Goal: Information Seeking & Learning: Learn about a topic

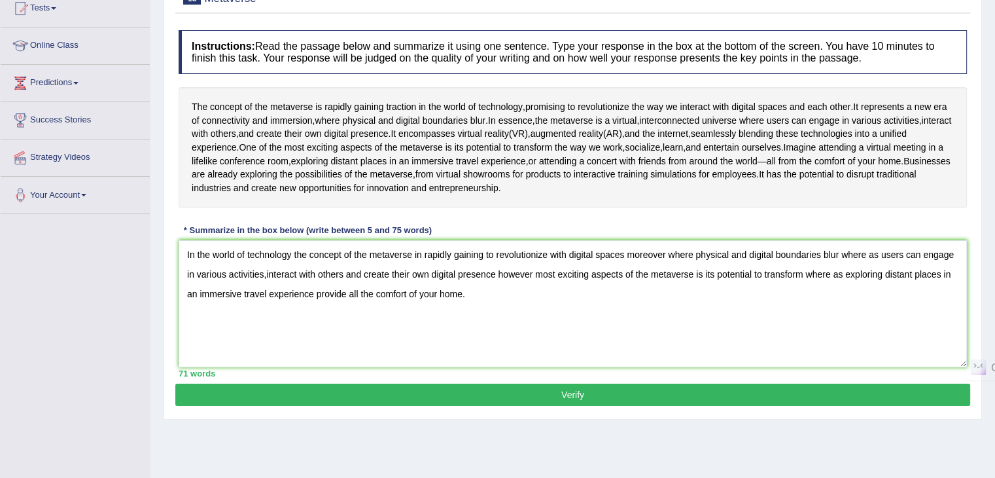
type textarea "In the world of technology the concept of the metaverse in rapidly gaining to r…"
click at [483, 406] on button "Verify" at bounding box center [572, 394] width 795 height 22
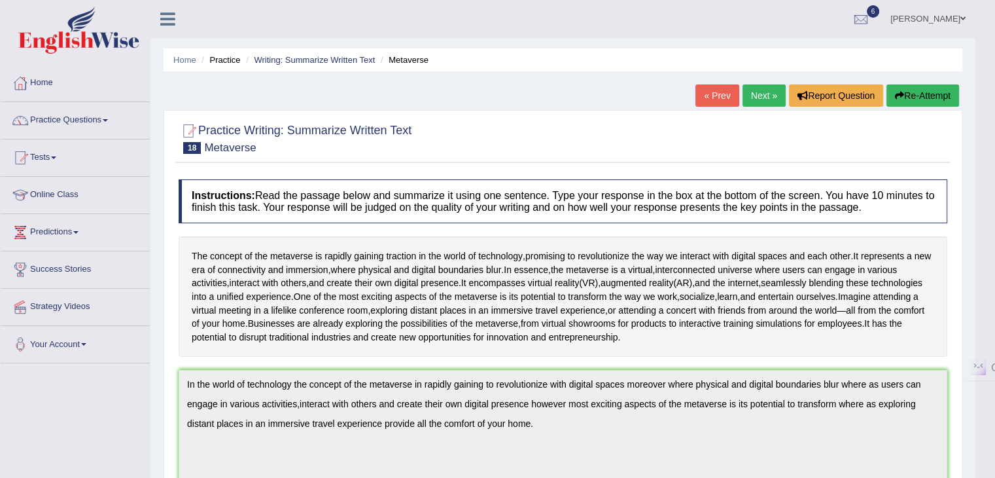
click at [765, 95] on link "Next »" at bounding box center [764, 95] width 43 height 22
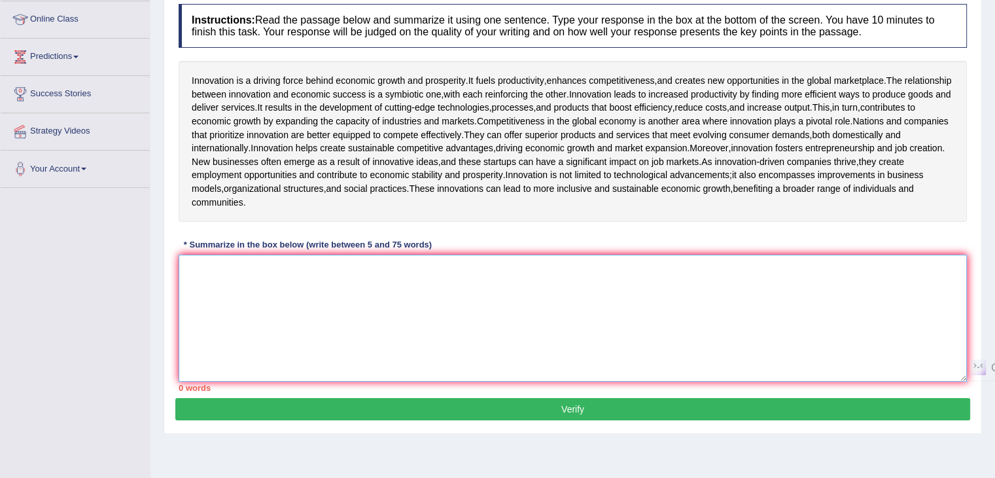
click at [411, 381] on textarea at bounding box center [573, 317] width 788 height 127
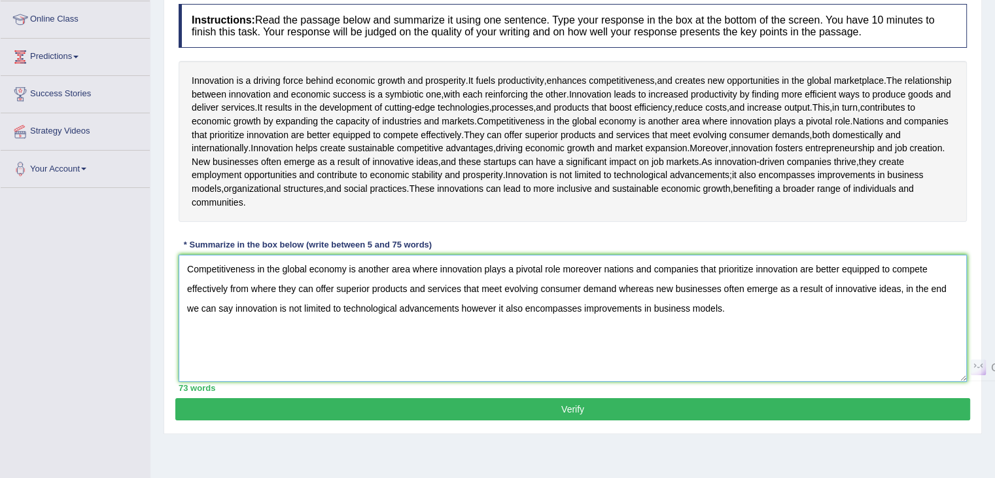
type textarea "Competitiveness in the global economy is another area where innovation plays a …"
click at [494, 420] on button "Verify" at bounding box center [572, 409] width 795 height 22
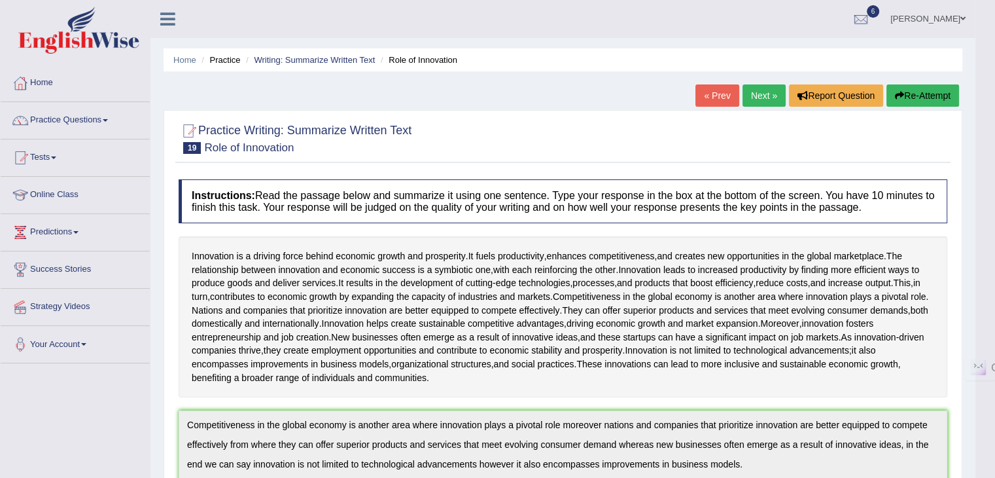
click at [759, 93] on link "Next »" at bounding box center [764, 95] width 43 height 22
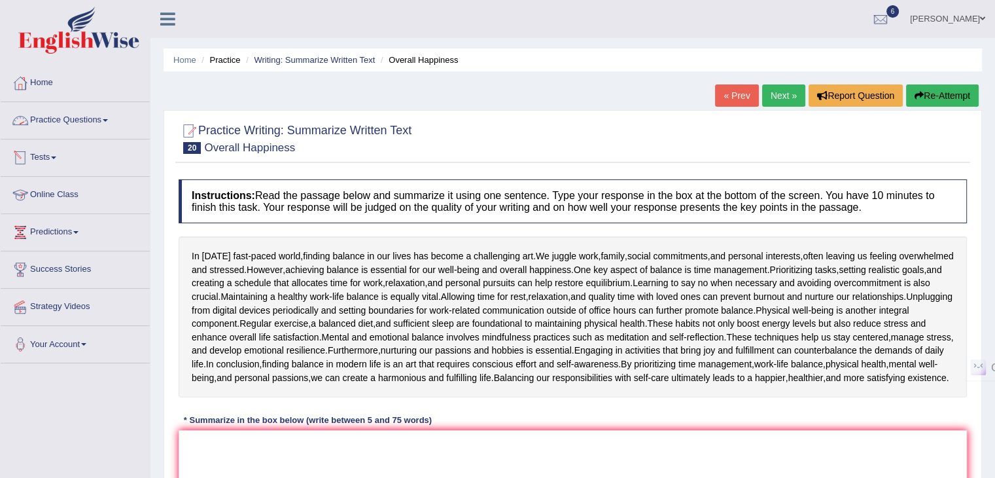
click at [92, 120] on link "Practice Questions" at bounding box center [75, 118] width 149 height 33
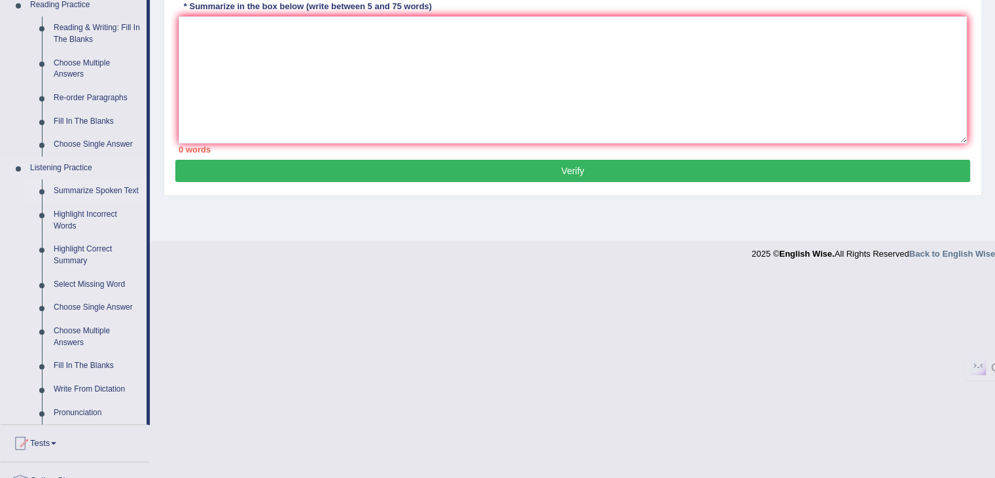
scroll to position [427, 0]
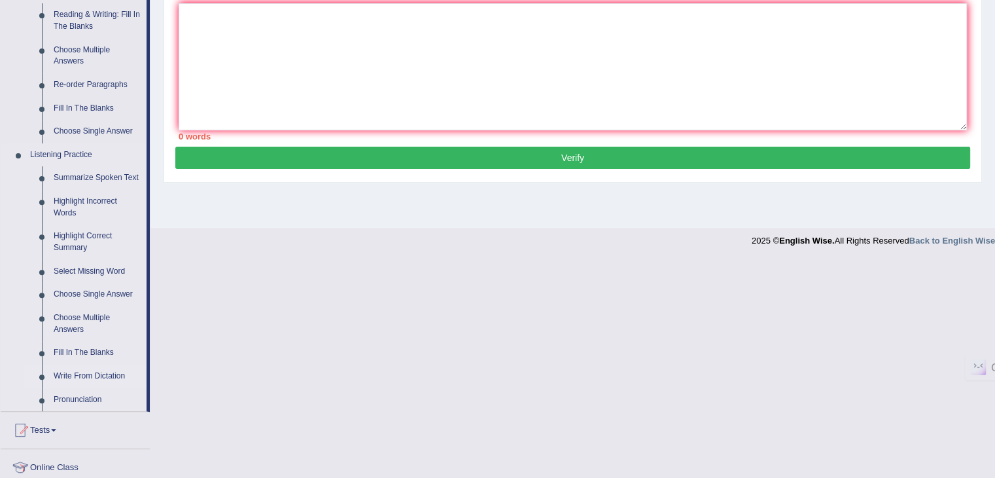
click at [88, 379] on link "Write From Dictation" at bounding box center [97, 376] width 99 height 24
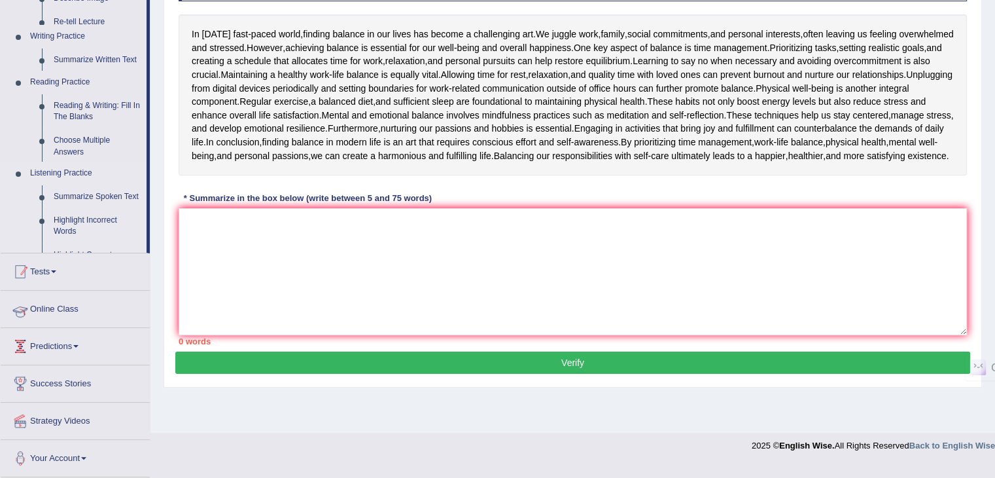
scroll to position [209, 0]
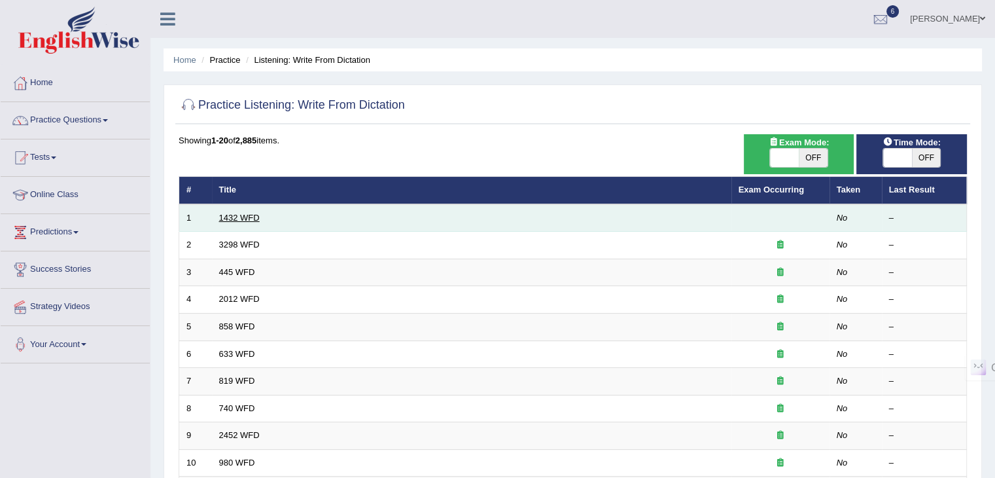
click at [230, 215] on link "1432 WFD" at bounding box center [239, 218] width 41 height 10
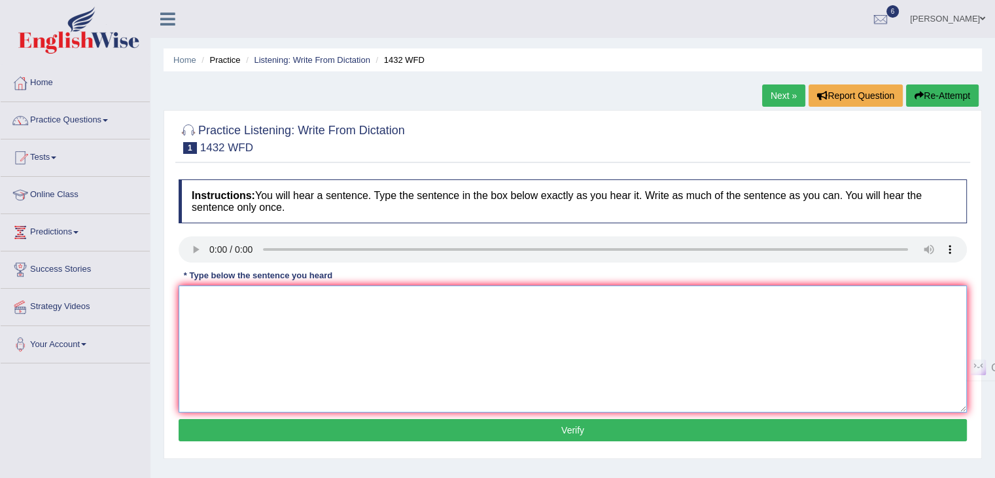
click at [237, 317] on textarea at bounding box center [573, 348] width 788 height 127
click at [306, 298] on textarea "More physical activity is more benificial to your health" at bounding box center [573, 348] width 788 height 127
click at [353, 296] on textarea "More physical activity is more benificial to your health" at bounding box center [573, 348] width 788 height 127
type textarea "More physical activity is more benificial for your health"
click at [393, 423] on button "Verify" at bounding box center [573, 430] width 788 height 22
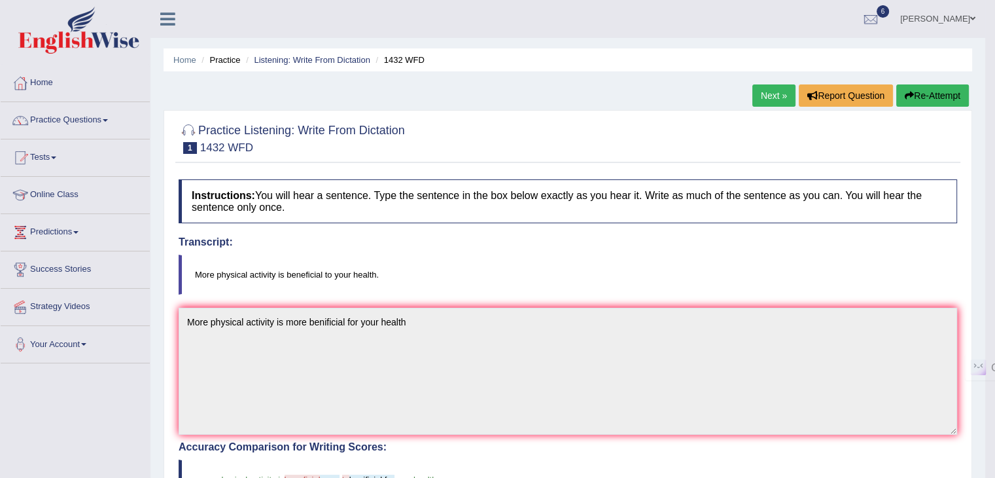
click at [775, 97] on link "Next »" at bounding box center [773, 95] width 43 height 22
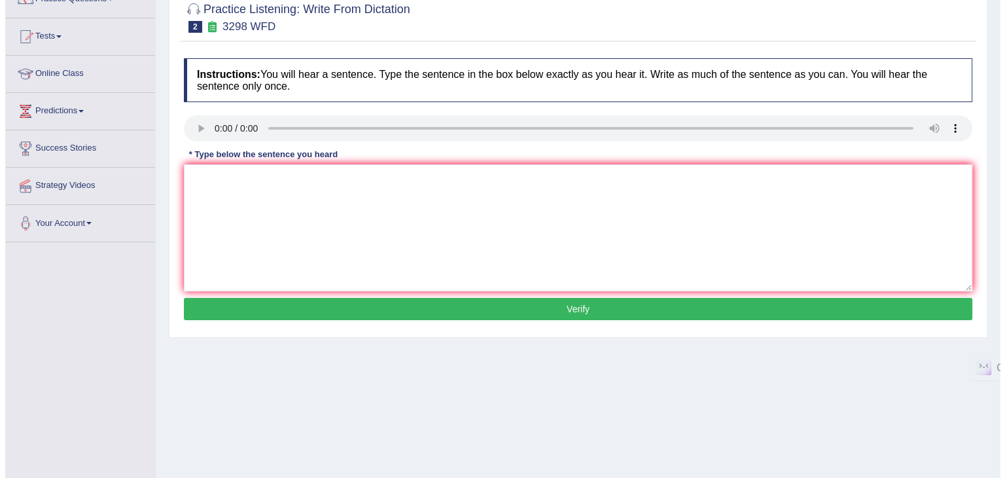
scroll to position [120, 0]
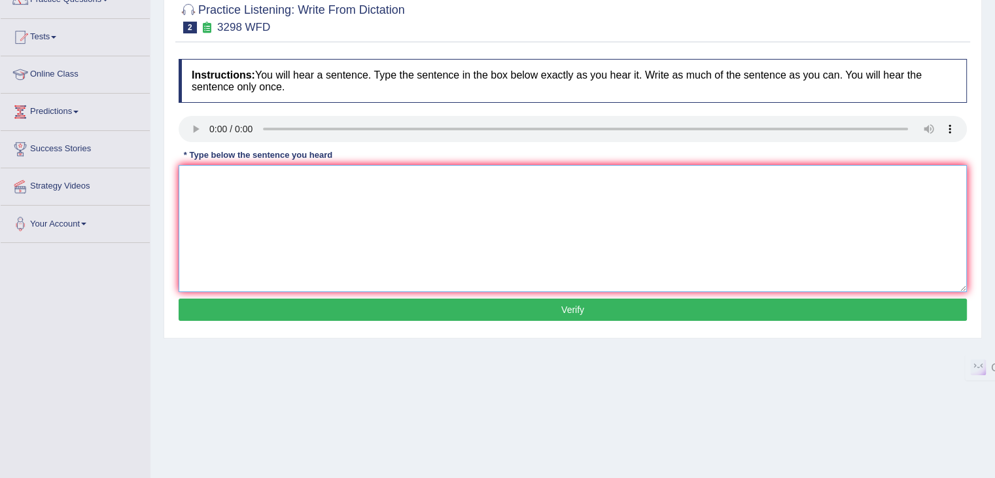
click at [196, 206] on textarea at bounding box center [573, 228] width 788 height 127
click at [339, 179] on textarea "Animal behaviour appears to contain distinct aspects" at bounding box center [573, 228] width 788 height 127
type textarea "Animal behaviour appears to contain both similar and distinct aspects thats to …"
click at [419, 307] on button "Verify" at bounding box center [573, 309] width 788 height 22
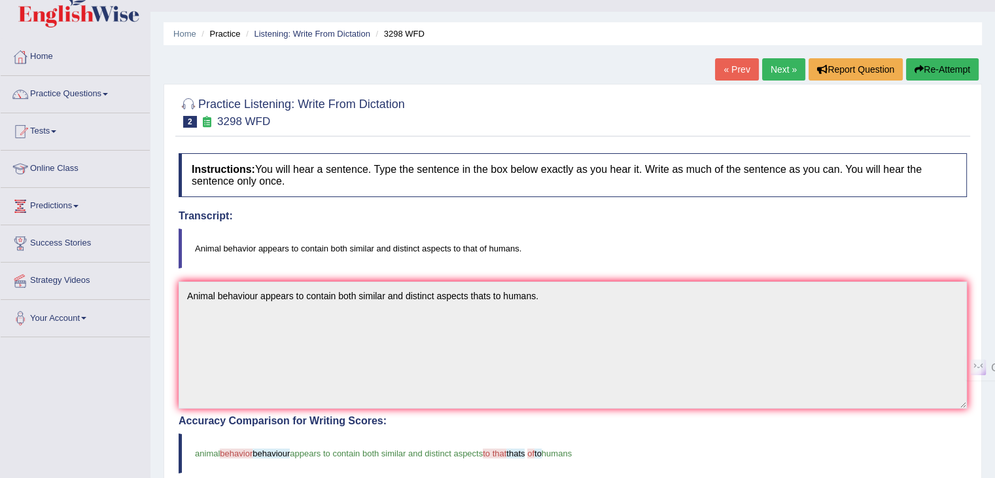
scroll to position [26, 0]
click at [775, 71] on link "Next »" at bounding box center [783, 70] width 43 height 22
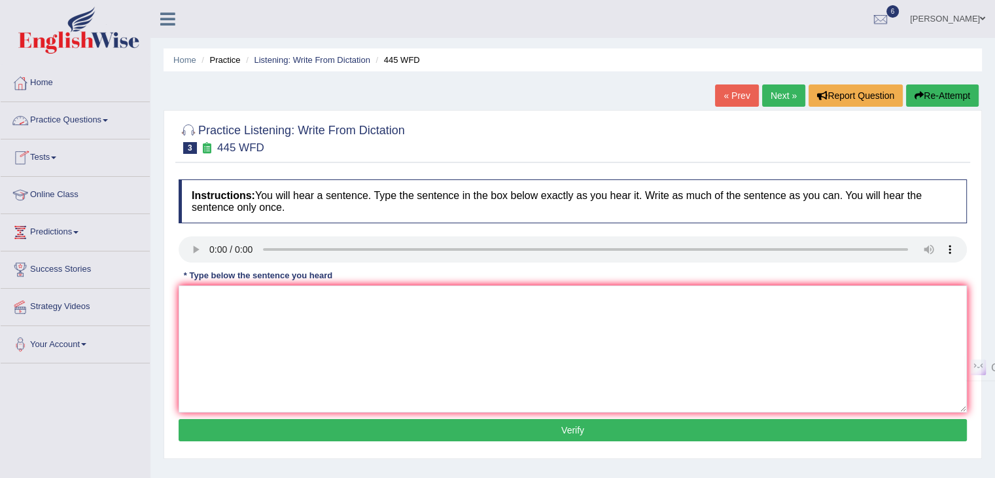
click at [59, 128] on link "Practice Questions" at bounding box center [75, 118] width 149 height 33
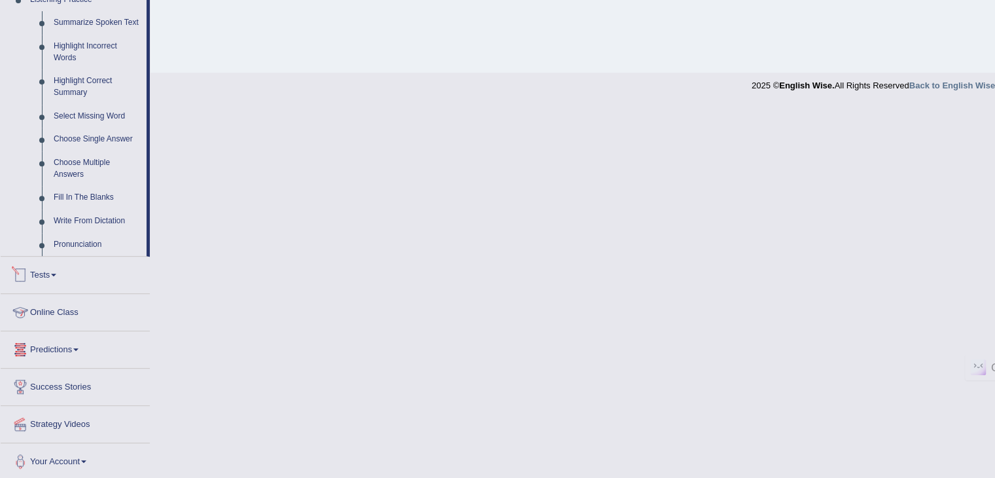
scroll to position [484, 0]
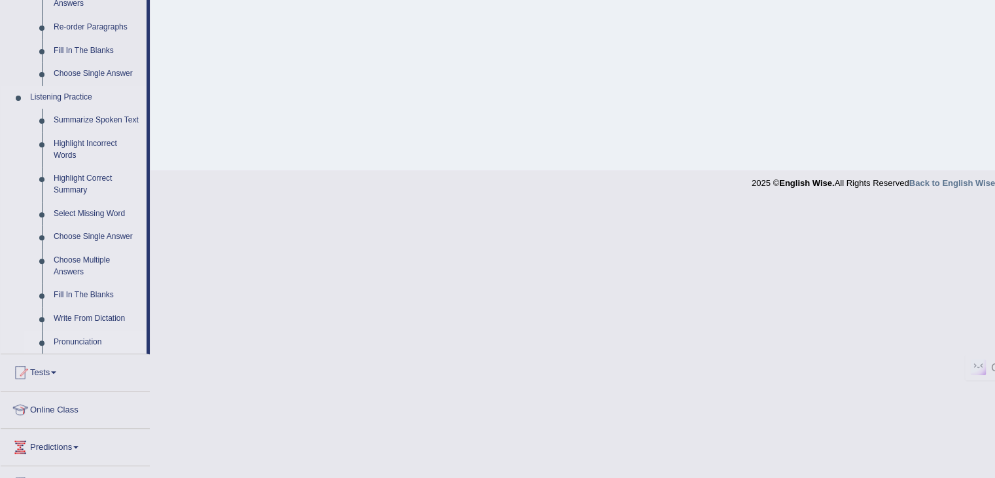
click at [74, 342] on link "Pronunciation" at bounding box center [97, 342] width 99 height 24
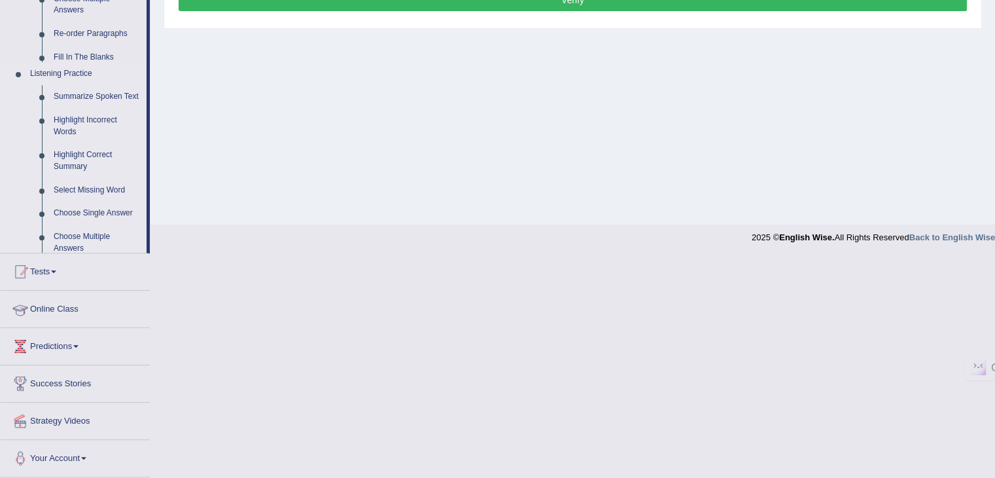
scroll to position [313, 0]
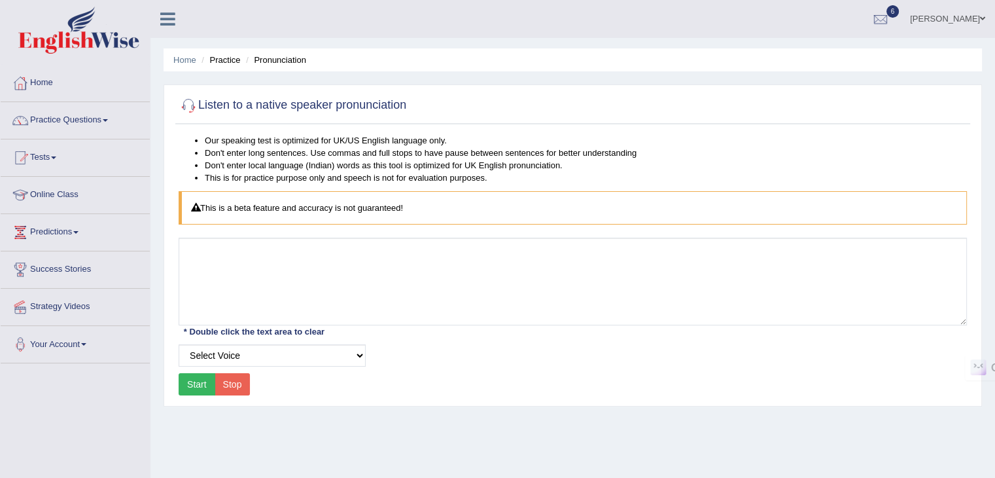
click at [197, 379] on button "Start" at bounding box center [197, 384] width 37 height 22
click at [230, 355] on select "Select Voice UK English Female UK English Male" at bounding box center [272, 355] width 187 height 22
select select "3"
click at [179, 344] on select "Select Voice UK English Female UK English Male" at bounding box center [272, 355] width 187 height 22
click at [198, 383] on button "Start" at bounding box center [197, 384] width 37 height 22
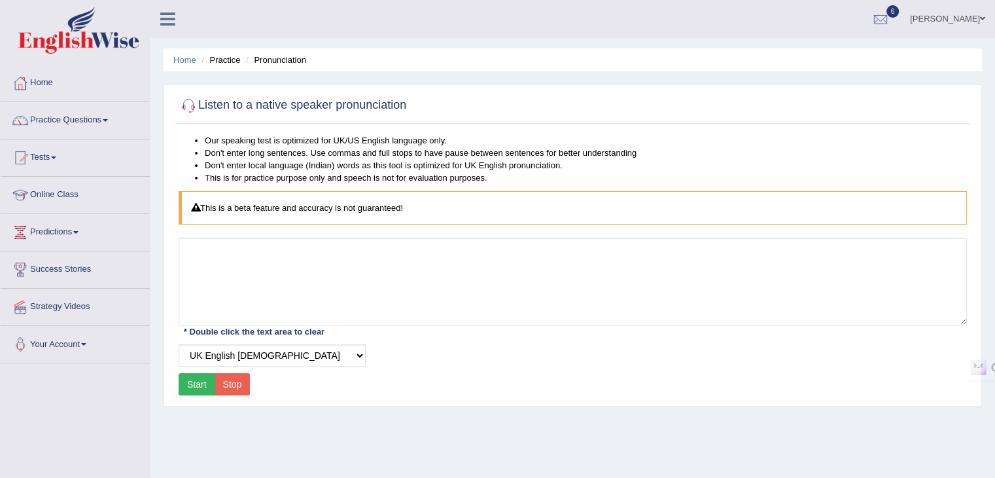
click at [206, 383] on button "Start" at bounding box center [197, 384] width 37 height 22
click at [52, 124] on link "Practice Questions" at bounding box center [75, 118] width 149 height 33
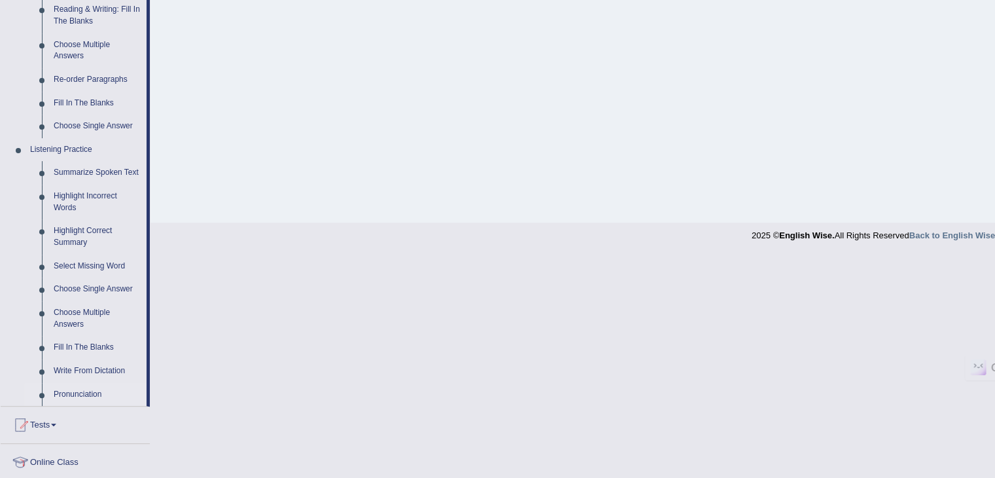
scroll to position [432, 0]
click at [90, 344] on link "Fill In The Blanks" at bounding box center [97, 348] width 99 height 24
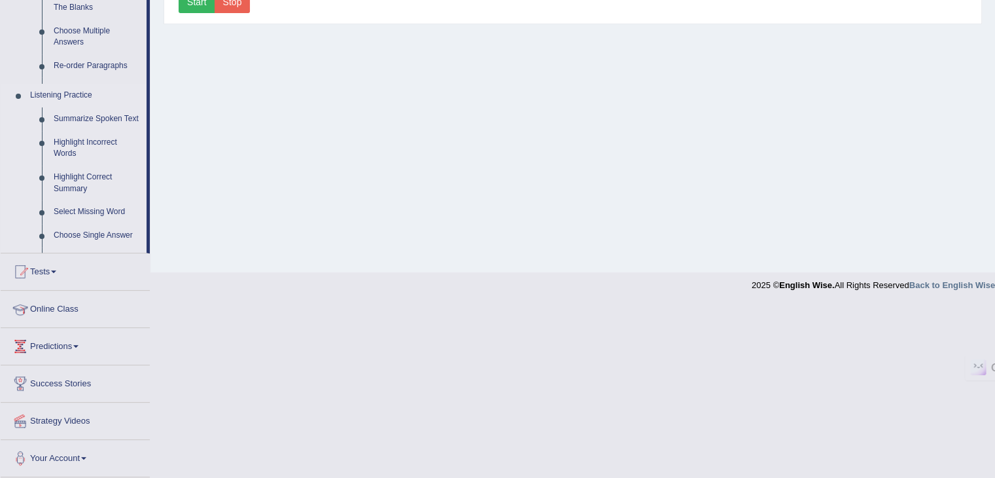
scroll to position [209, 0]
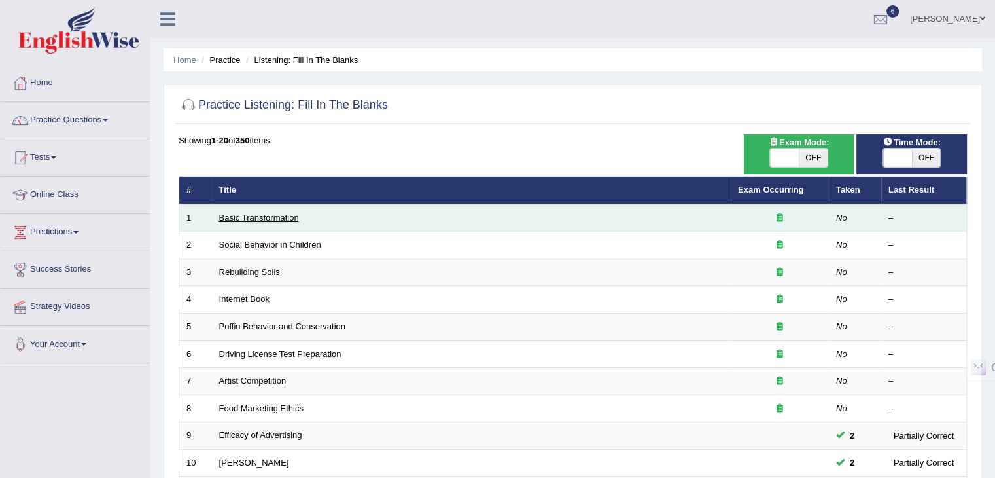
click at [251, 217] on link "Basic Transformation" at bounding box center [259, 218] width 80 height 10
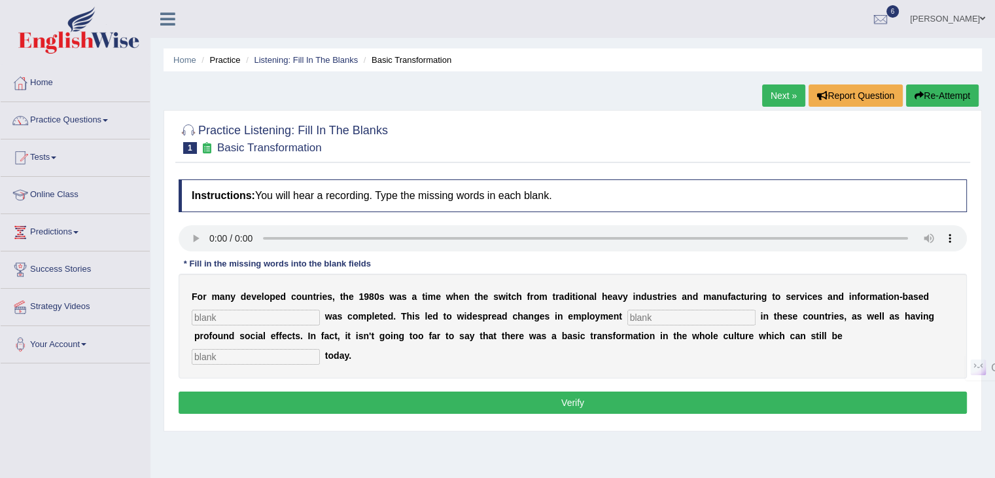
click at [230, 317] on input "text" at bounding box center [256, 317] width 128 height 16
type input "enterpri"
click at [637, 313] on input "text" at bounding box center [691, 317] width 128 height 16
type input "patterns"
click at [296, 358] on input "text" at bounding box center [256, 357] width 128 height 16
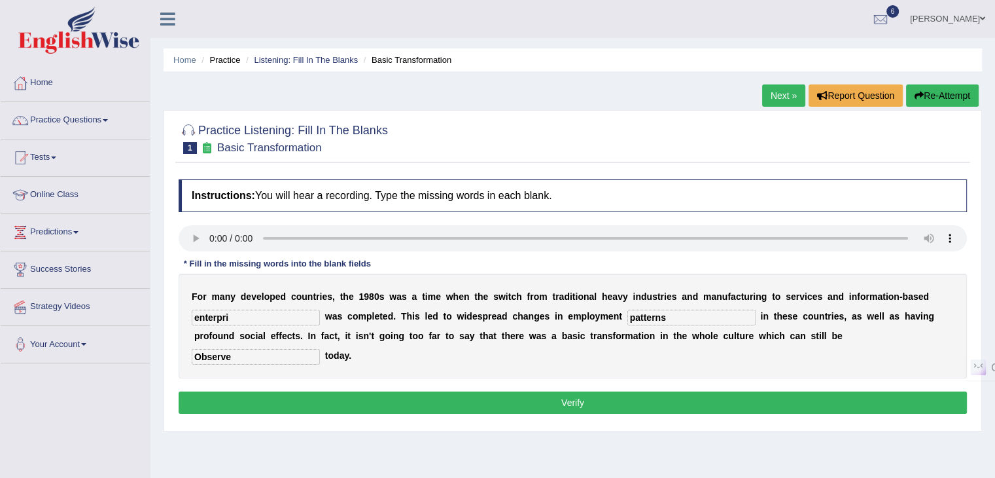
type input "Observe"
click at [251, 311] on input "enterpri" at bounding box center [256, 317] width 128 height 16
type input "enterprise"
click at [514, 413] on div "Instructions: You will hear a recording. Type the missing words in each blank. …" at bounding box center [572, 298] width 795 height 251
click at [514, 406] on button "Verify" at bounding box center [573, 402] width 788 height 22
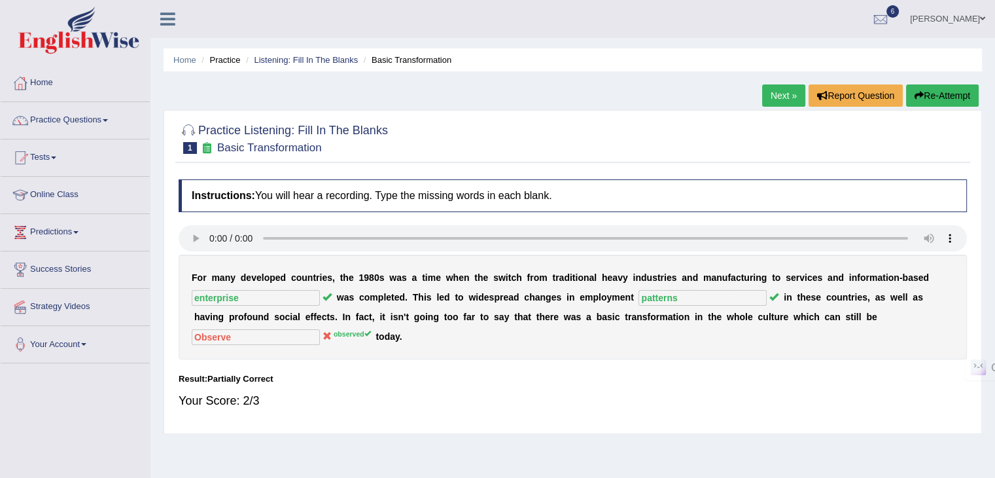
click at [786, 99] on link "Next »" at bounding box center [783, 95] width 43 height 22
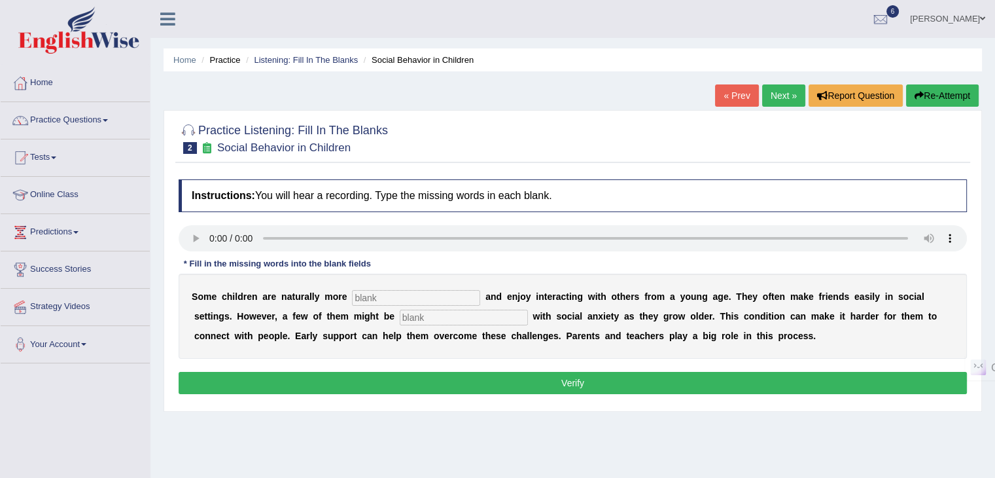
click at [420, 377] on button "Verify" at bounding box center [573, 383] width 788 height 22
click at [372, 296] on input "text" at bounding box center [416, 298] width 128 height 16
type input "sociallble"
click at [429, 315] on input "text" at bounding box center [464, 317] width 128 height 16
type input "diagonst"
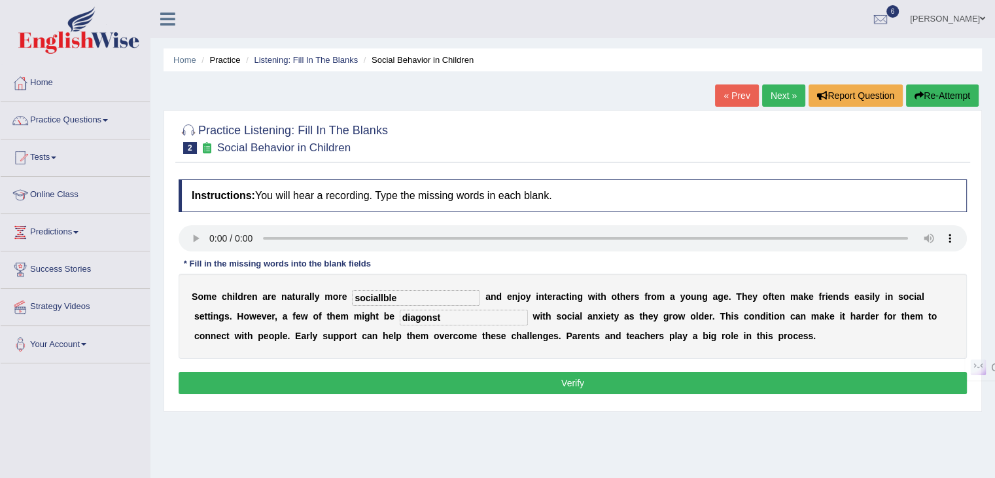
click at [406, 298] on input "sociallble" at bounding box center [416, 298] width 128 height 16
type input "socialable"
drag, startPoint x: 447, startPoint y: 317, endPoint x: 325, endPoint y: 328, distance: 123.4
click at [325, 328] on div "S o m e c h i l d r e n a r e n a t u r a l l y m o r e socialable a n d e n j …" at bounding box center [573, 315] width 788 height 85
type input "diagnose"
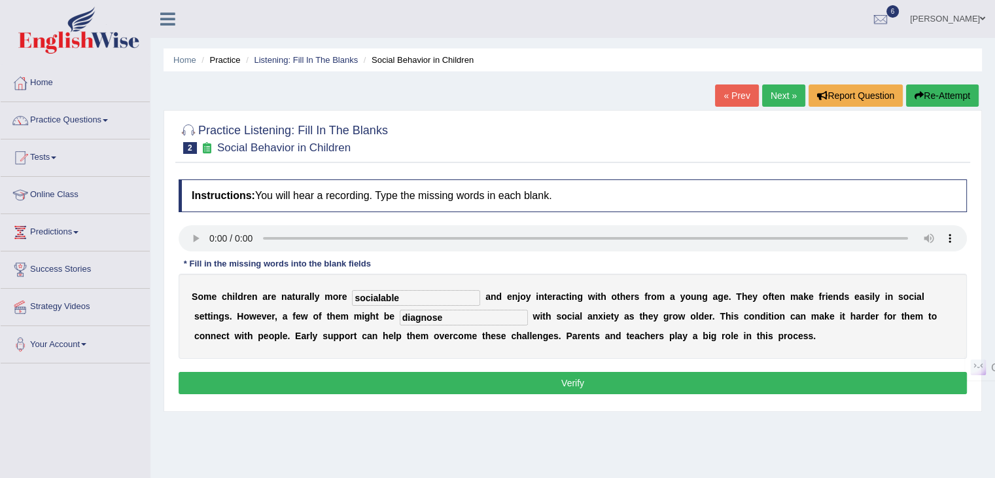
click at [533, 375] on button "Verify" at bounding box center [573, 383] width 788 height 22
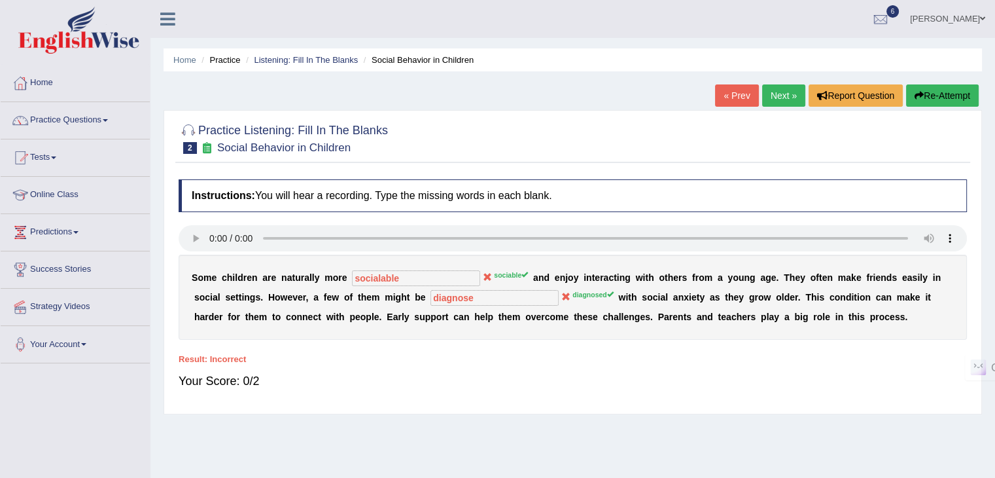
click at [769, 97] on link "Next »" at bounding box center [783, 95] width 43 height 22
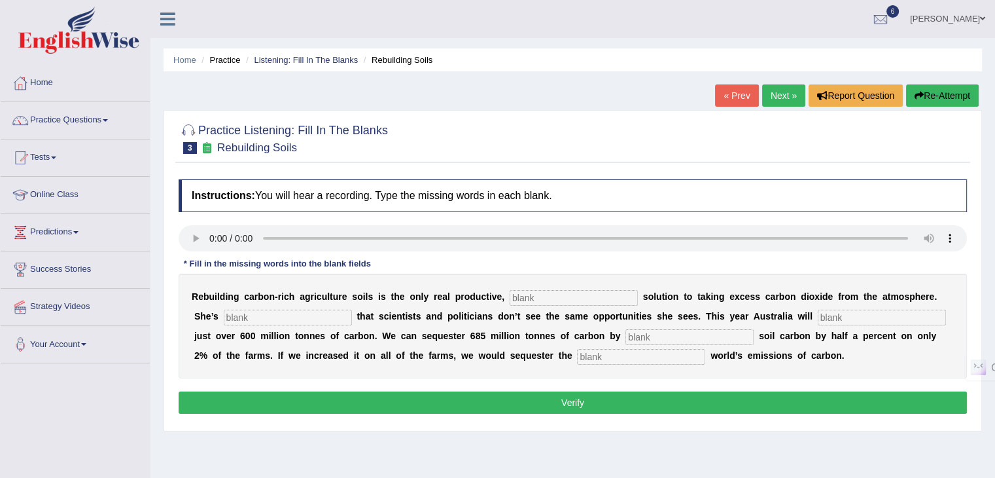
click at [558, 296] on input "text" at bounding box center [574, 298] width 128 height 16
type input "permanet"
click at [308, 315] on input "text" at bounding box center [288, 317] width 128 height 16
type input "frustrated"
click at [838, 317] on input "text" at bounding box center [882, 317] width 128 height 16
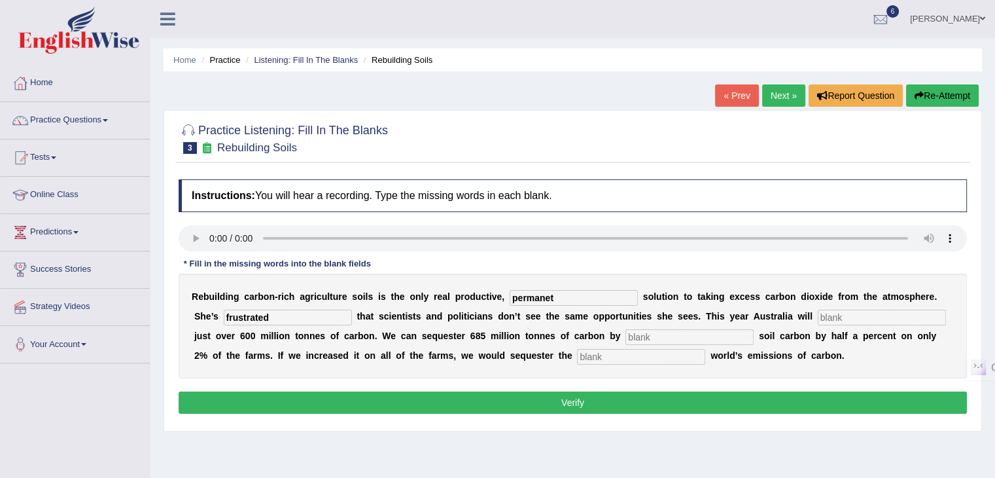
type input "e"
type input "admits"
click at [695, 333] on input "text" at bounding box center [689, 337] width 128 height 16
type input "increasing"
click at [595, 360] on input "text" at bounding box center [641, 357] width 128 height 16
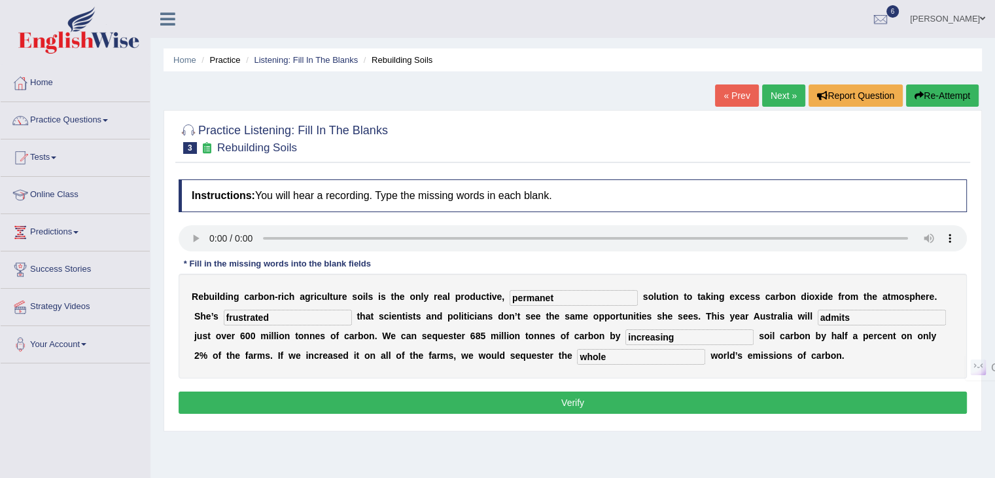
type input "whole"
drag, startPoint x: 560, startPoint y: 296, endPoint x: 455, endPoint y: 298, distance: 104.7
click at [455, 298] on div "R e b u i l d i n g c a r b o n - r i c h a g r i c u l t u r e s o i l s i s t…" at bounding box center [573, 325] width 788 height 105
type input "permanent"
click at [709, 393] on button "Verify" at bounding box center [573, 402] width 788 height 22
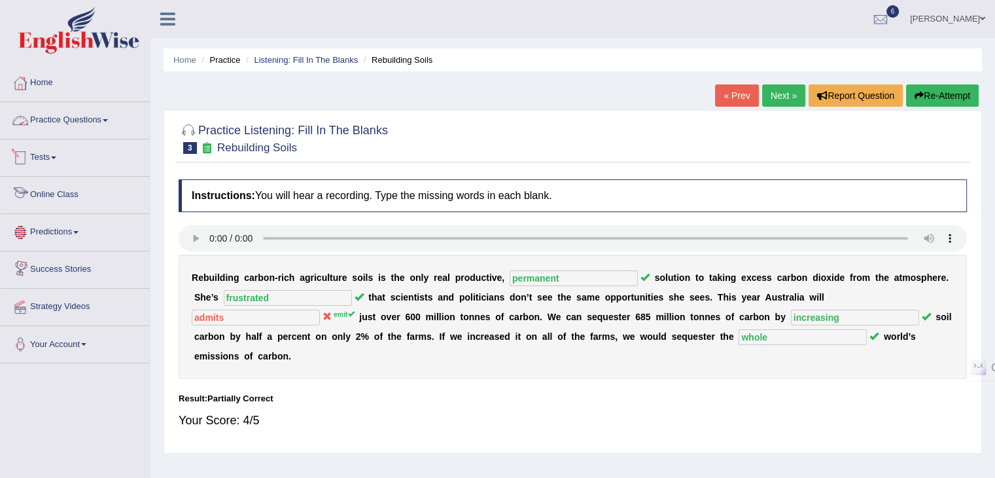
click at [93, 114] on link "Practice Questions" at bounding box center [75, 118] width 149 height 33
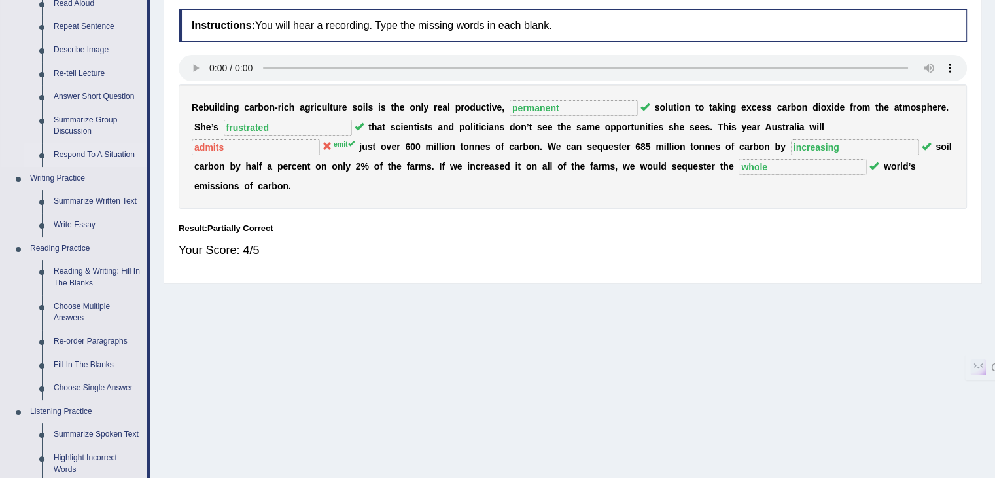
scroll to position [393, 0]
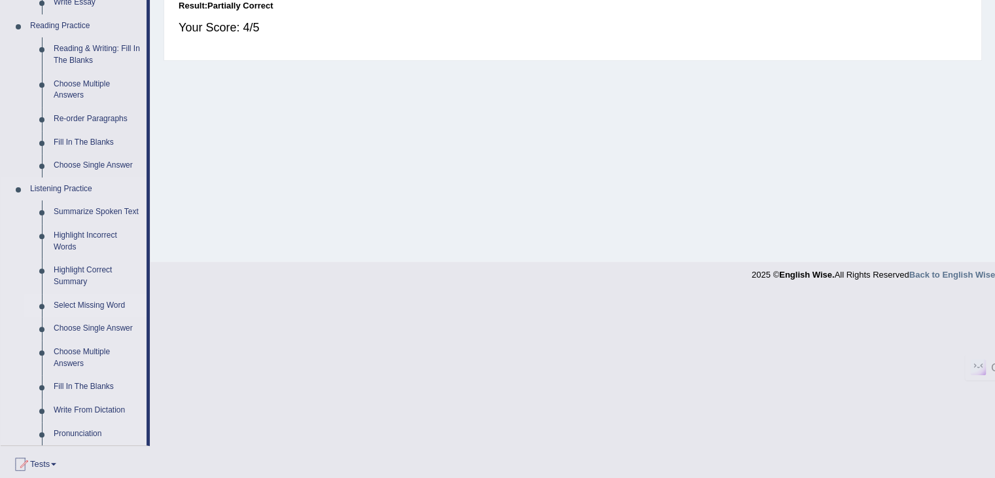
click at [71, 307] on link "Select Missing Word" at bounding box center [97, 306] width 99 height 24
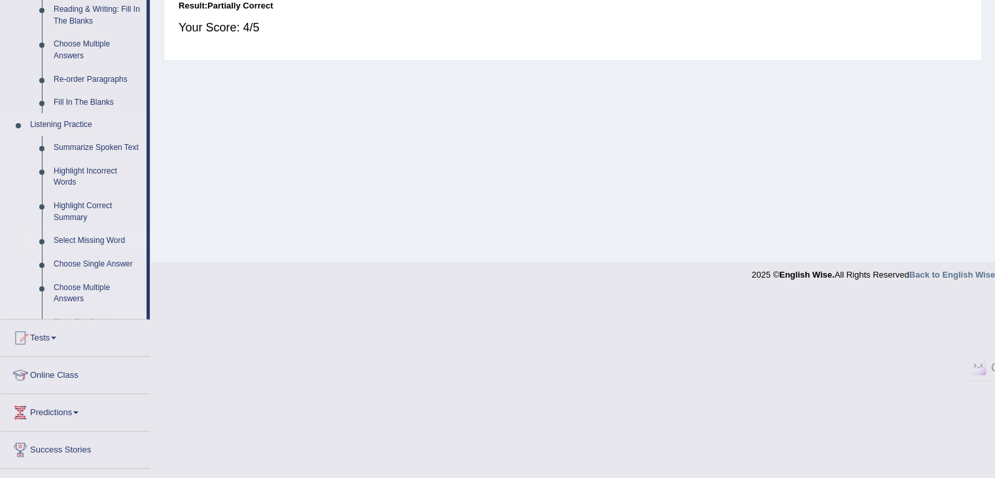
scroll to position [209, 0]
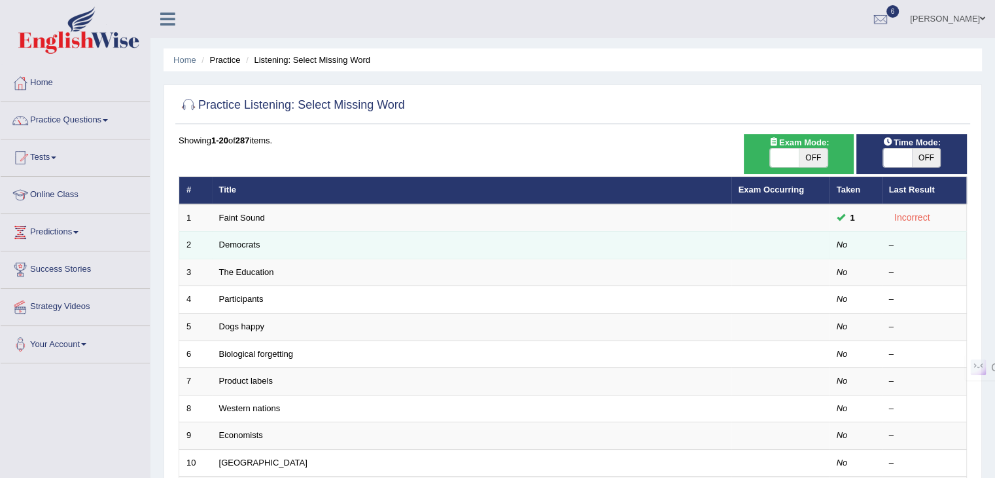
click at [242, 236] on td "Democrats" at bounding box center [471, 245] width 519 height 27
click at [238, 241] on link "Democrats" at bounding box center [239, 244] width 41 height 10
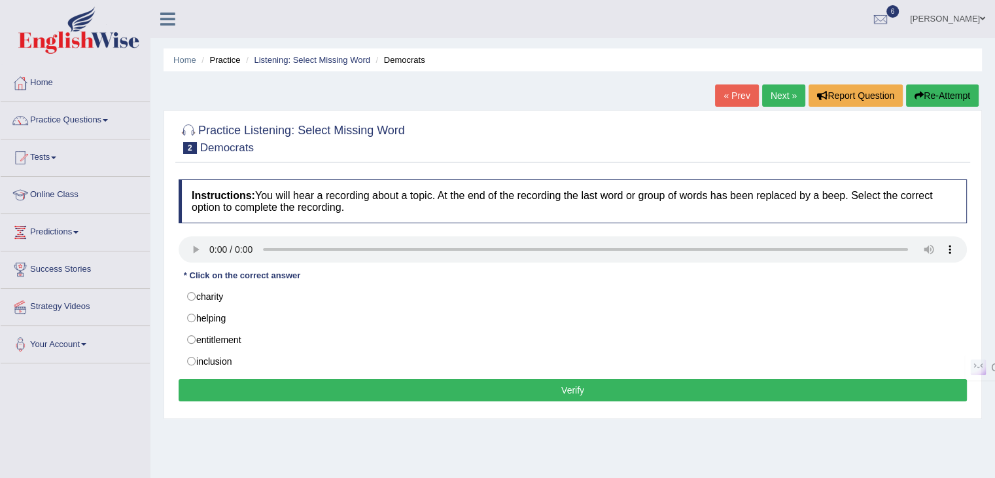
drag, startPoint x: 545, startPoint y: 200, endPoint x: 633, endPoint y: 198, distance: 87.7
click at [633, 198] on h4 "Instructions: You will hear a recording about a topic. At the end of the record…" at bounding box center [573, 201] width 788 height 44
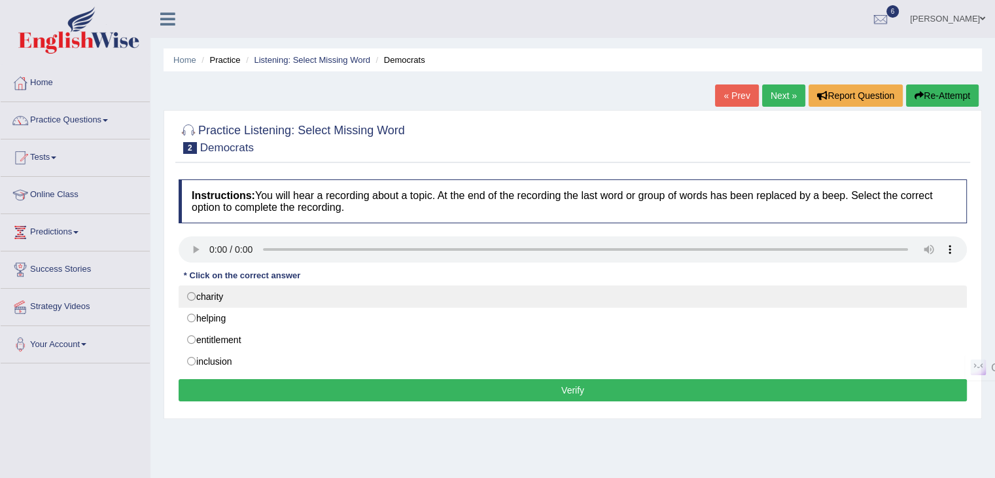
click at [230, 293] on label "charity" at bounding box center [573, 296] width 788 height 22
radio input "true"
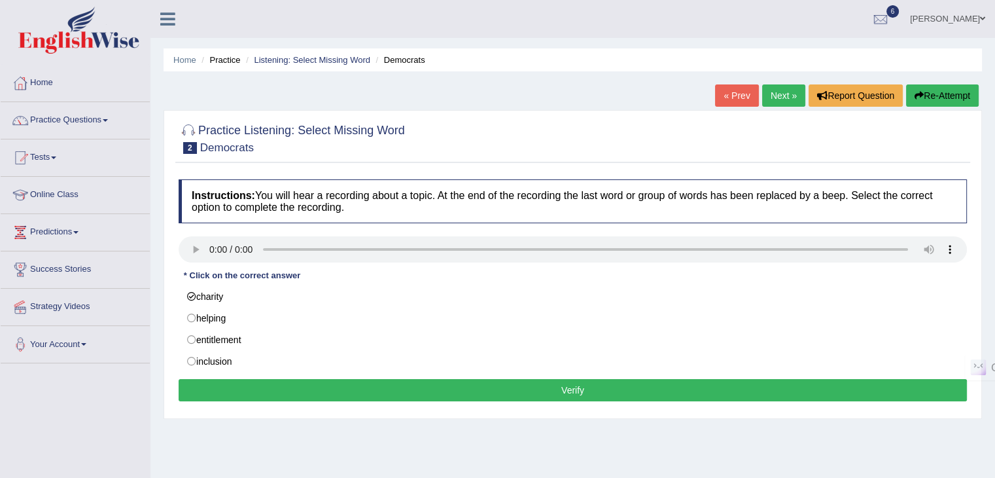
click at [402, 384] on button "Verify" at bounding box center [573, 390] width 788 height 22
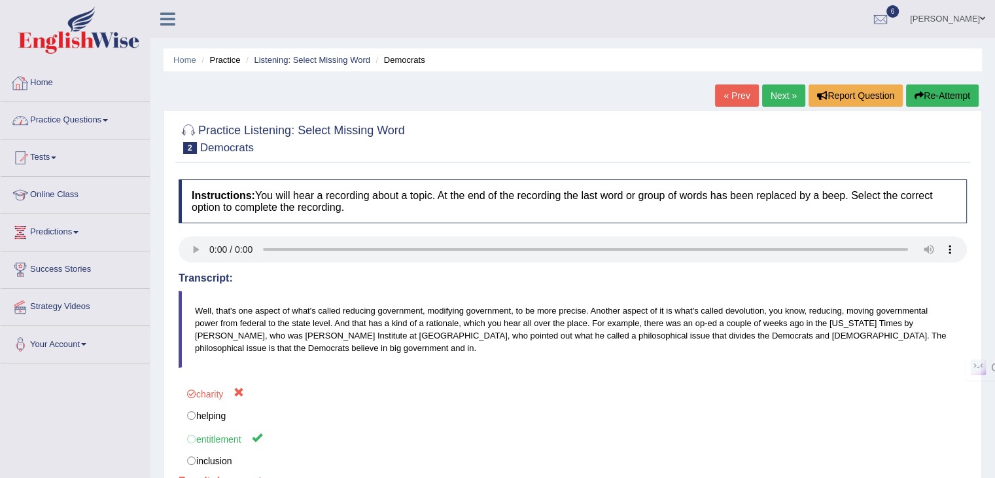
click at [80, 111] on link "Practice Questions" at bounding box center [75, 118] width 149 height 33
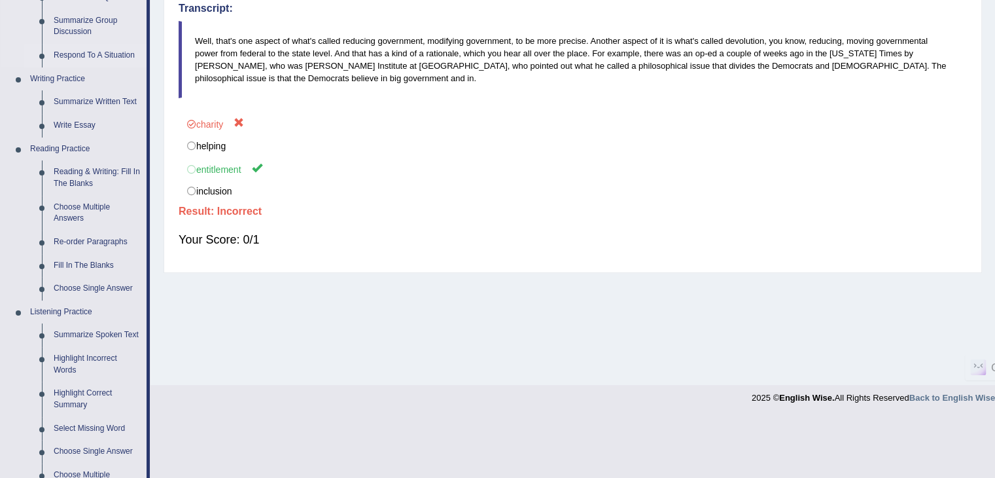
scroll to position [458, 0]
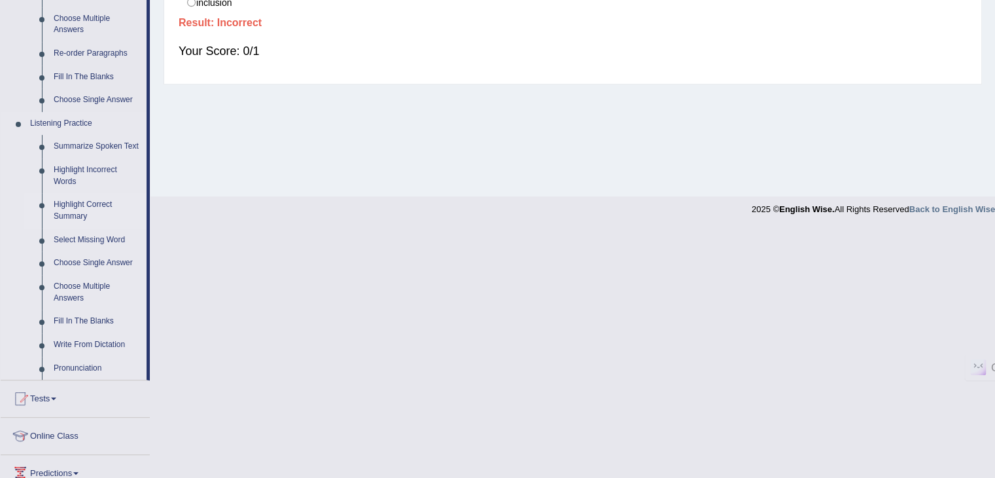
click at [84, 202] on link "Highlight Correct Summary" at bounding box center [97, 210] width 99 height 35
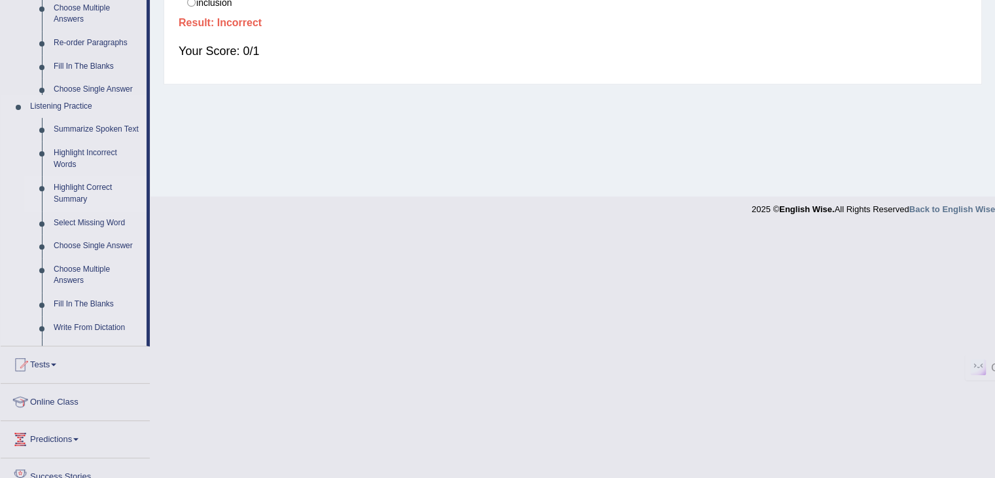
scroll to position [209, 0]
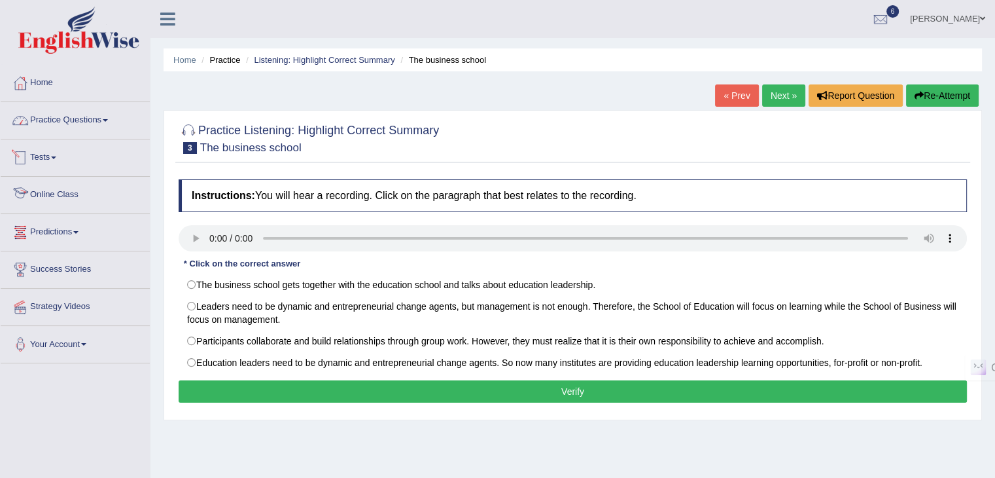
click at [69, 124] on link "Practice Questions" at bounding box center [75, 118] width 149 height 33
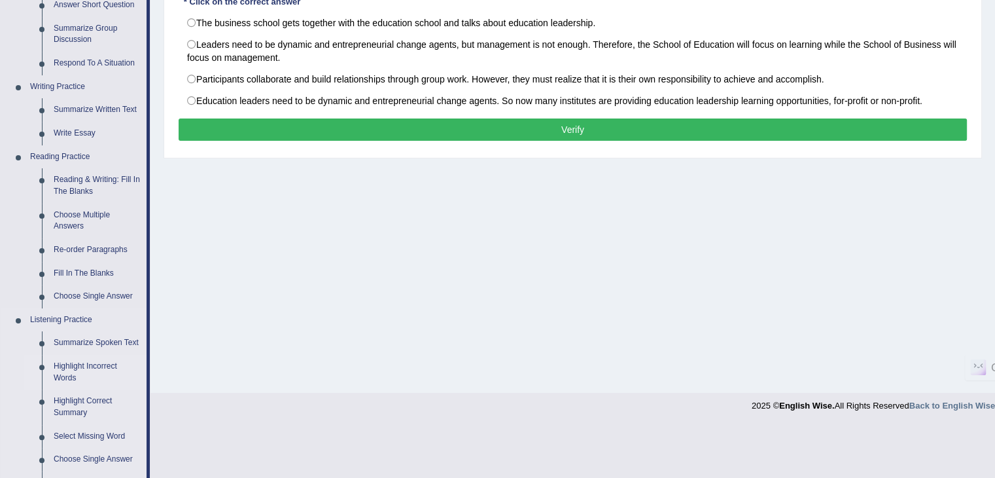
scroll to position [458, 0]
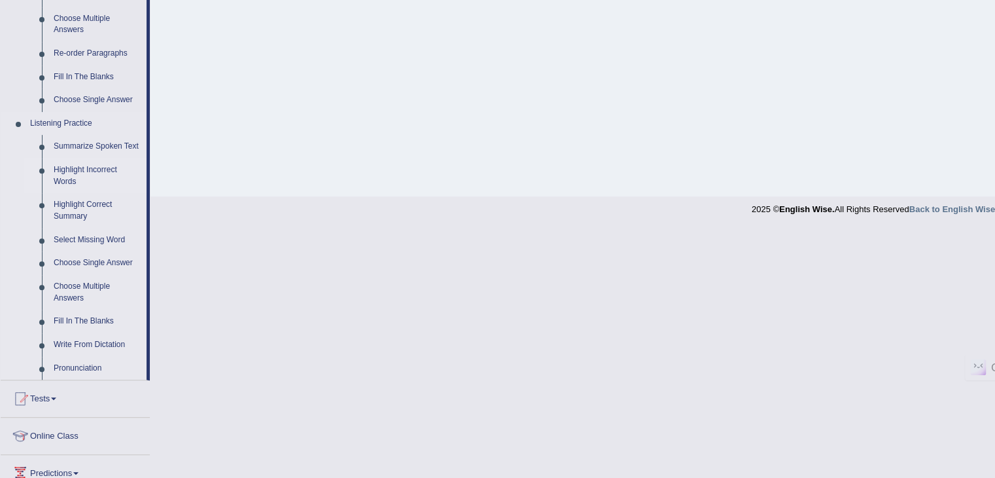
click at [71, 167] on link "Highlight Incorrect Words" at bounding box center [97, 175] width 99 height 35
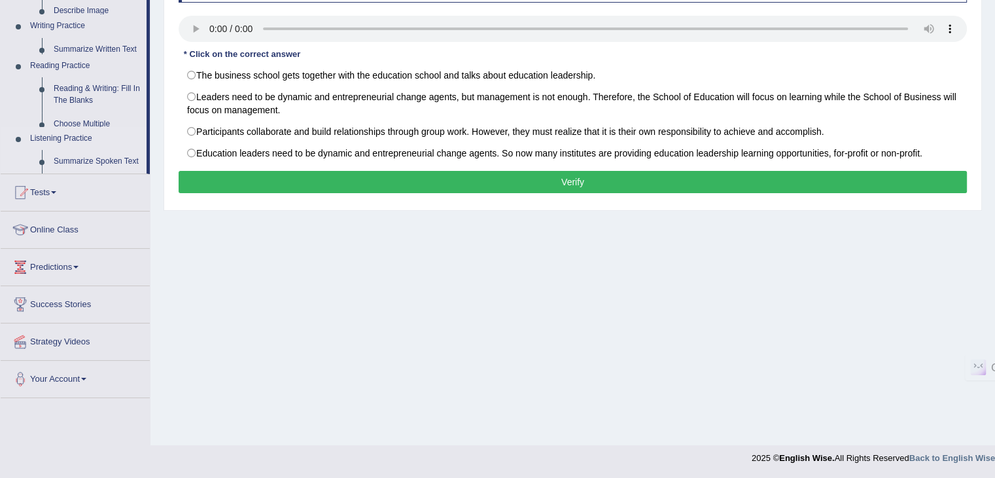
scroll to position [209, 0]
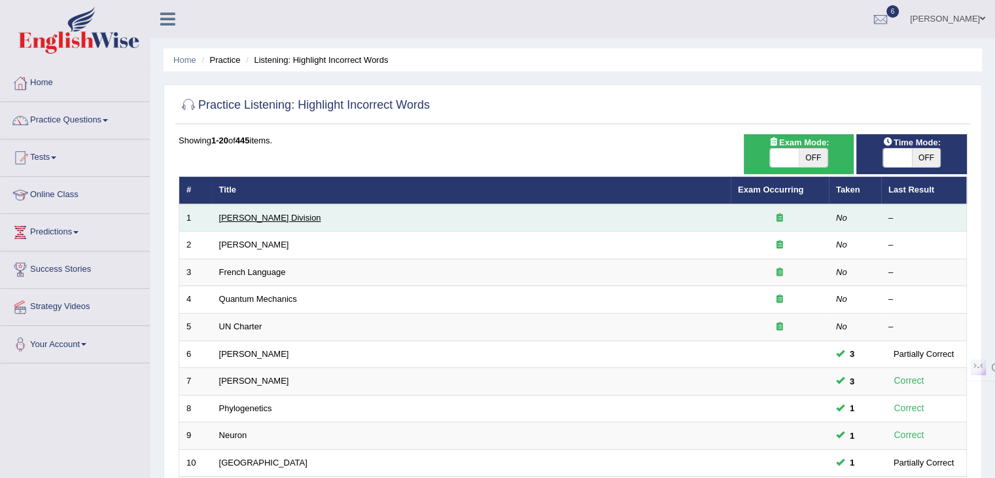
click at [244, 215] on link "[PERSON_NAME] Division" at bounding box center [270, 218] width 102 height 10
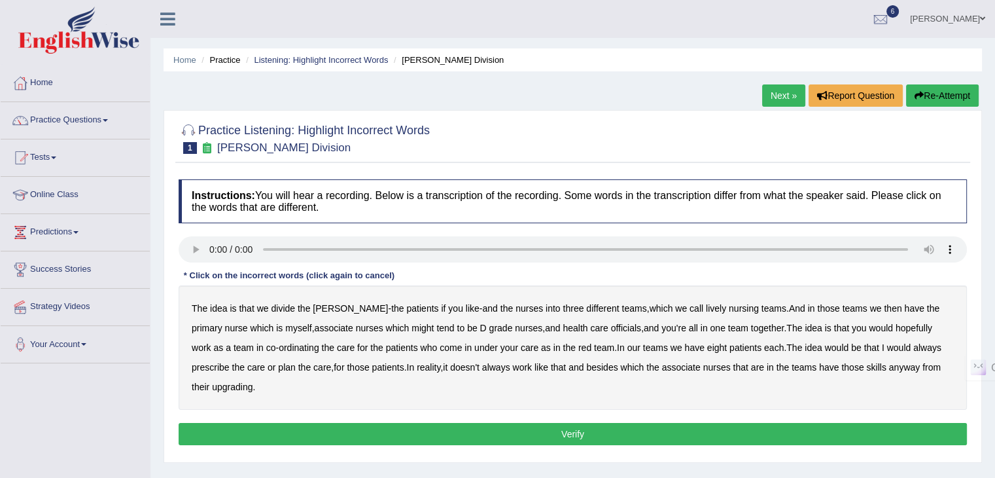
click at [622, 307] on b "teams" at bounding box center [634, 308] width 25 height 10
click at [622, 305] on b "teams" at bounding box center [634, 308] width 25 height 10
click at [706, 307] on b "lively" at bounding box center [716, 308] width 20 height 10
click at [412, 327] on b "might" at bounding box center [423, 328] width 22 height 10
click at [611, 328] on b "officials" at bounding box center [626, 328] width 30 height 10
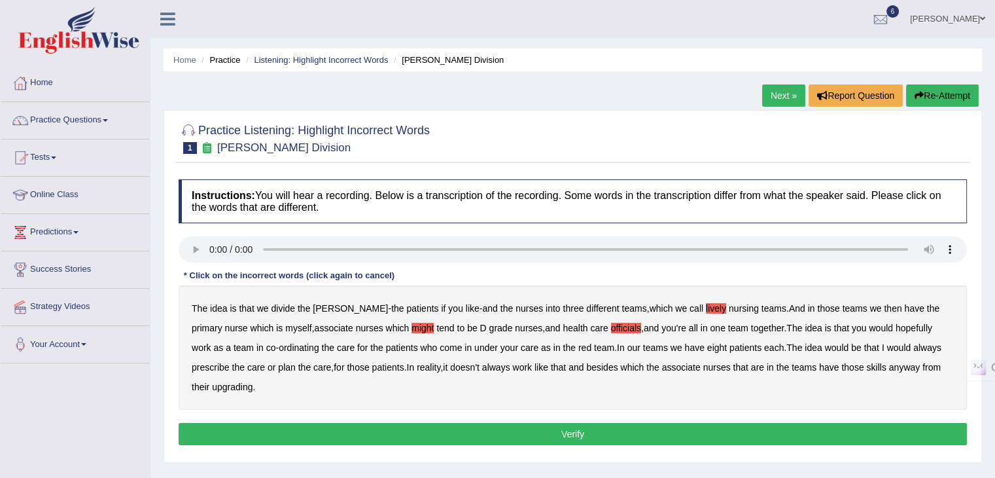
drag, startPoint x: 202, startPoint y: 380, endPoint x: 224, endPoint y: 391, distance: 24.6
click at [212, 382] on b "upgrading" at bounding box center [232, 386] width 41 height 10
click at [552, 425] on button "Verify" at bounding box center [573, 434] width 788 height 22
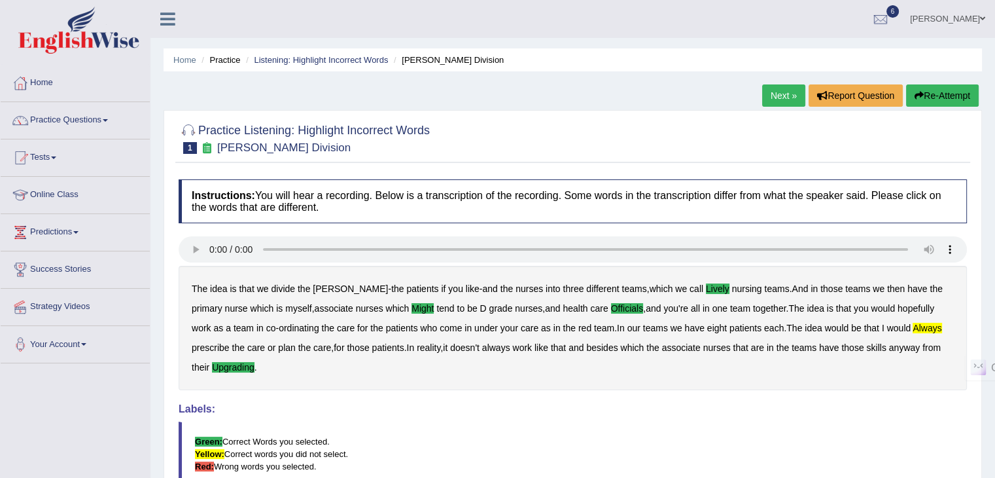
click at [913, 324] on b "always" at bounding box center [927, 328] width 29 height 10
click at [775, 95] on link "Next »" at bounding box center [783, 95] width 43 height 22
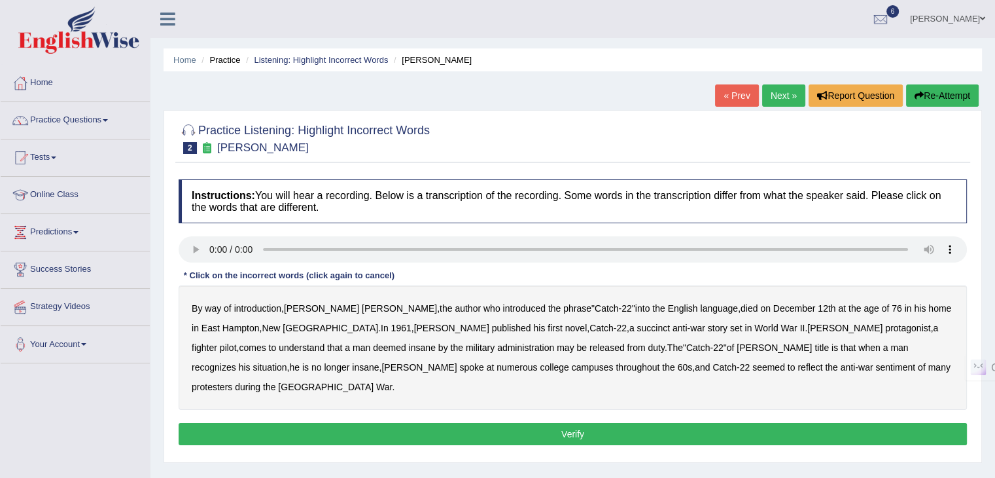
drag, startPoint x: 466, startPoint y: 325, endPoint x: 512, endPoint y: 327, distance: 46.5
click at [637, 324] on b "succinct" at bounding box center [653, 328] width 33 height 10
drag, startPoint x: 328, startPoint y: 349, endPoint x: 344, endPoint y: 351, distance: 15.8
click at [497, 349] on b "administration" at bounding box center [525, 347] width 57 height 10
click at [798, 364] on b "reflect" at bounding box center [810, 367] width 25 height 10
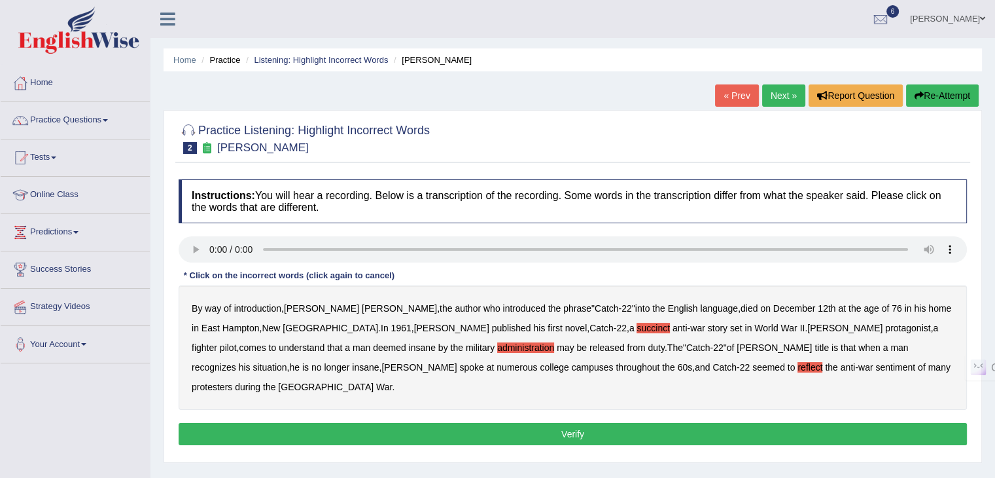
click at [487, 423] on button "Verify" at bounding box center [573, 434] width 788 height 22
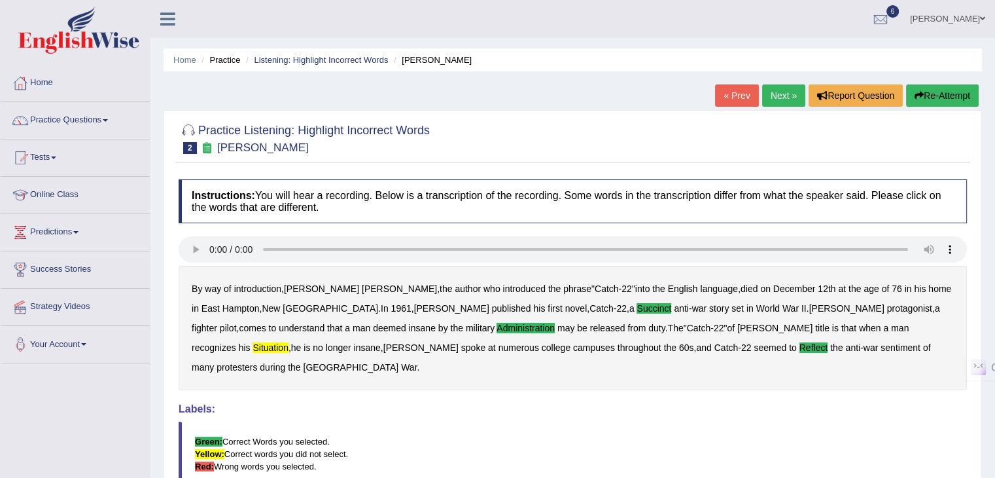
click at [288, 342] on b "situation" at bounding box center [270, 347] width 35 height 10
click at [72, 118] on link "Practice Questions" at bounding box center [75, 118] width 149 height 33
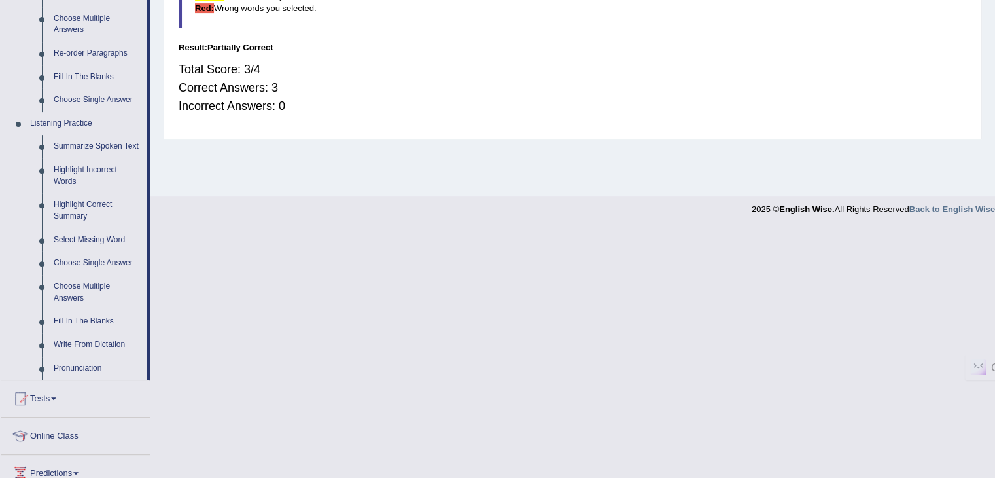
scroll to position [262, 0]
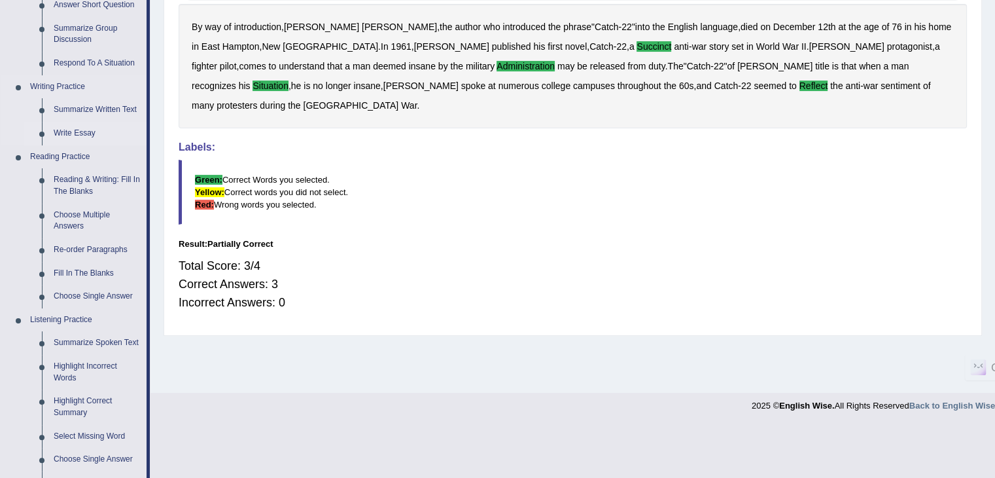
click at [79, 130] on link "Write Essay" at bounding box center [97, 134] width 99 height 24
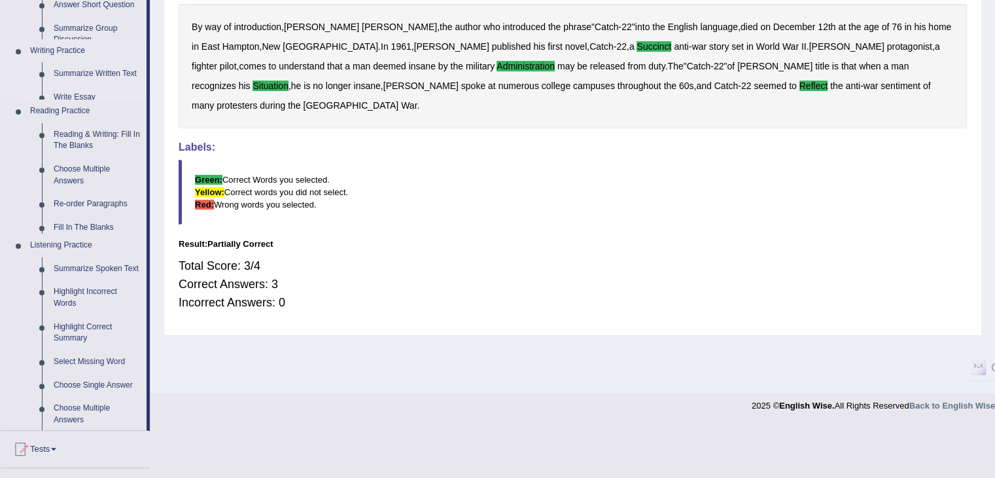
scroll to position [209, 0]
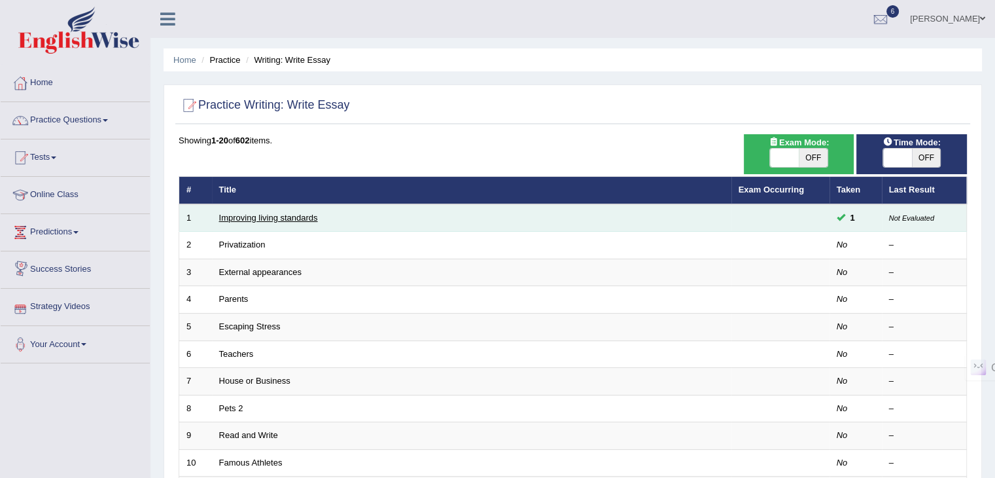
click at [244, 219] on link "Improving living standards" at bounding box center [268, 218] width 99 height 10
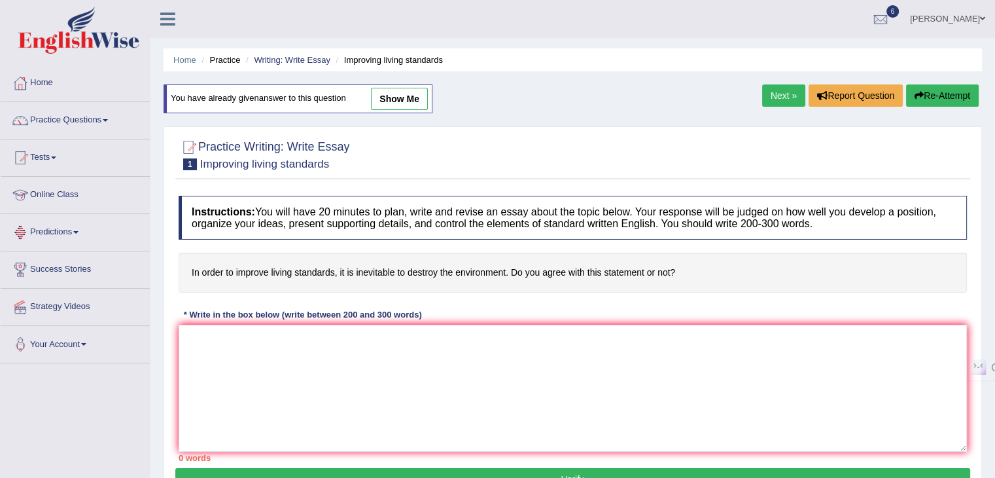
click at [390, 97] on link "show me" at bounding box center [399, 99] width 57 height 22
type textarea "The inrceasing influence of improving living standards in our lives has ignited…"
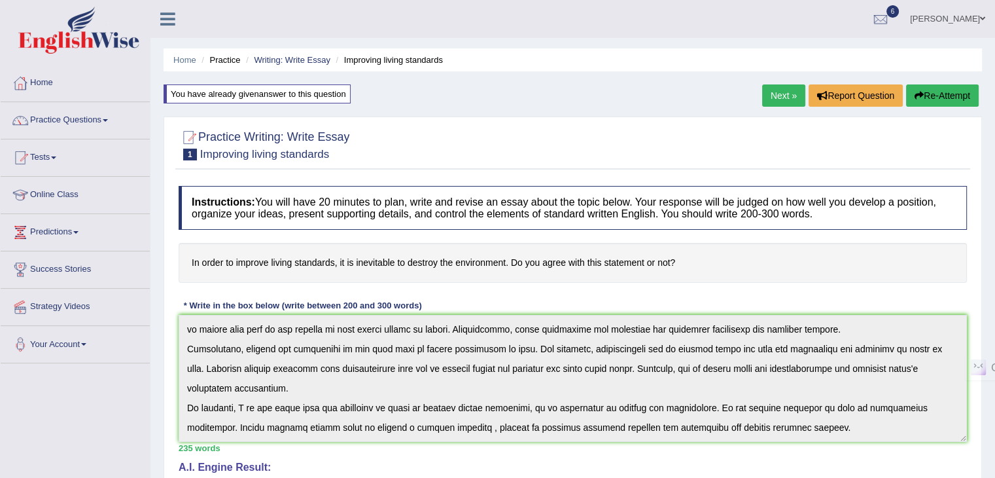
drag, startPoint x: 324, startPoint y: 198, endPoint x: 402, endPoint y: 198, distance: 78.5
click at [402, 198] on h4 "Instructions: You will have 20 minutes to plan, write and revise an essay about…" at bounding box center [573, 208] width 788 height 44
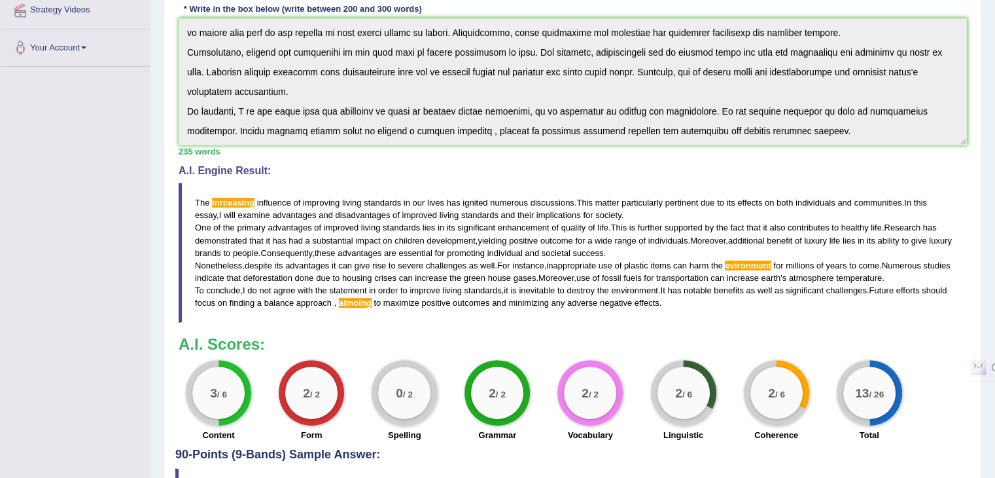
scroll to position [327, 0]
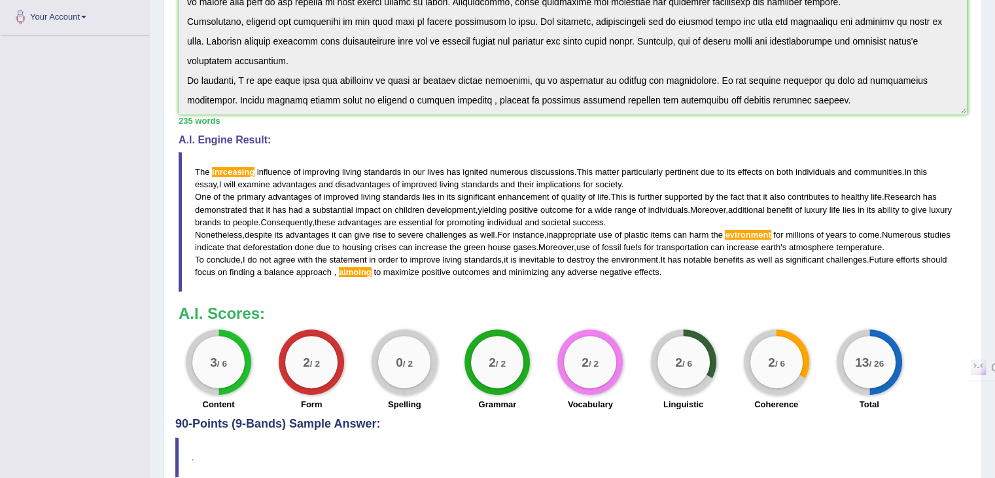
drag, startPoint x: 215, startPoint y: 157, endPoint x: 230, endPoint y: 173, distance: 21.8
click at [218, 159] on blockquote "The inrceasing influence of improving living standards in our lives has ignited…" at bounding box center [573, 222] width 788 height 140
click at [230, 173] on span "inrceasing" at bounding box center [233, 172] width 43 height 10
click at [386, 275] on blockquote "The inrceasing influence of improving living standards in our lives has ignited…" at bounding box center [573, 222] width 788 height 140
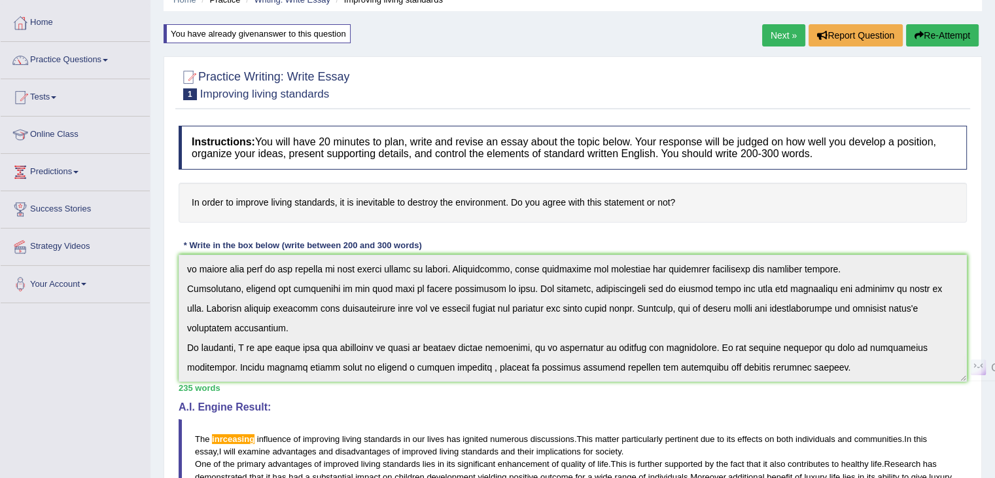
scroll to position [0, 0]
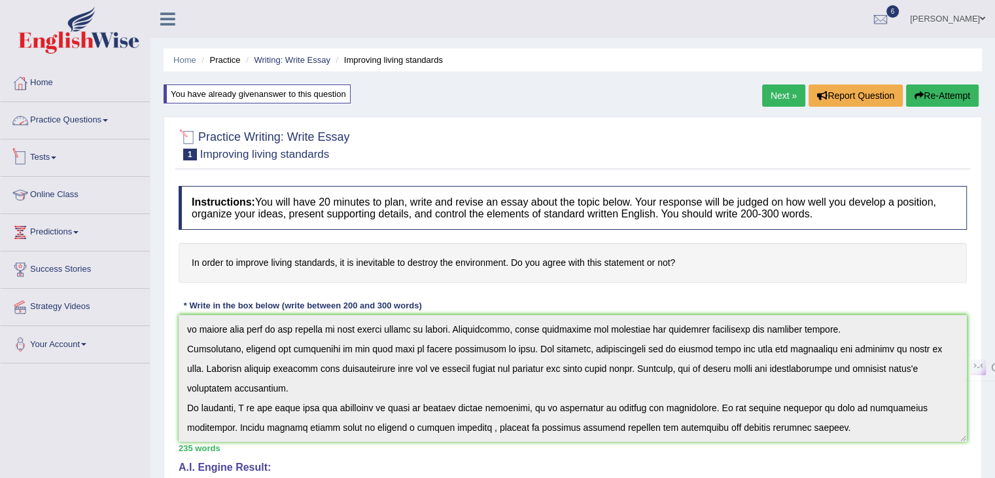
click at [68, 120] on link "Practice Questions" at bounding box center [75, 118] width 149 height 33
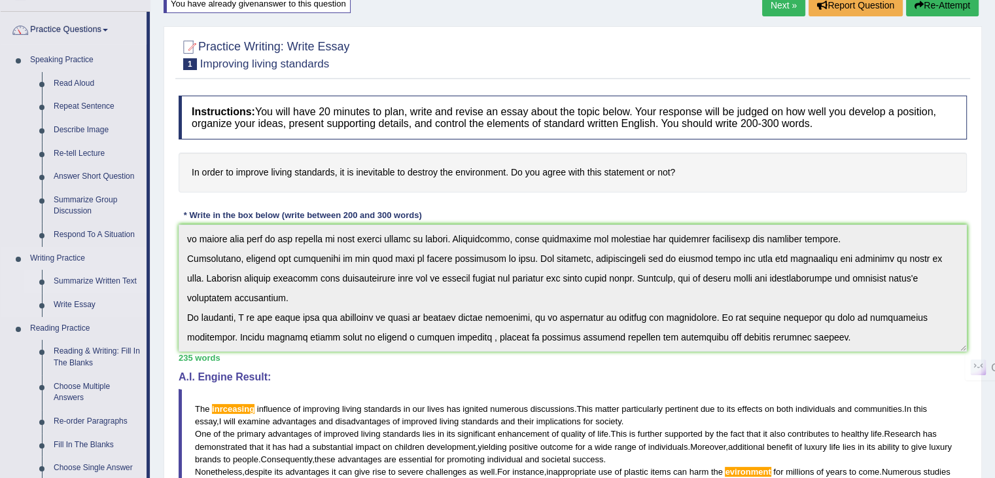
scroll to position [65, 0]
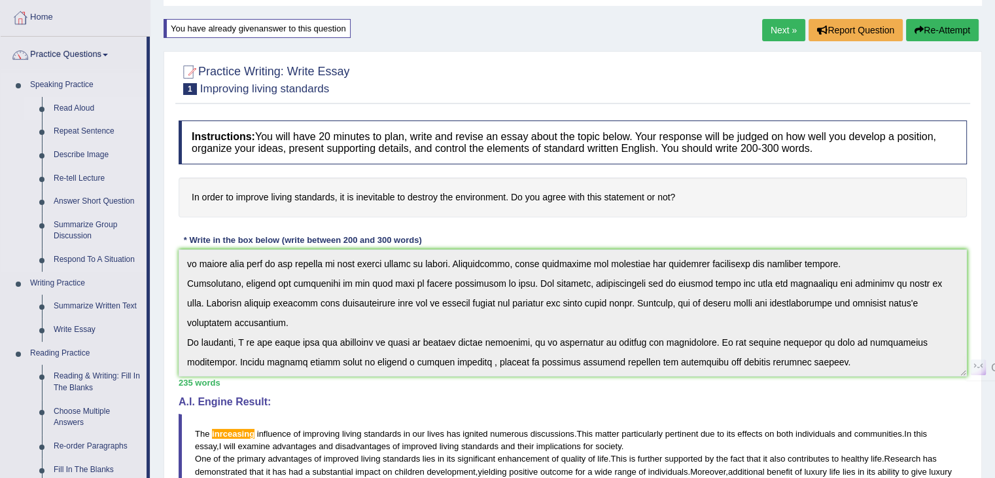
click at [71, 109] on link "Read Aloud" at bounding box center [97, 109] width 99 height 24
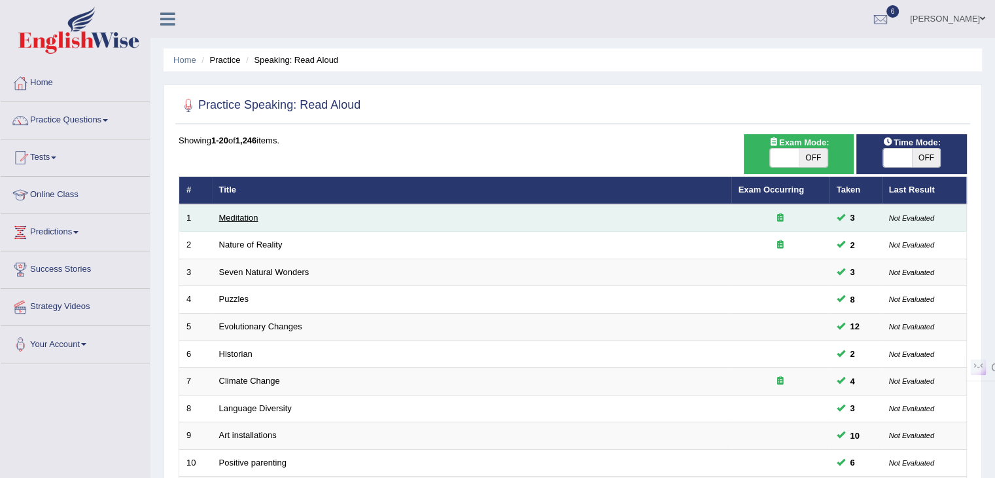
click at [238, 218] on link "Meditation" at bounding box center [238, 218] width 39 height 10
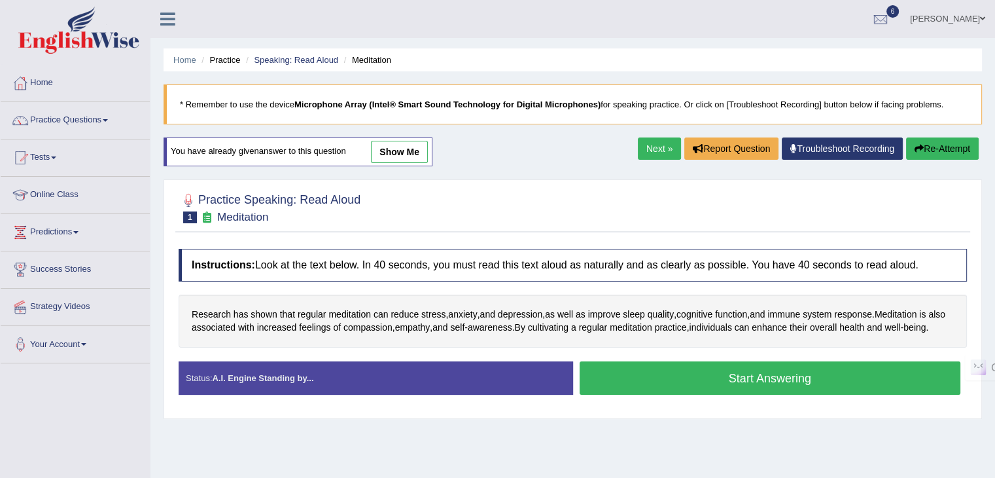
click at [745, 392] on button "Start Answering" at bounding box center [770, 377] width 381 height 33
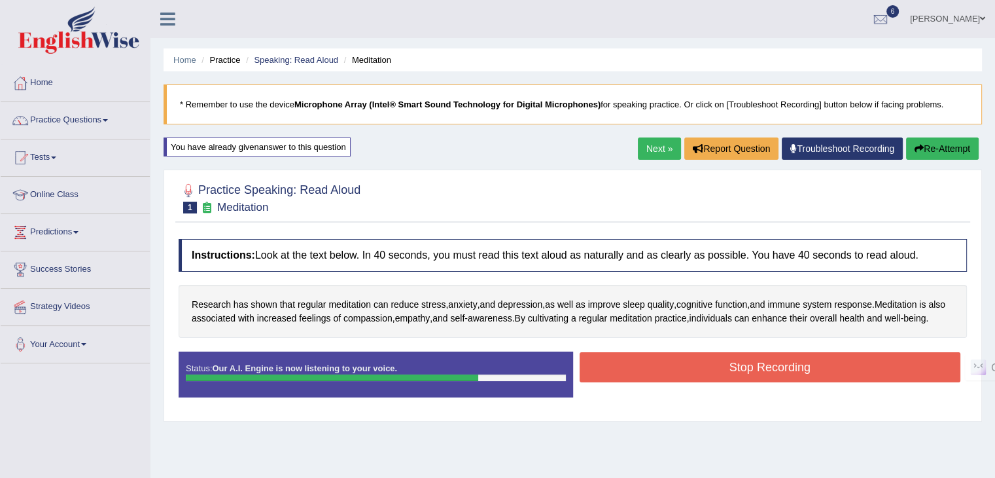
click at [743, 372] on button "Stop Recording" at bounding box center [770, 367] width 381 height 30
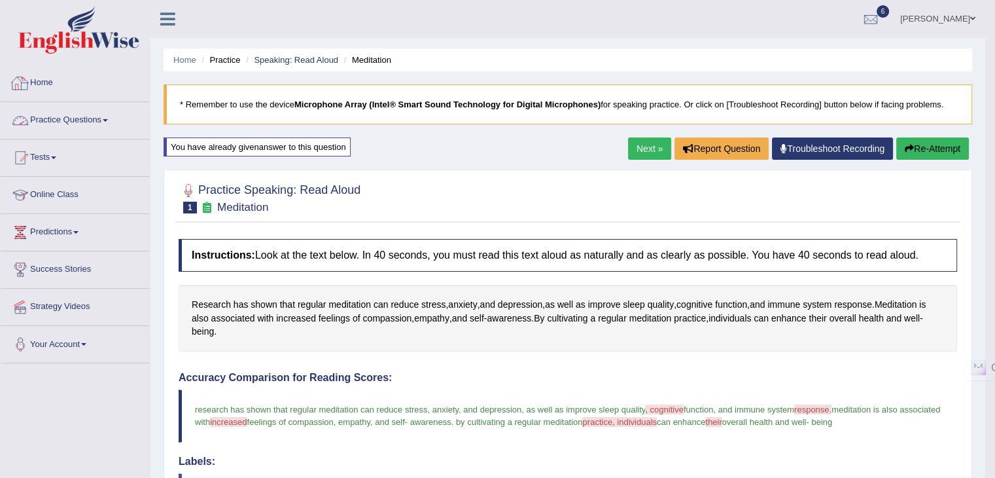
click at [59, 122] on link "Practice Questions" at bounding box center [75, 118] width 149 height 33
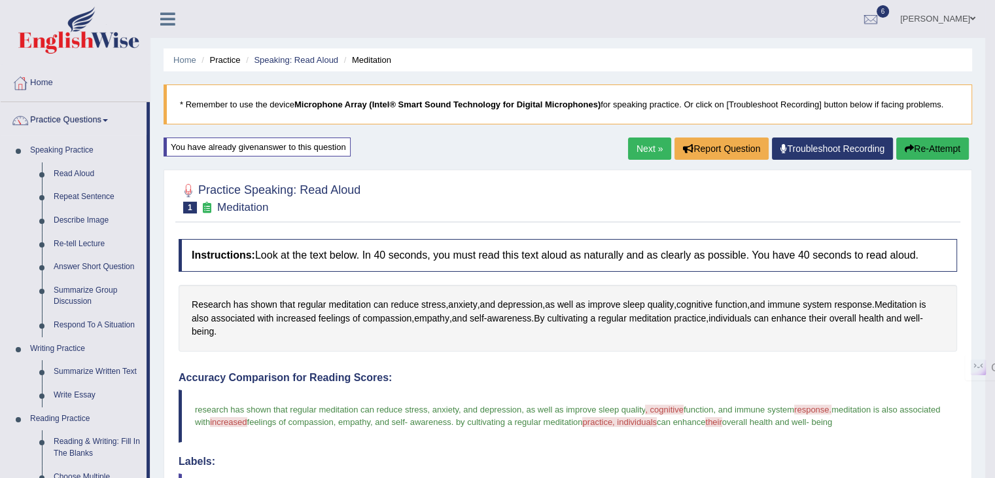
click at [657, 147] on link "Next »" at bounding box center [649, 148] width 43 height 22
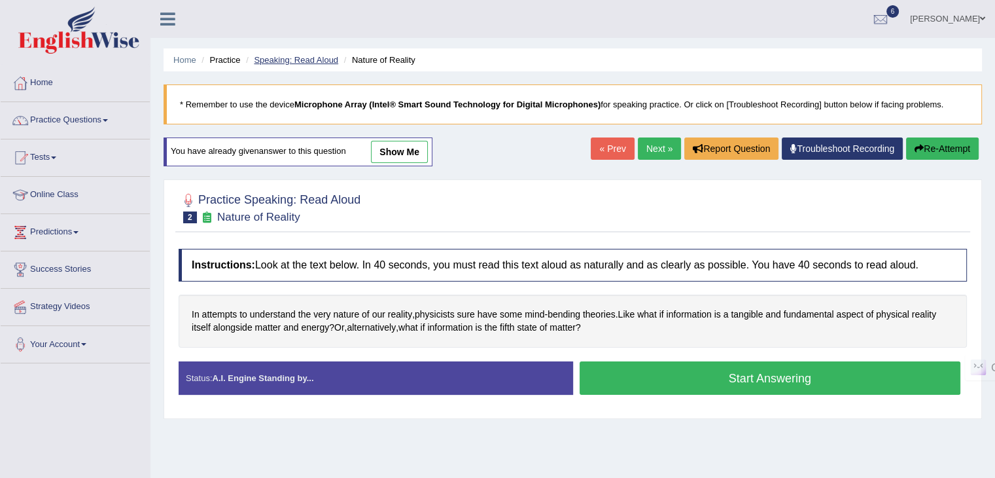
click at [303, 61] on link "Speaking: Read Aloud" at bounding box center [296, 60] width 84 height 10
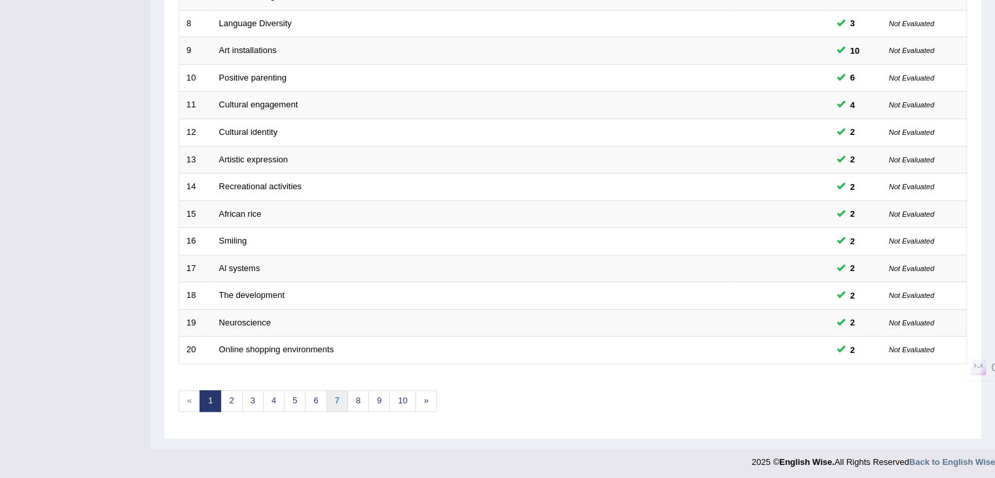
click at [343, 396] on link "7" at bounding box center [337, 401] width 22 height 22
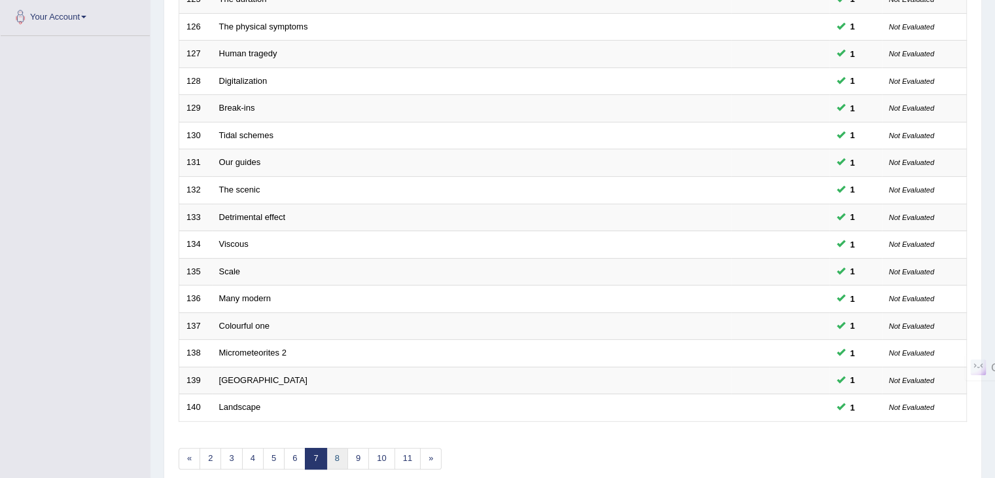
click at [335, 450] on link "8" at bounding box center [337, 458] width 22 height 22
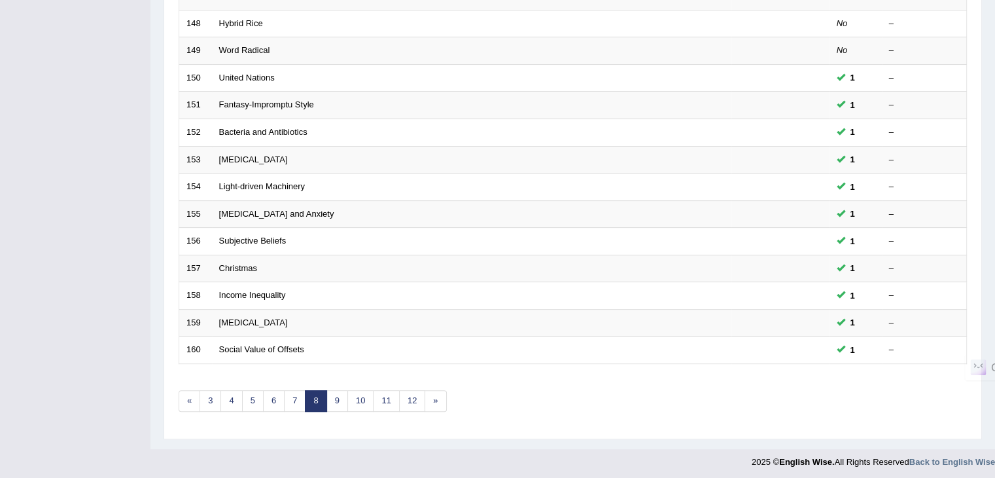
scroll to position [58, 0]
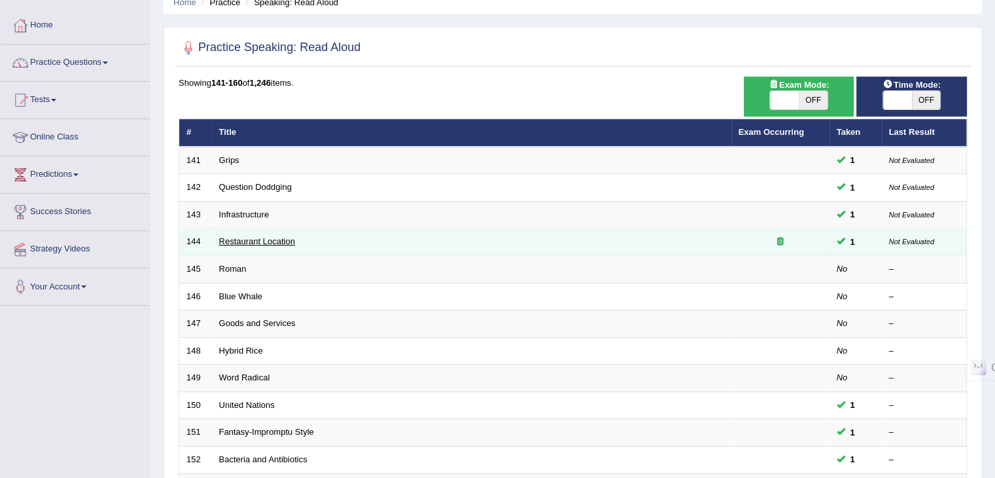
click at [248, 240] on link "Restaurant Location" at bounding box center [257, 241] width 76 height 10
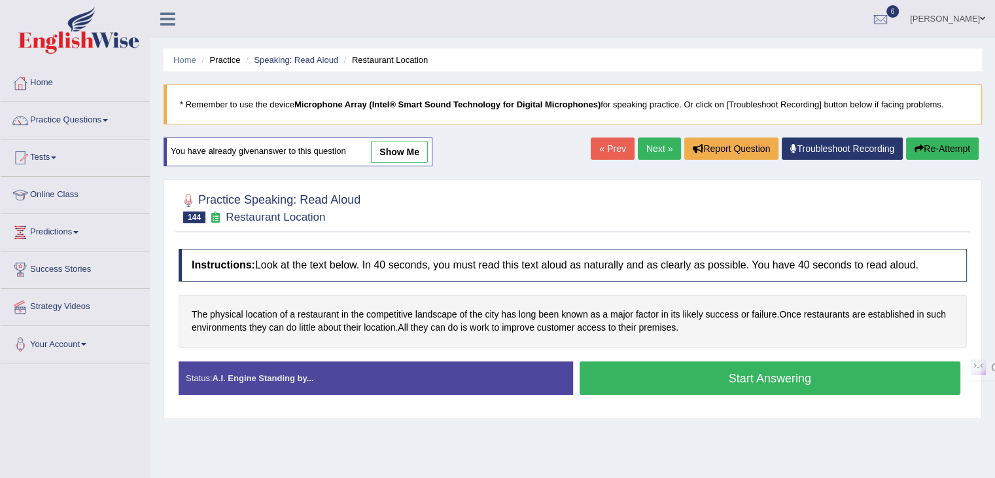
click at [718, 376] on button "Start Answering" at bounding box center [770, 377] width 381 height 33
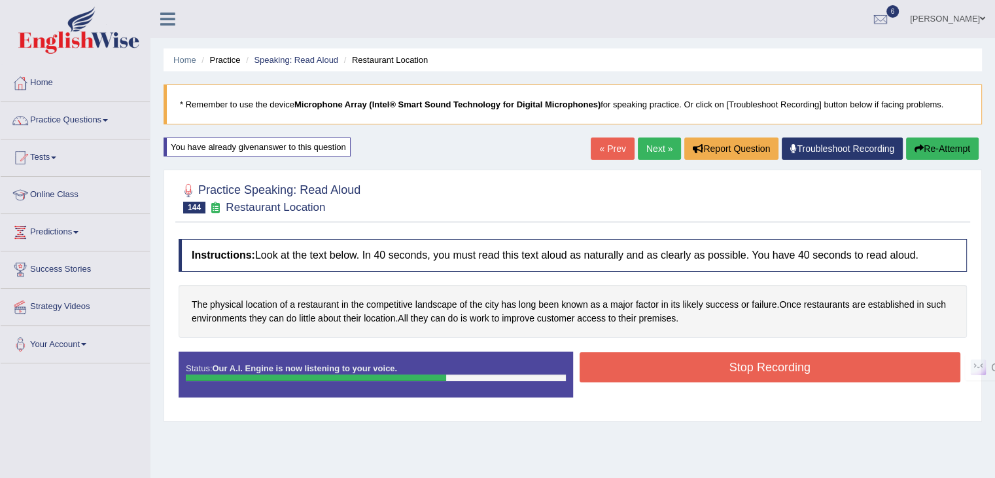
click at [716, 374] on button "Stop Recording" at bounding box center [770, 367] width 381 height 30
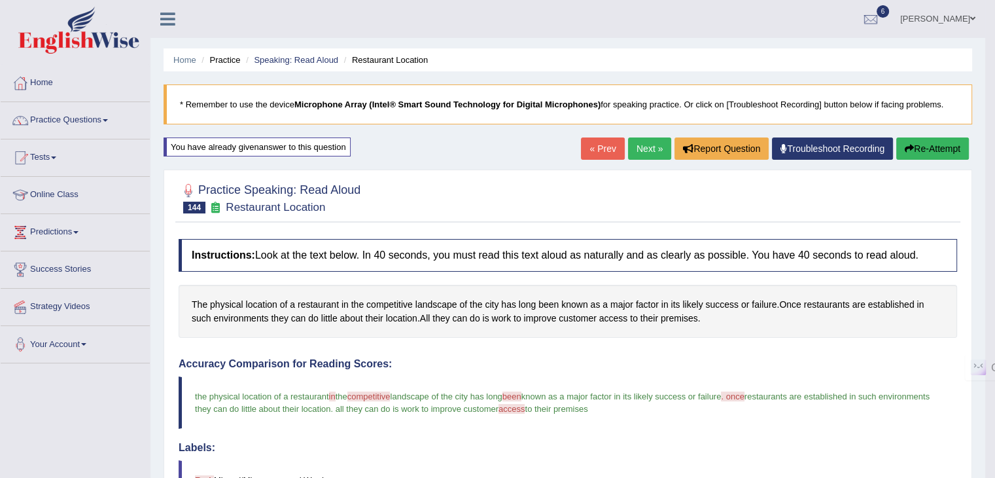
click at [628, 151] on link "Next »" at bounding box center [649, 148] width 43 height 22
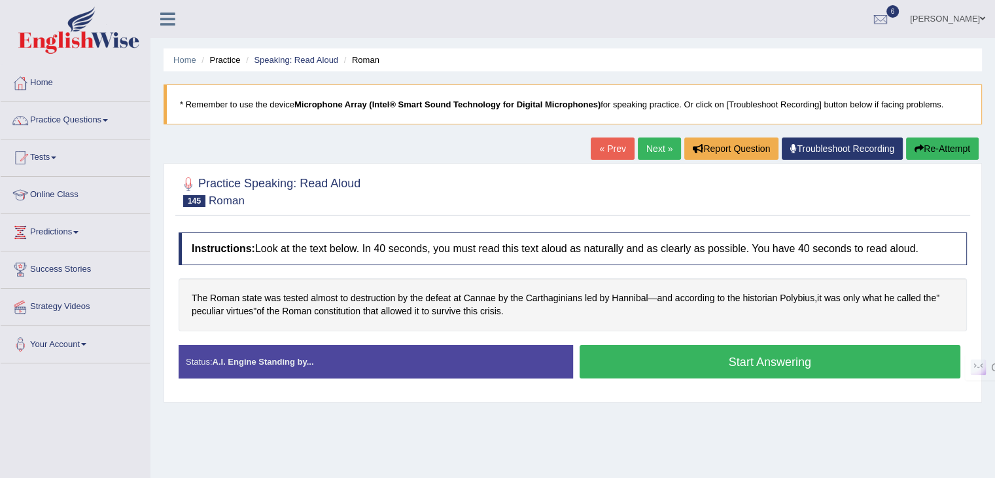
click at [811, 362] on button "Start Answering" at bounding box center [770, 361] width 381 height 33
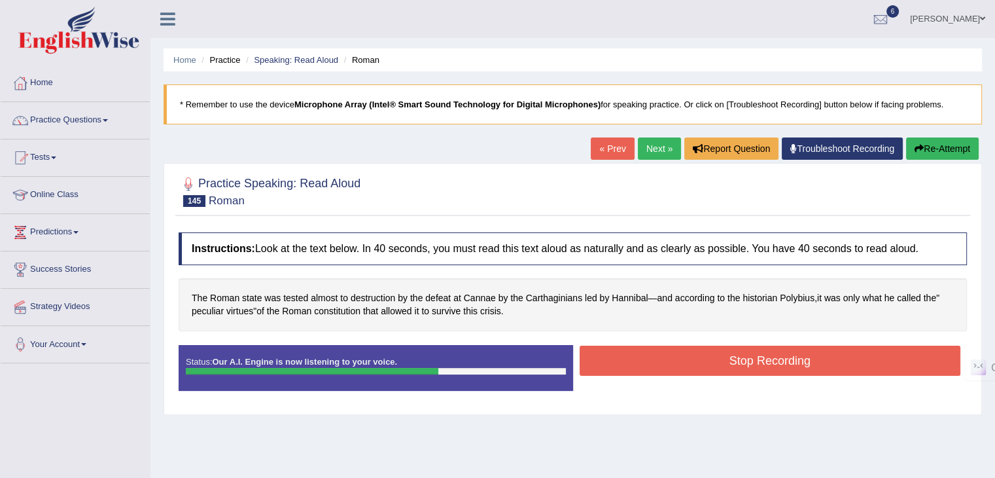
click at [809, 362] on button "Stop Recording" at bounding box center [770, 360] width 381 height 30
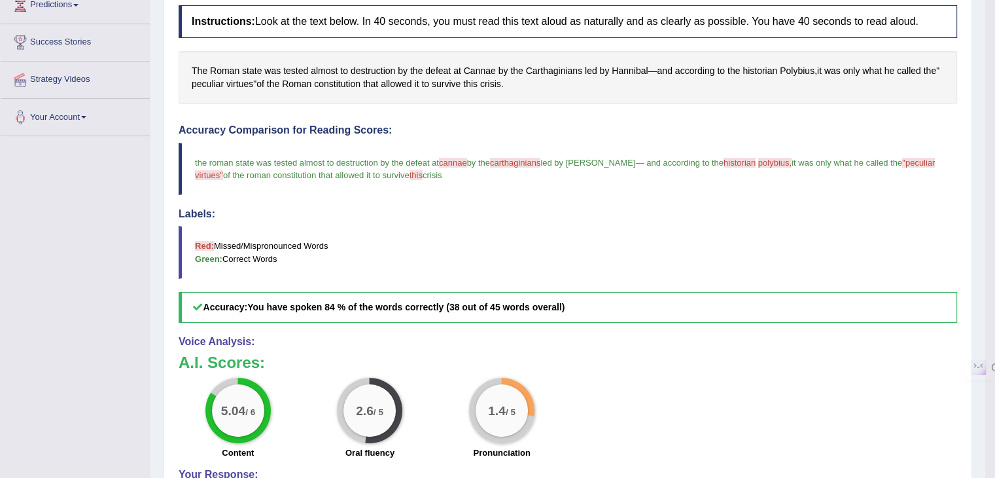
scroll to position [131, 0]
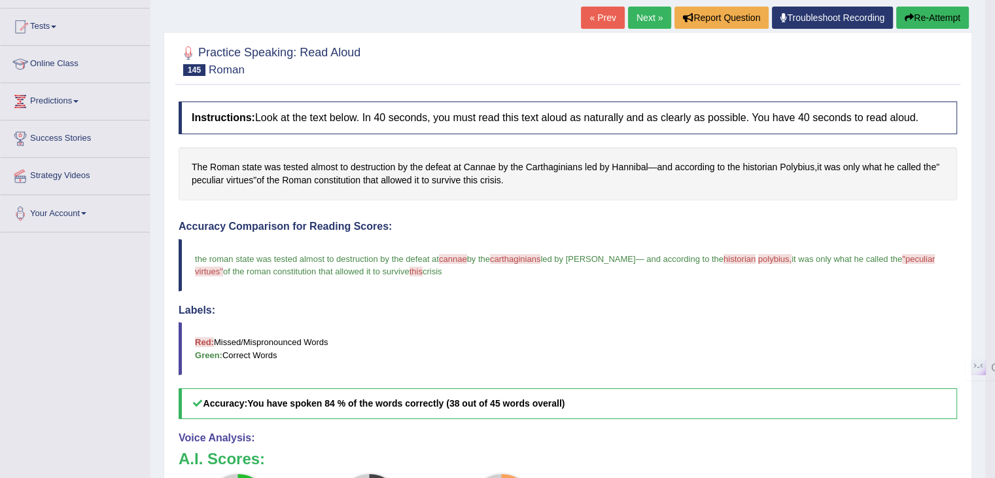
click at [450, 262] on blockquote "the roman state was tested almost to destruction by the defeat at cannae canony…" at bounding box center [568, 265] width 779 height 52
drag, startPoint x: 530, startPoint y: 164, endPoint x: 551, endPoint y: 171, distance: 21.9
click at [551, 171] on span "Carthaginians" at bounding box center [554, 167] width 56 height 14
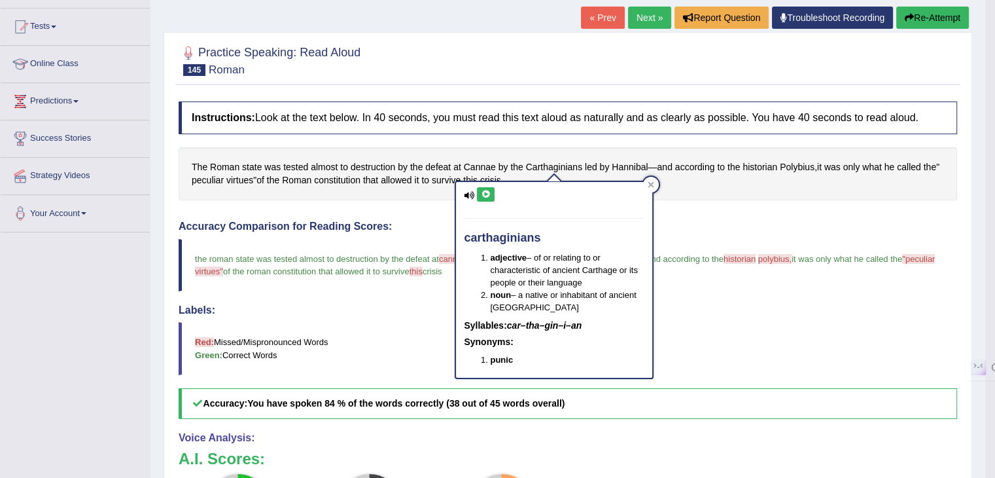
drag, startPoint x: 817, startPoint y: 211, endPoint x: 813, endPoint y: 223, distance: 13.0
click at [818, 212] on div "Instructions: Look at the text below. In 40 seconds, you must read this text al…" at bounding box center [567, 385] width 785 height 580
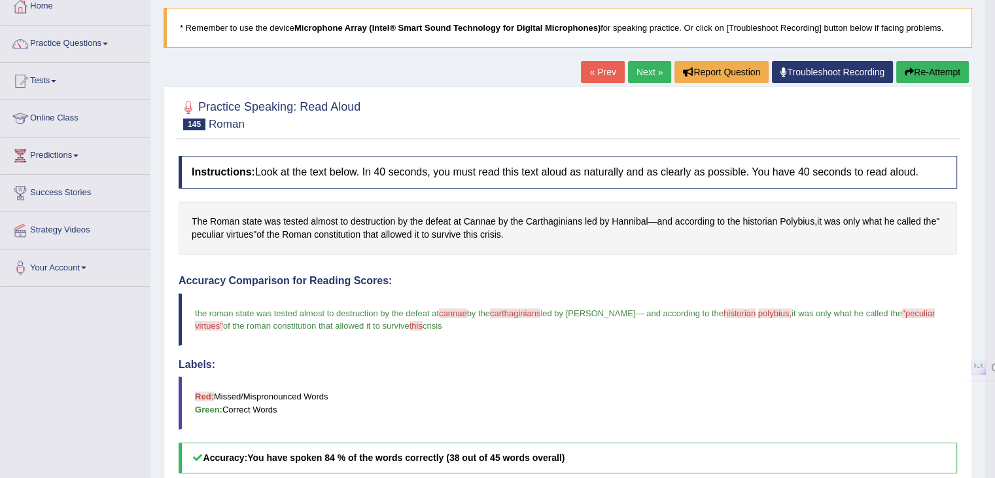
scroll to position [65, 0]
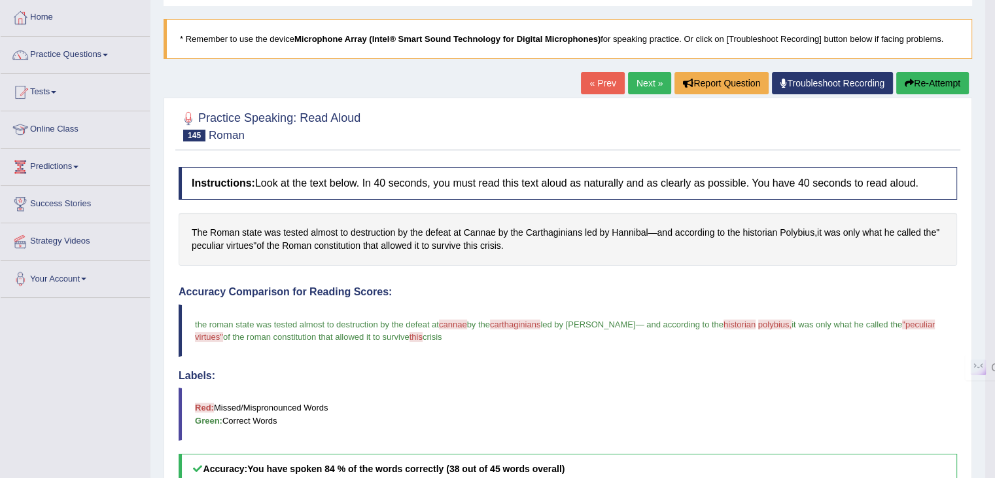
click at [646, 80] on link "Next »" at bounding box center [649, 83] width 43 height 22
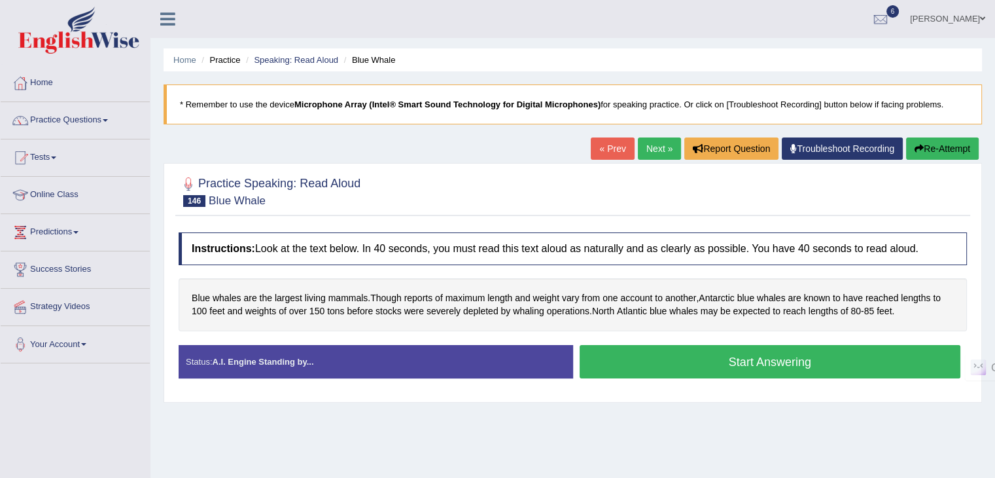
click at [684, 351] on button "Start Answering" at bounding box center [770, 361] width 381 height 33
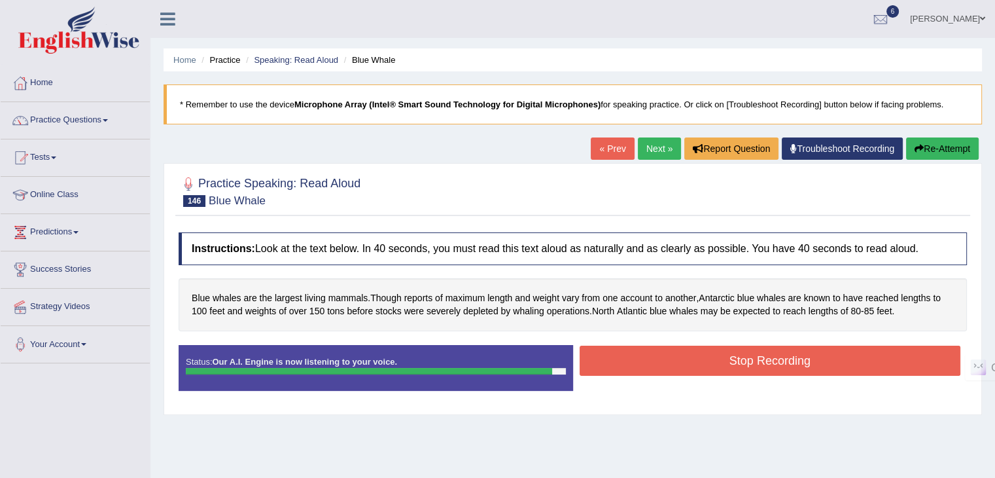
click at [667, 363] on button "Stop Recording" at bounding box center [770, 360] width 381 height 30
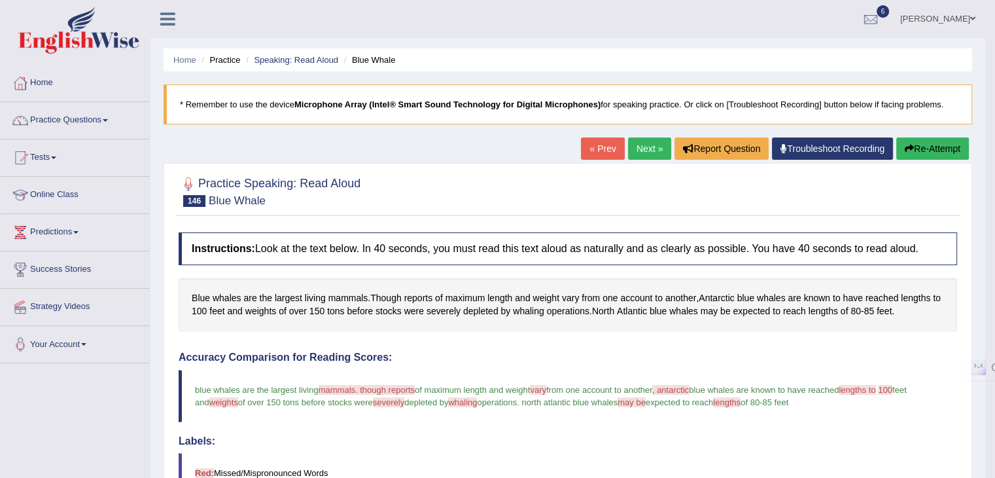
click at [633, 145] on link "Next »" at bounding box center [649, 148] width 43 height 22
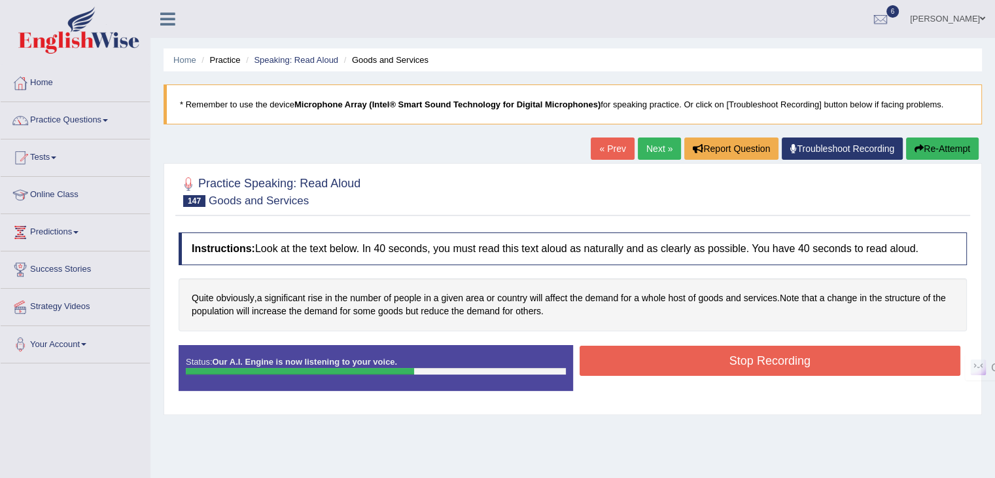
click at [652, 356] on button "Stop Recording" at bounding box center [770, 360] width 381 height 30
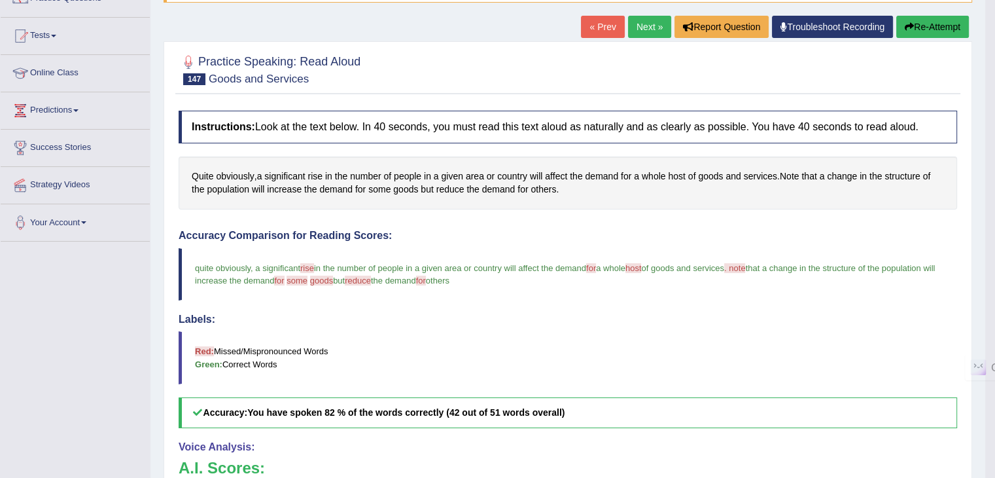
scroll to position [24, 0]
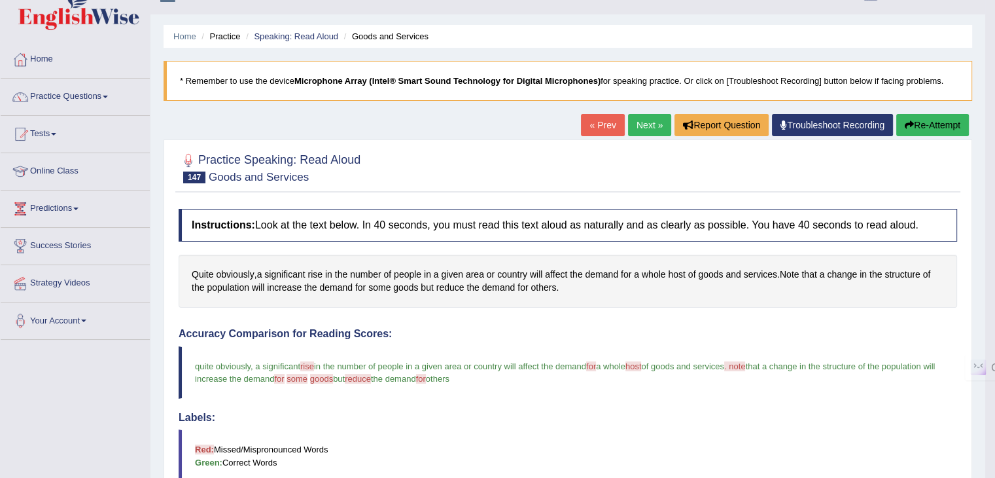
click at [636, 122] on link "Next »" at bounding box center [649, 125] width 43 height 22
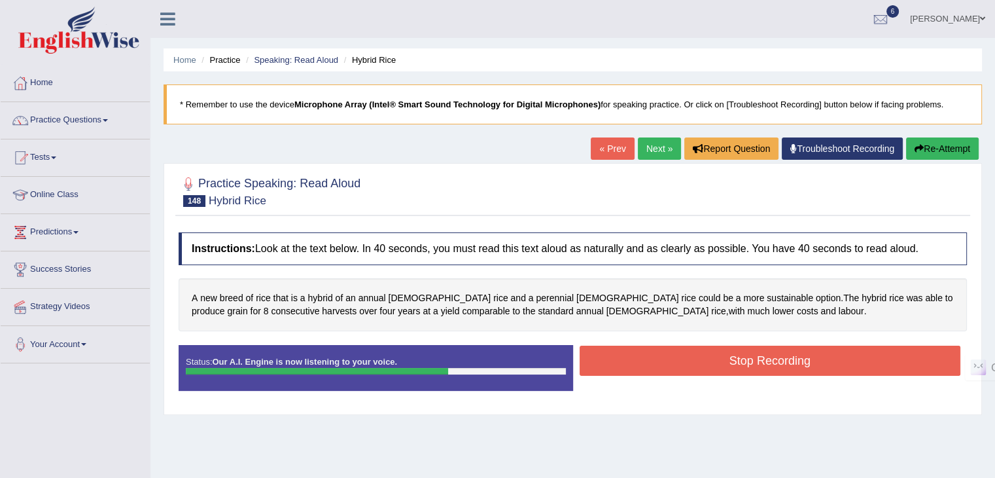
click at [697, 363] on button "Stop Recording" at bounding box center [770, 360] width 381 height 30
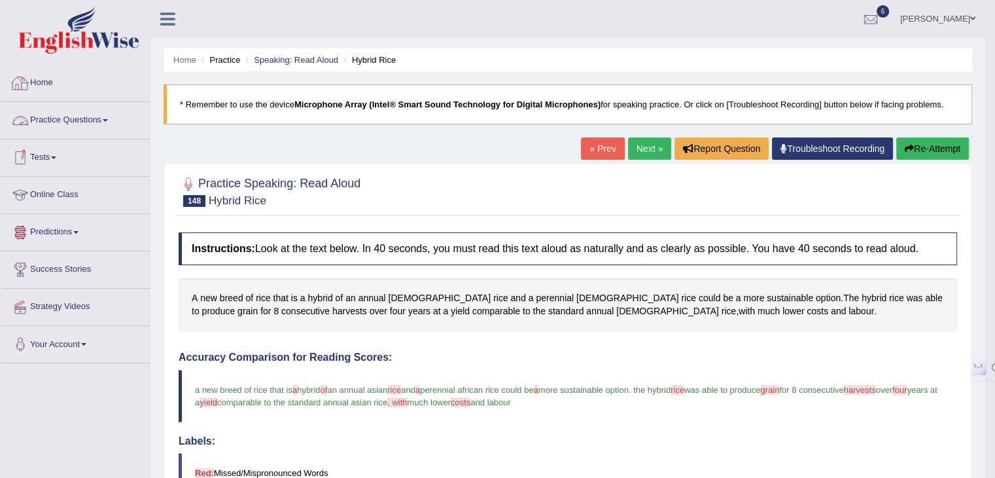
click at [58, 121] on link "Practice Questions" at bounding box center [75, 118] width 149 height 33
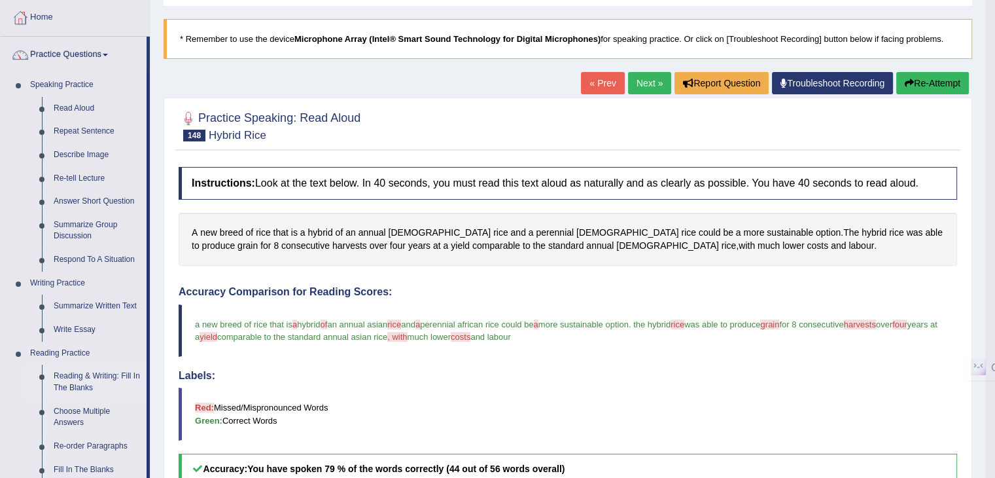
scroll to position [131, 0]
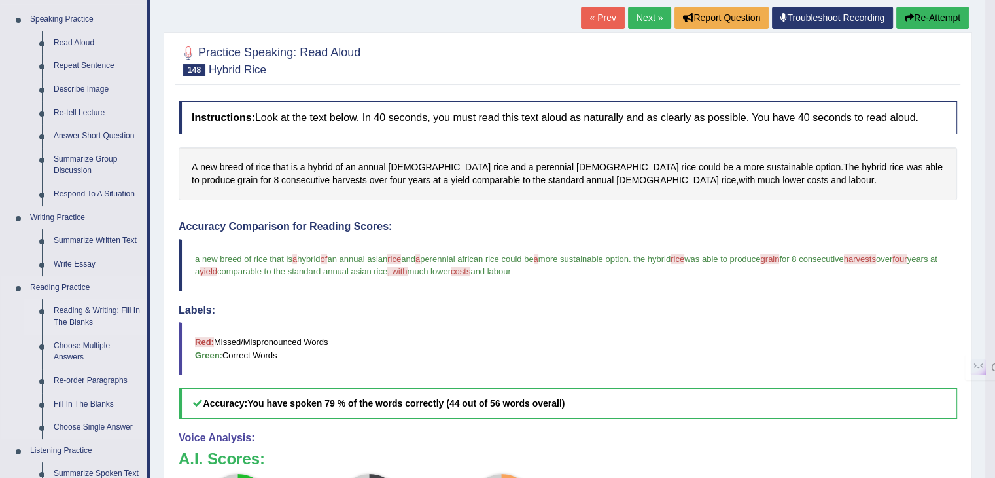
click at [84, 315] on link "Reading & Writing: Fill In The Blanks" at bounding box center [97, 316] width 99 height 35
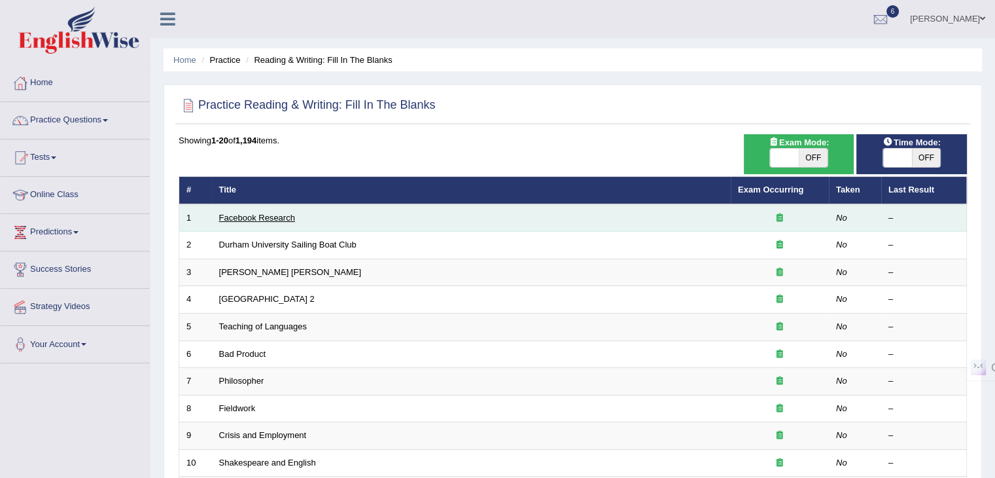
click at [256, 220] on link "Facebook Research" at bounding box center [257, 218] width 76 height 10
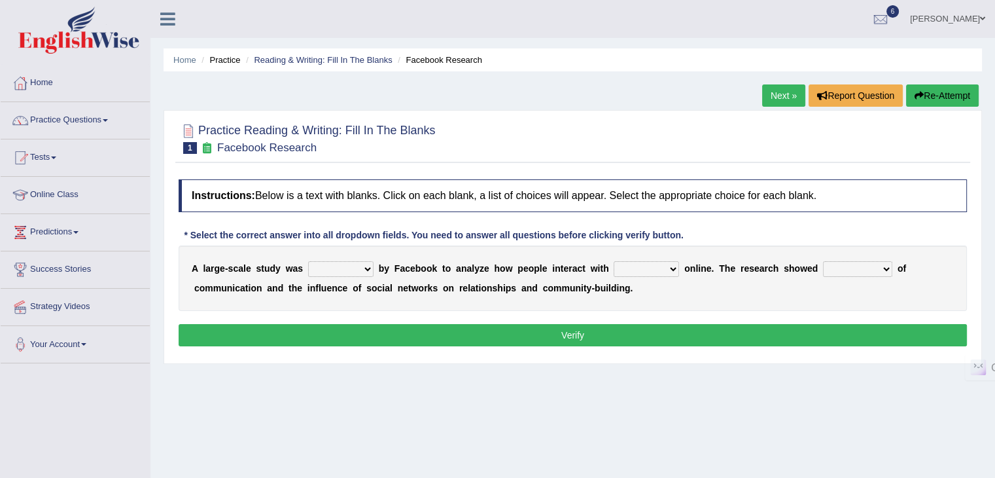
click at [356, 272] on select "surveyed had asked made" at bounding box center [340, 269] width 65 height 16
select select "surveyed"
click at [308, 261] on select "surveyed had asked made" at bounding box center [340, 269] width 65 height 16
click at [631, 270] on select "together all each other another" at bounding box center [646, 269] width 65 height 16
select select "each other"
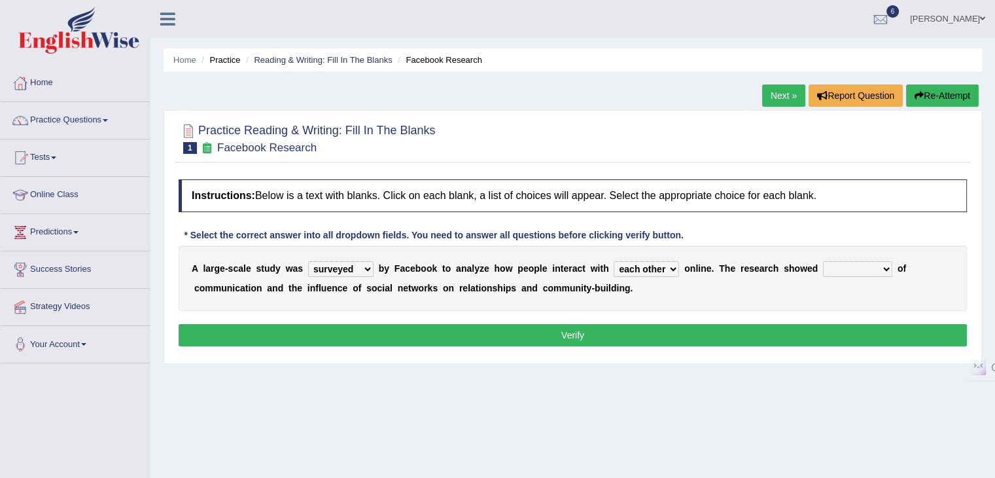
click at [614, 261] on select "together all each other another" at bounding box center [646, 269] width 65 height 16
click at [840, 268] on select "advantages standards fellowships patterns" at bounding box center [857, 269] width 69 height 16
select select "advantages"
click at [823, 261] on select "advantages standards fellowships patterns" at bounding box center [857, 269] width 69 height 16
click at [564, 329] on button "Verify" at bounding box center [573, 335] width 788 height 22
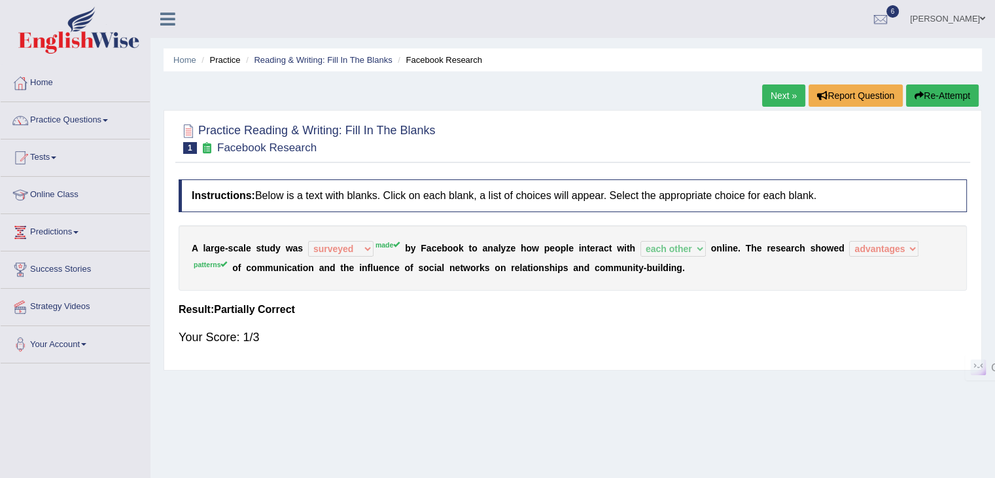
drag, startPoint x: 269, startPoint y: 245, endPoint x: 306, endPoint y: 245, distance: 36.6
click at [306, 245] on div "A l a r g e - s c a l e s t u d y w a s surveyed had asked made made b y F a c …" at bounding box center [573, 257] width 788 height 65
click at [785, 96] on link "Next »" at bounding box center [783, 95] width 43 height 22
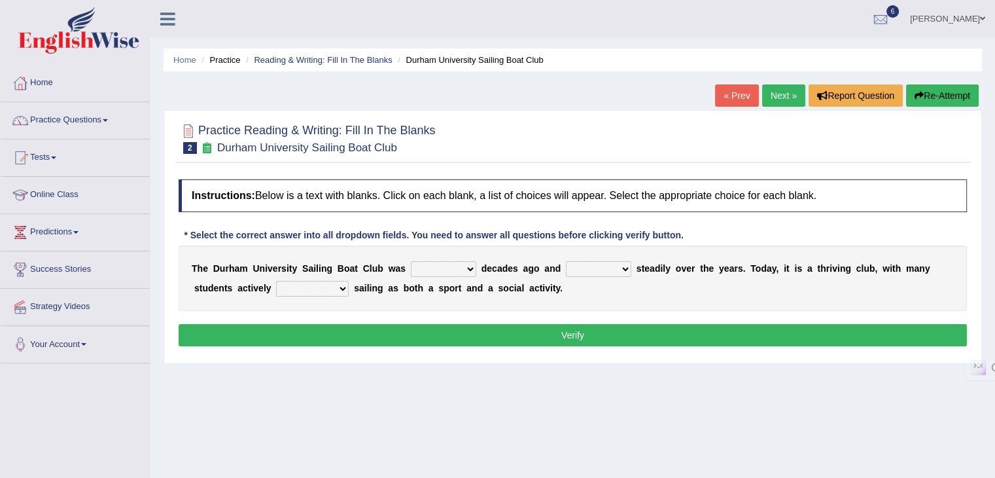
click at [429, 271] on select "found fund founded find" at bounding box center [443, 269] width 65 height 16
select select "found"
click at [411, 261] on select "found fund founded find" at bounding box center [443, 269] width 65 height 16
click at [606, 262] on select "grow growing has grown grown" at bounding box center [598, 269] width 65 height 16
select select "has grown"
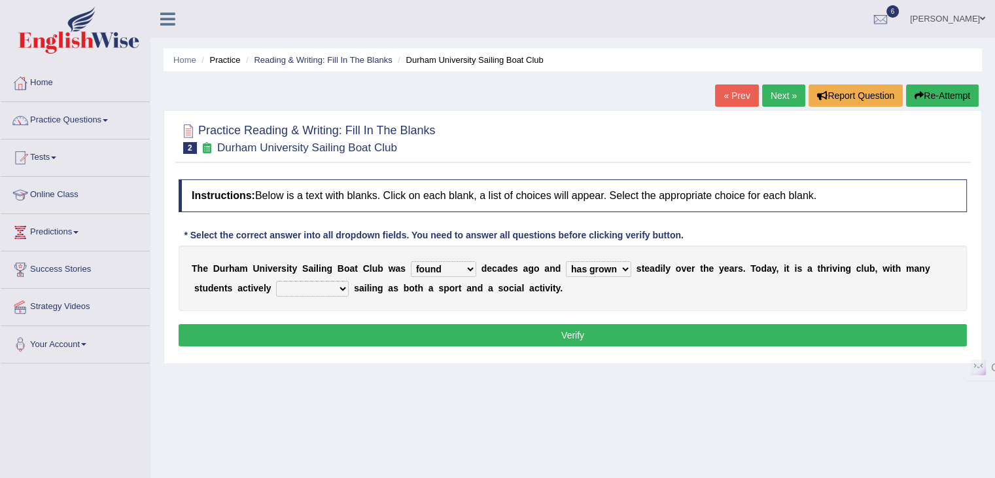
click at [566, 261] on select "grow growing has grown grown" at bounding box center [598, 269] width 65 height 16
click at [311, 289] on select "enjoy enjoyed are enjoying enjoying" at bounding box center [312, 289] width 73 height 16
select select "enjoying"
click at [276, 281] on select "enjoy enjoyed are enjoying enjoying" at bounding box center [312, 289] width 73 height 16
click at [508, 340] on button "Verify" at bounding box center [573, 335] width 788 height 22
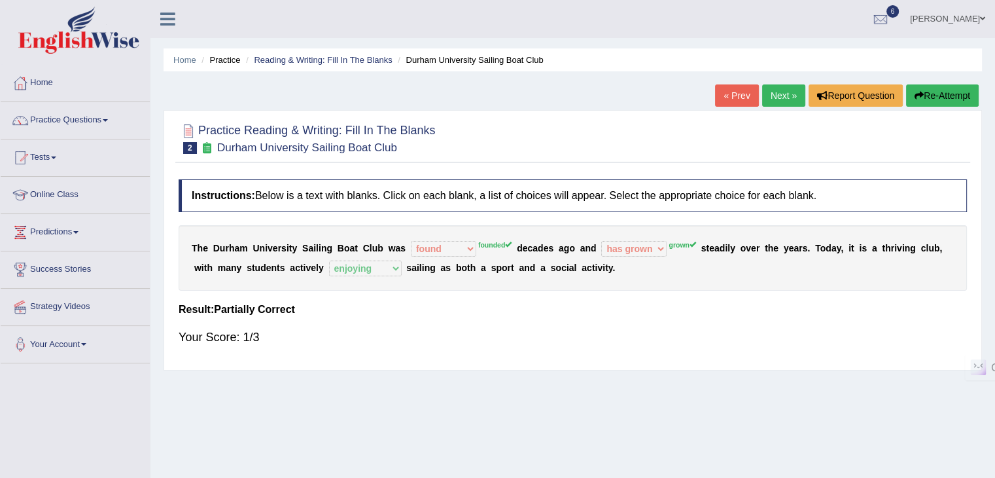
click at [771, 97] on link "Next »" at bounding box center [783, 95] width 43 height 22
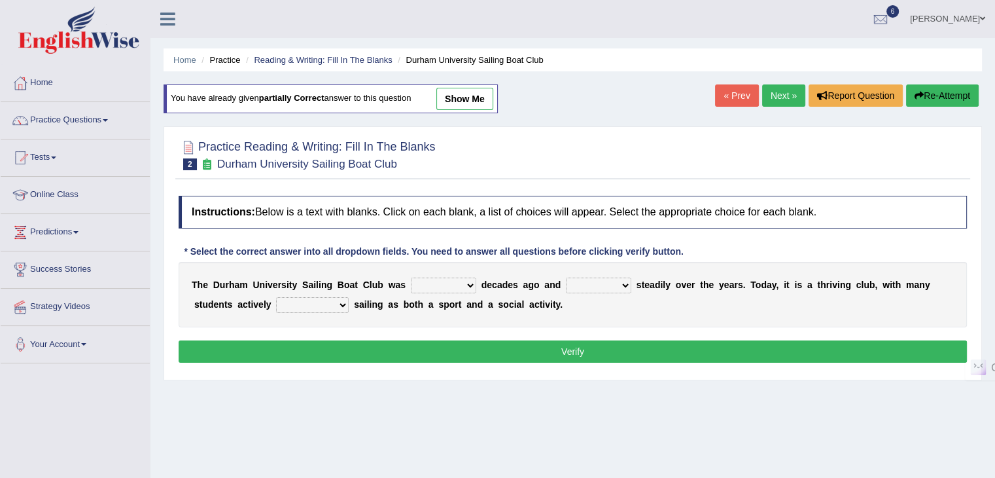
select select "founded"
click at [411, 277] on select "found fund founded find" at bounding box center [443, 285] width 65 height 16
click at [582, 279] on select "grow growing has grown grown" at bounding box center [598, 285] width 65 height 16
select select "grown"
click at [566, 277] on select "grow growing has grown grown" at bounding box center [598, 285] width 65 height 16
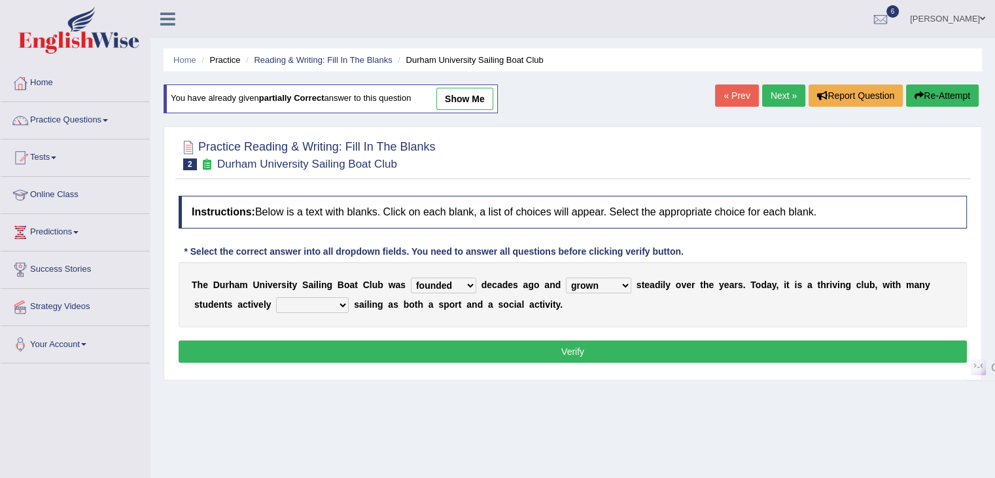
click at [309, 304] on select "enjoy enjoyed are enjoying enjoying" at bounding box center [312, 305] width 73 height 16
select select "enjoying"
click at [276, 297] on select "enjoy enjoyed are enjoying enjoying" at bounding box center [312, 305] width 73 height 16
click at [559, 325] on div "Instructions: Below is a text with blanks. Click on each blank, a list of choic…" at bounding box center [572, 281] width 795 height 184
click at [558, 346] on button "Verify" at bounding box center [573, 351] width 788 height 22
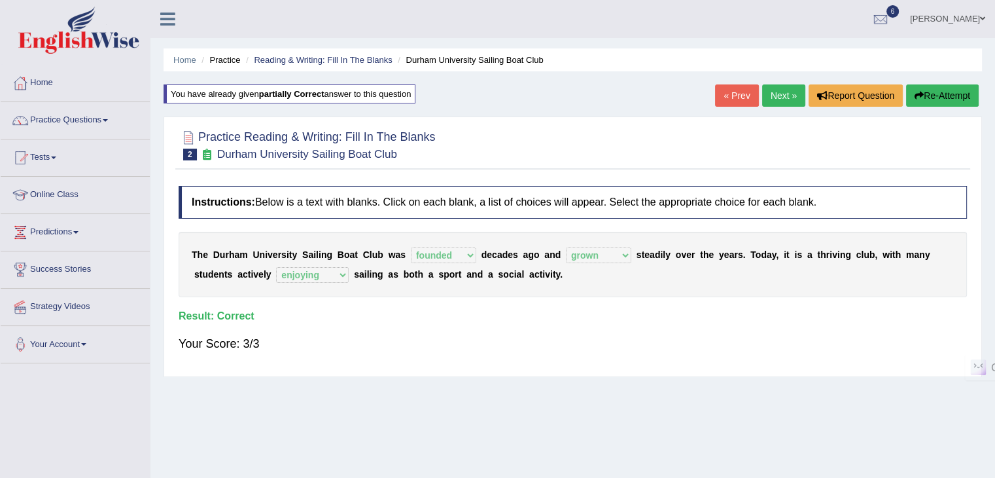
click at [777, 105] on link "Next »" at bounding box center [783, 95] width 43 height 22
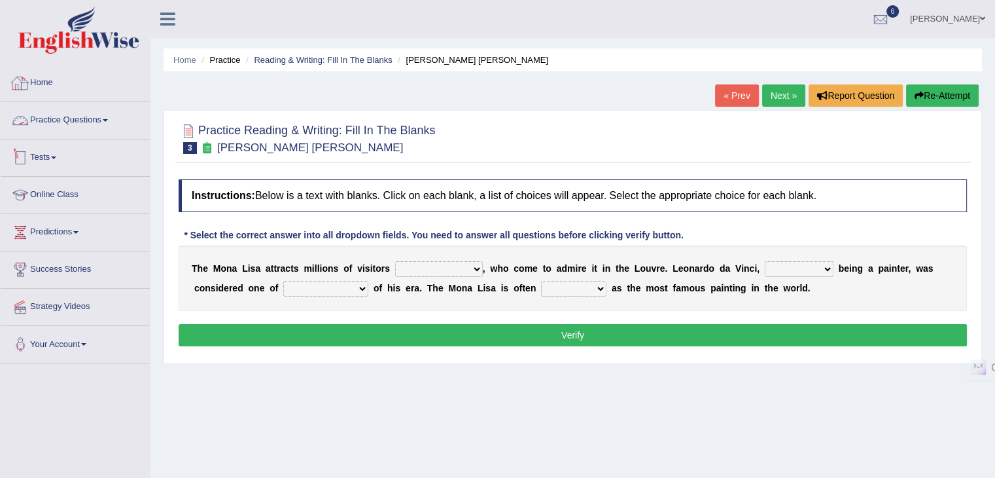
click at [42, 121] on link "Practice Questions" at bounding box center [75, 118] width 149 height 33
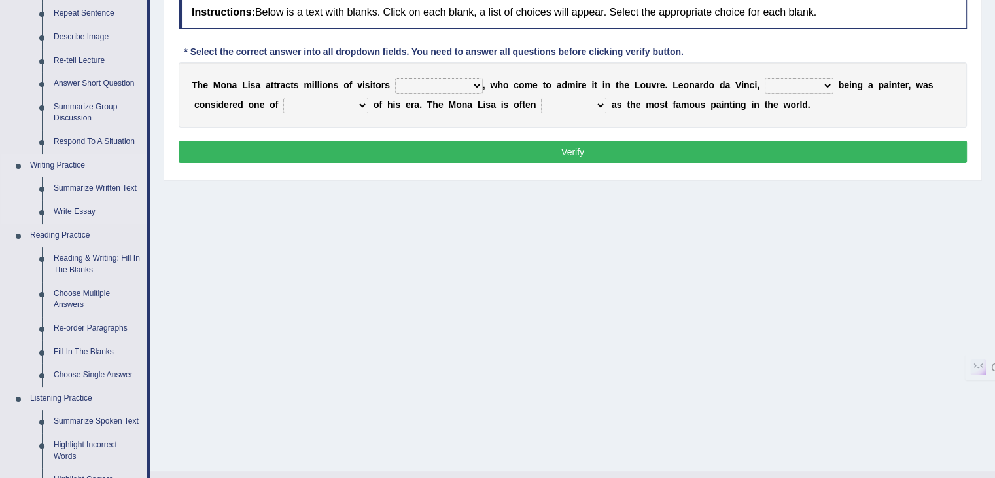
scroll to position [262, 0]
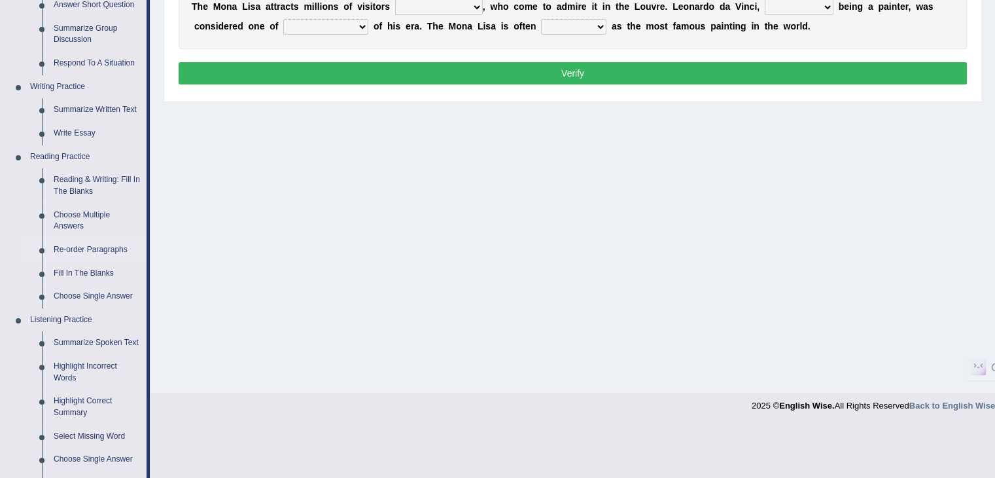
click at [105, 250] on link "Re-order Paragraphs" at bounding box center [97, 250] width 99 height 24
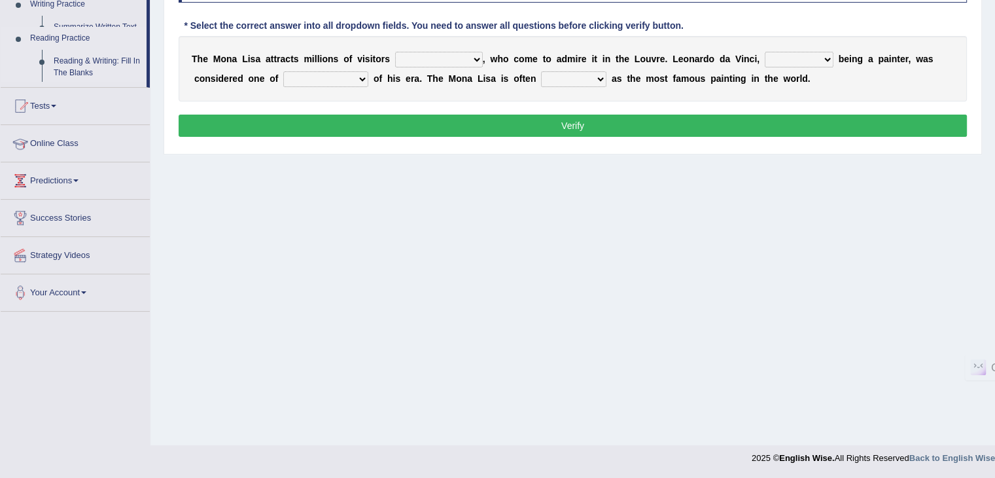
scroll to position [209, 0]
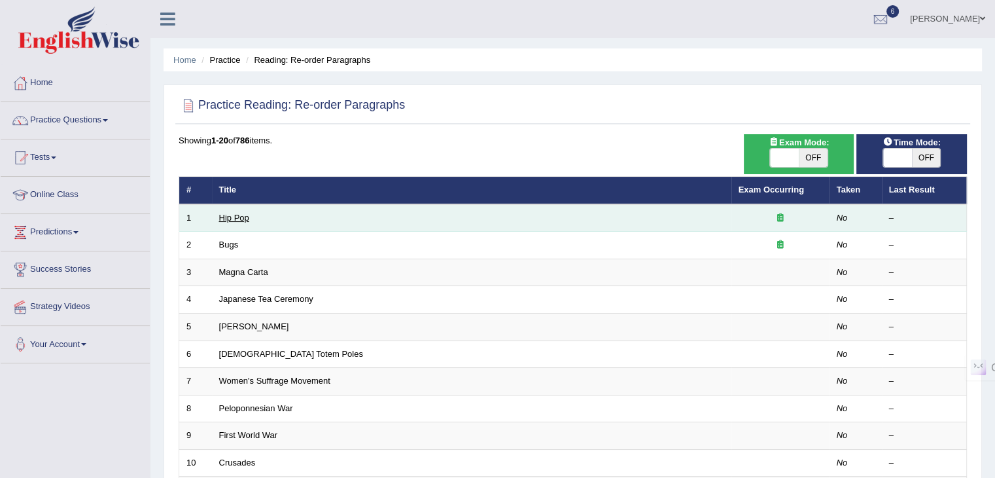
click at [233, 218] on link "Hip Pop" at bounding box center [234, 218] width 30 height 10
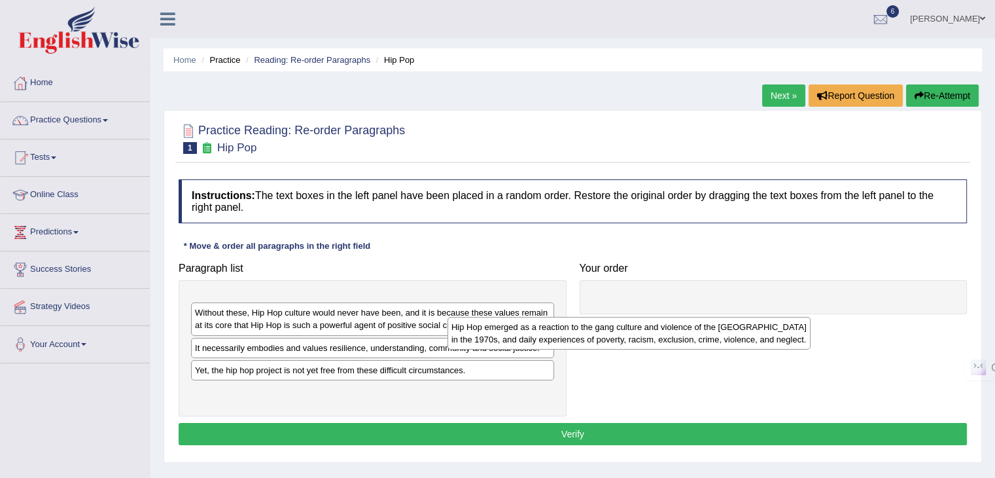
drag, startPoint x: 361, startPoint y: 311, endPoint x: 649, endPoint y: 330, distance: 288.4
click at [649, 330] on div "Hip Hop emerged as a reaction to the gang culture and violence of the [GEOGRAPH…" at bounding box center [628, 333] width 363 height 33
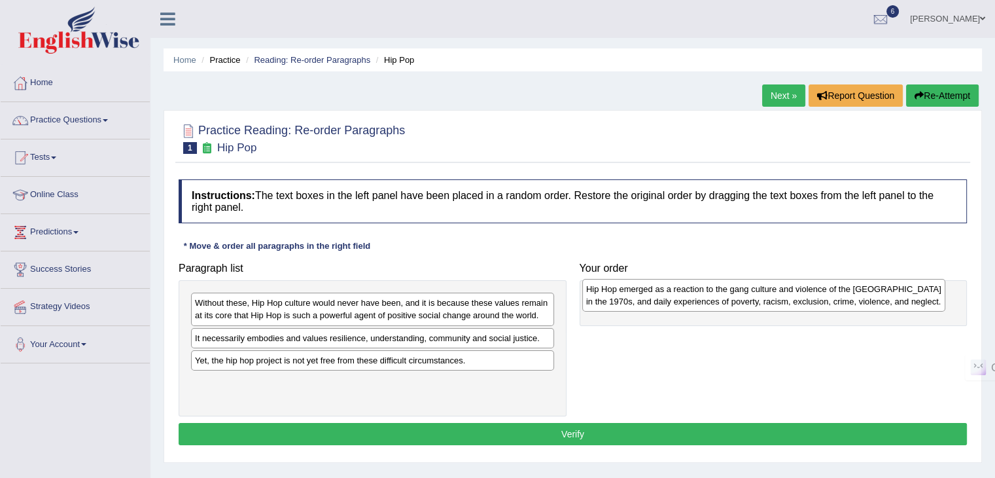
drag, startPoint x: 502, startPoint y: 315, endPoint x: 871, endPoint y: 298, distance: 369.4
click at [871, 298] on div "Hip Hop emerged as a reaction to the gang culture and violence of the [GEOGRAPH…" at bounding box center [763, 295] width 363 height 33
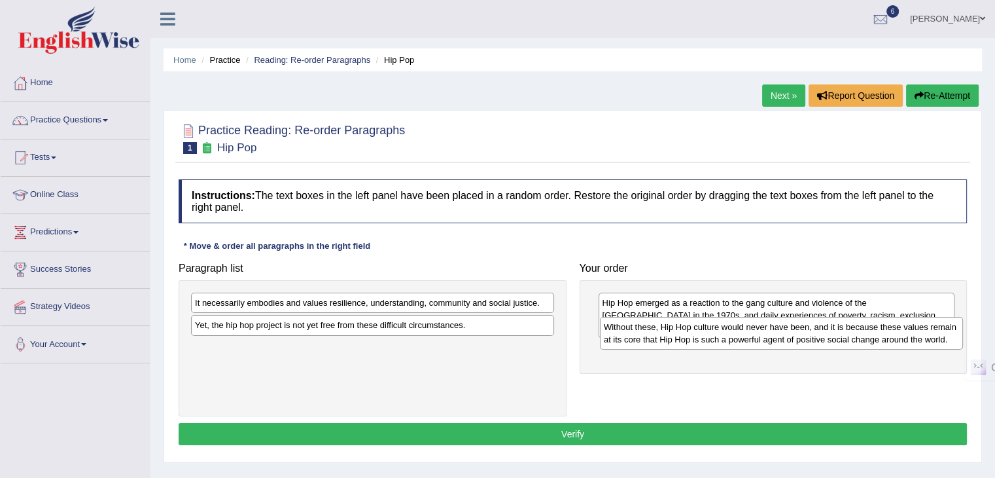
drag, startPoint x: 376, startPoint y: 312, endPoint x: 784, endPoint y: 336, distance: 409.6
click at [784, 336] on div "Without these, Hip Hop culture would never have been, and it is because these v…" at bounding box center [781, 333] width 363 height 33
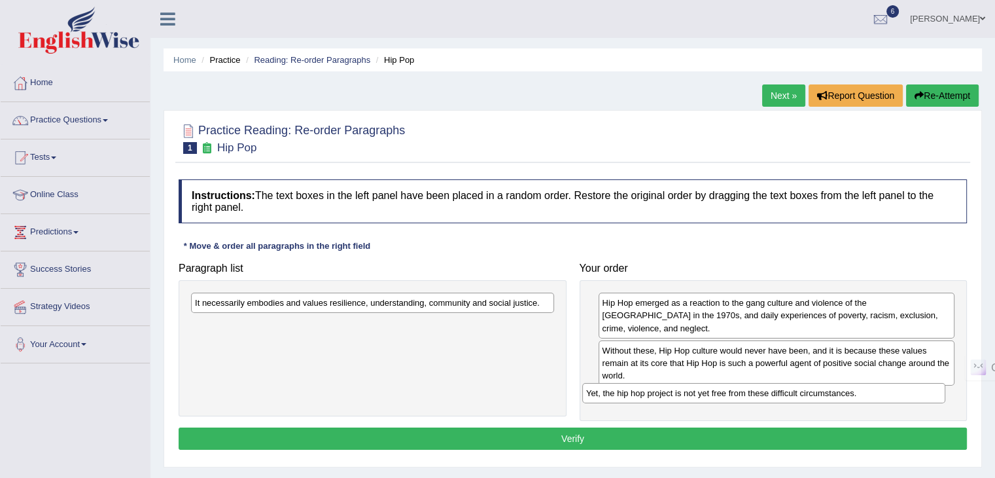
drag, startPoint x: 425, startPoint y: 323, endPoint x: 806, endPoint y: 385, distance: 385.8
click at [816, 391] on div "Yet, the hip hop project is not yet free from these difficult circumstances." at bounding box center [763, 393] width 363 height 20
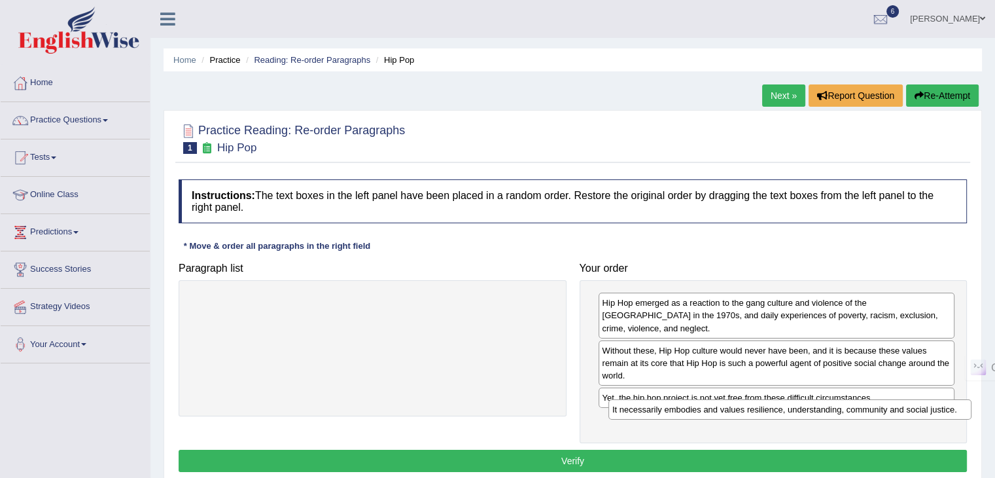
drag, startPoint x: 377, startPoint y: 304, endPoint x: 793, endPoint y: 409, distance: 428.4
click at [793, 410] on div "It necessarily embodies and values resilience, understanding, community and soc…" at bounding box center [789, 409] width 363 height 20
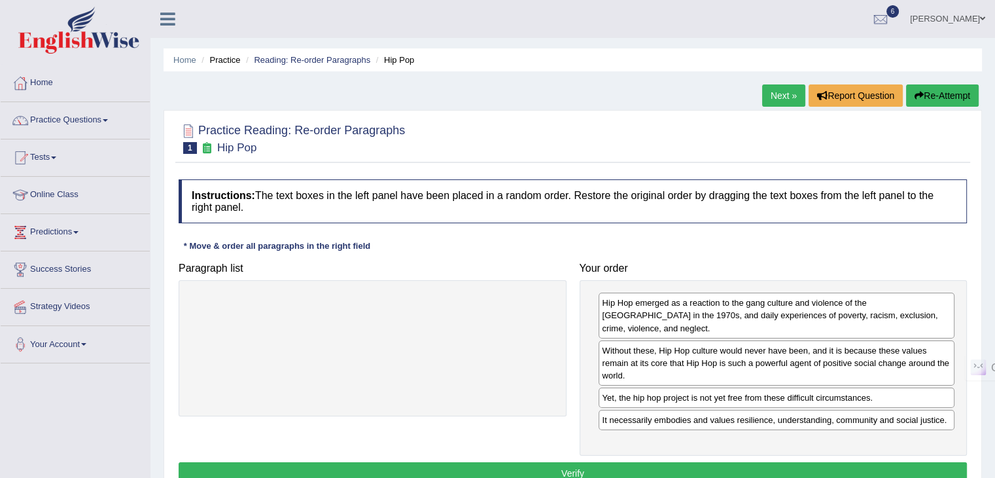
click at [655, 463] on button "Verify" at bounding box center [573, 473] width 788 height 22
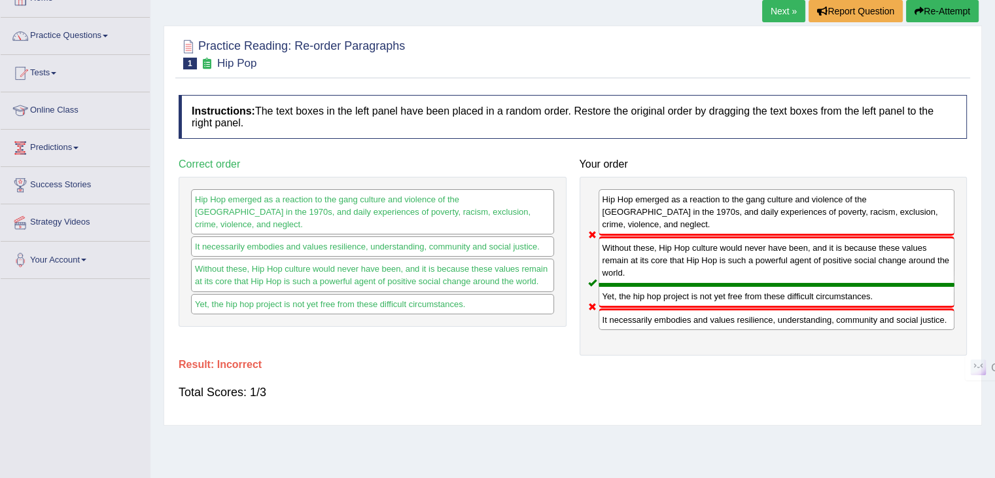
scroll to position [65, 0]
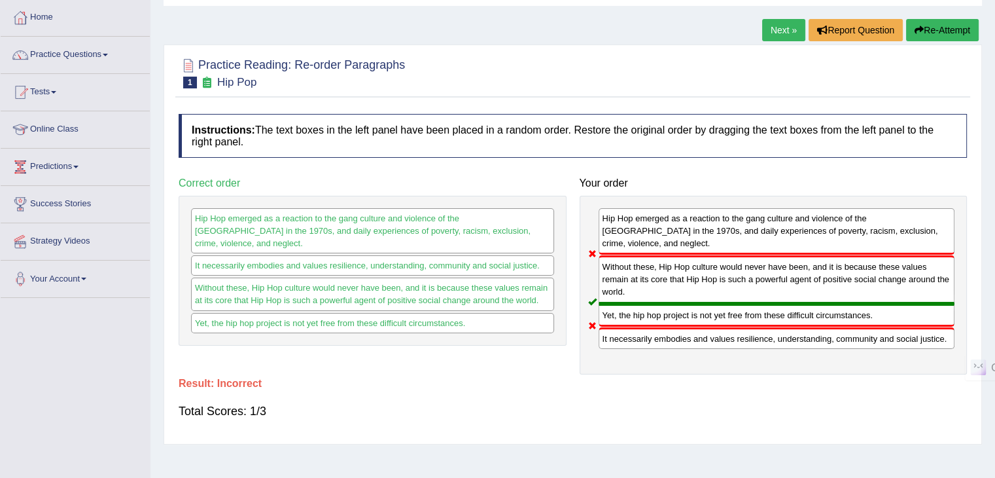
click at [955, 26] on button "Re-Attempt" at bounding box center [942, 30] width 73 height 22
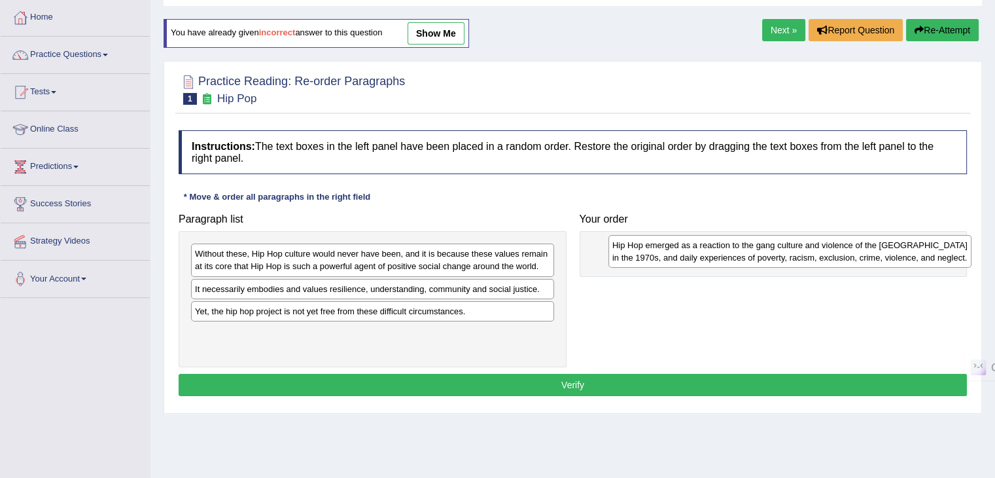
drag, startPoint x: 0, startPoint y: 0, endPoint x: 785, endPoint y: 252, distance: 824.5
click at [785, 252] on div "Hip Hop emerged as a reaction to the gang culture and violence of the [GEOGRAPH…" at bounding box center [789, 251] width 363 height 33
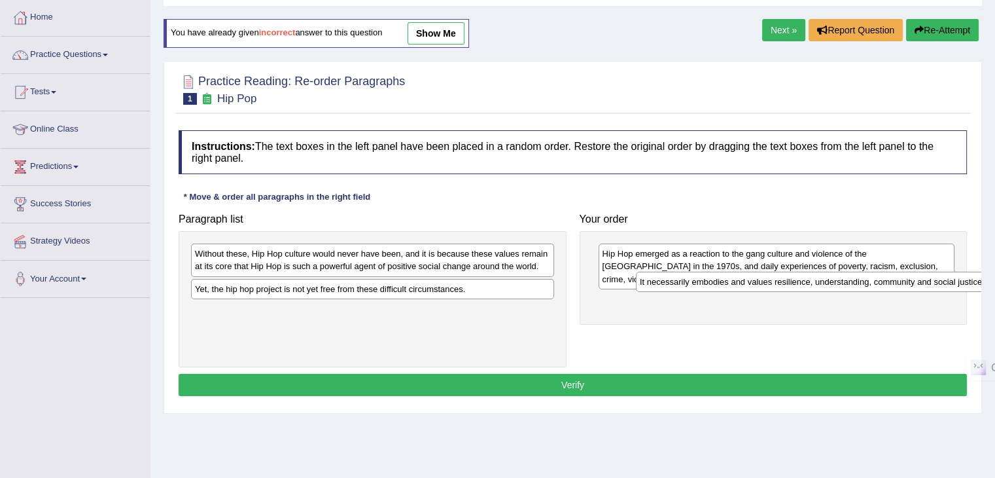
drag, startPoint x: 251, startPoint y: 295, endPoint x: 693, endPoint y: 289, distance: 442.3
click at [693, 289] on div "It necessarily embodies and values resilience, understanding, community and soc…" at bounding box center [817, 282] width 363 height 20
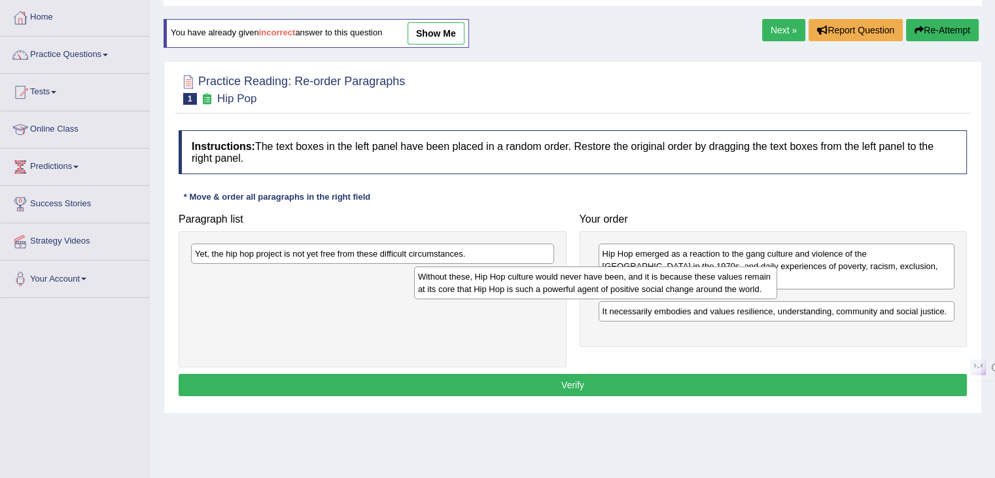
drag, startPoint x: 378, startPoint y: 258, endPoint x: 601, endPoint y: 281, distance: 224.3
click at [601, 281] on div "Without these, Hip Hop culture would never have been, and it is because these v…" at bounding box center [595, 282] width 363 height 33
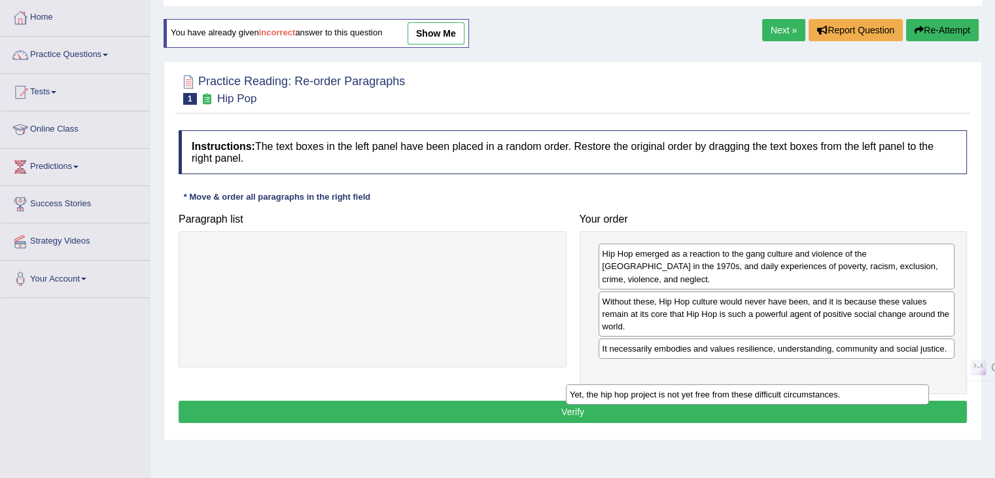
drag, startPoint x: 437, startPoint y: 251, endPoint x: 820, endPoint y: 375, distance: 402.8
click at [820, 384] on div "Yet, the hip hop project is not yet free from these difficult circumstances." at bounding box center [747, 394] width 363 height 20
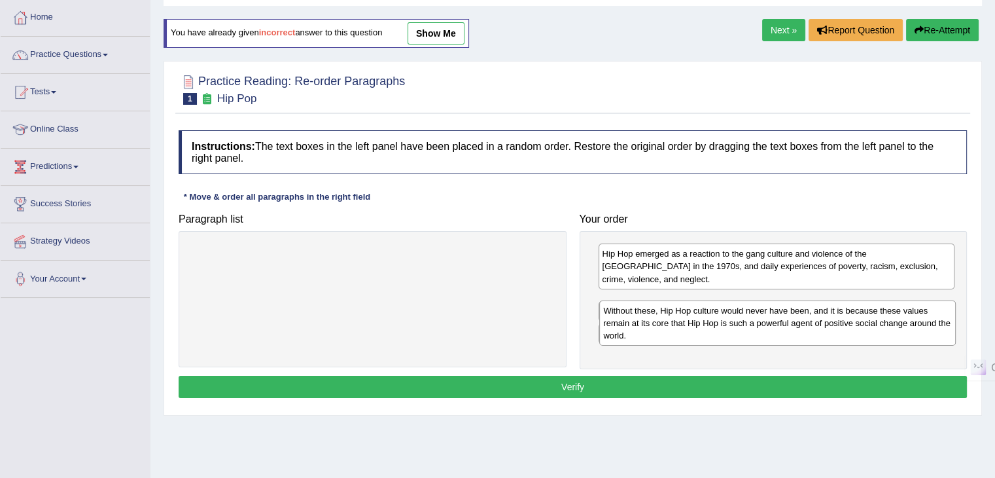
drag, startPoint x: 731, startPoint y: 311, endPoint x: 732, endPoint y: 333, distance: 22.3
click at [732, 333] on div "Without these, Hip Hop culture would never have been, and it is because these v…" at bounding box center [777, 322] width 357 height 45
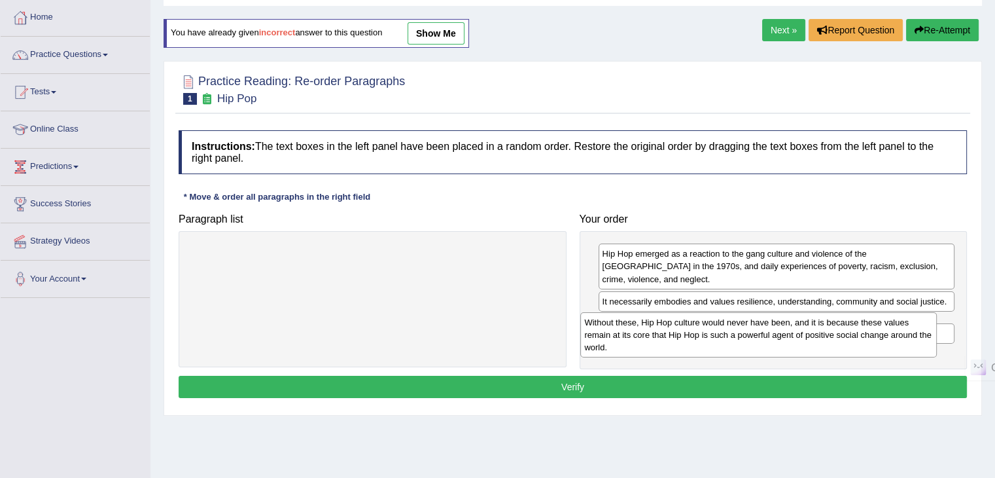
drag, startPoint x: 714, startPoint y: 302, endPoint x: 697, endPoint y: 337, distance: 38.9
click at [697, 337] on div "Without these, Hip Hop culture would never have been, and it is because these v…" at bounding box center [758, 334] width 357 height 45
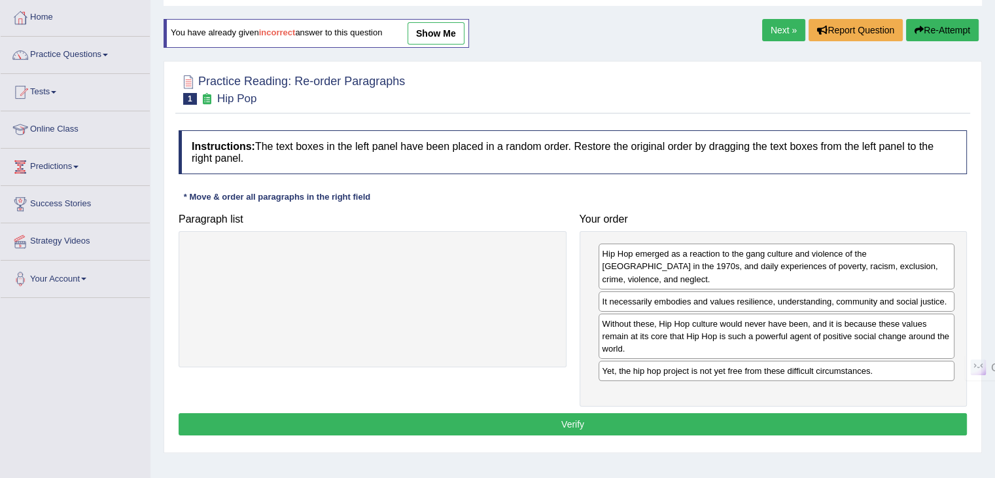
click at [684, 413] on button "Verify" at bounding box center [573, 424] width 788 height 22
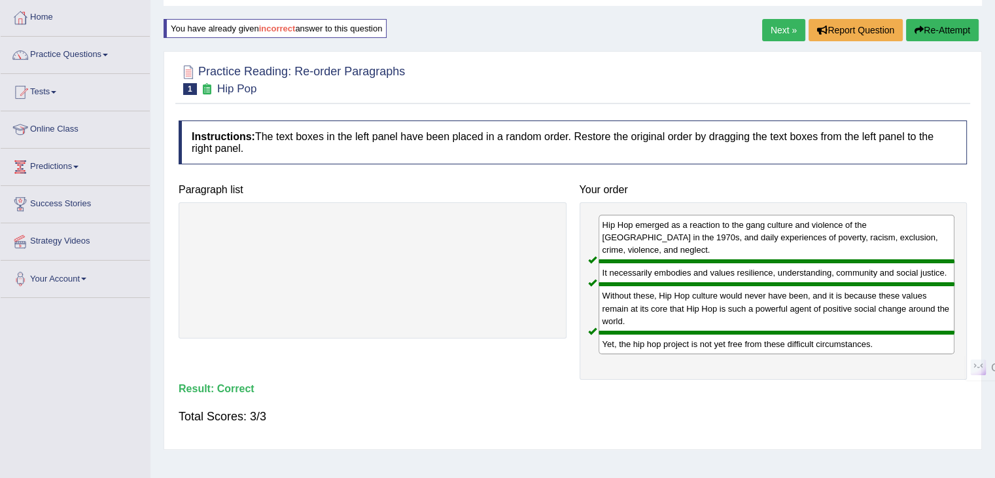
click at [930, 32] on button "Re-Attempt" at bounding box center [942, 30] width 73 height 22
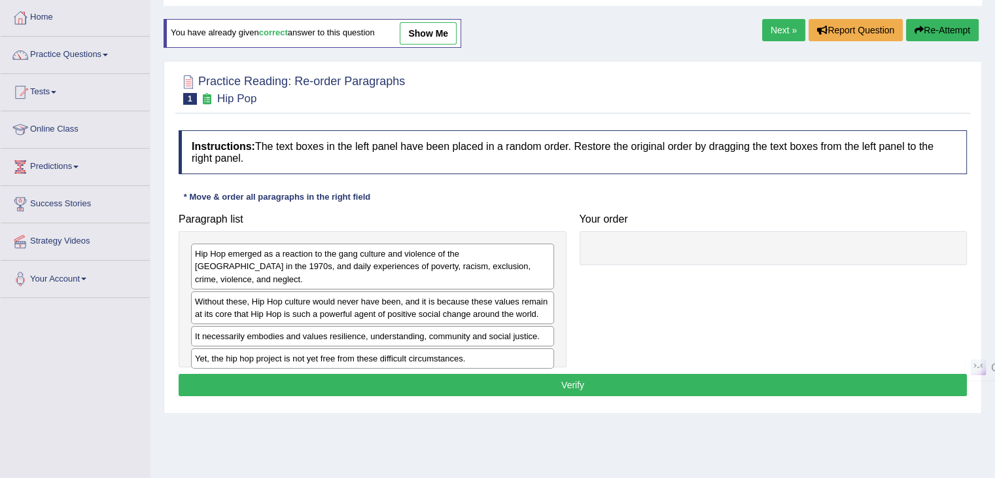
click at [781, 27] on link "Next »" at bounding box center [783, 30] width 43 height 22
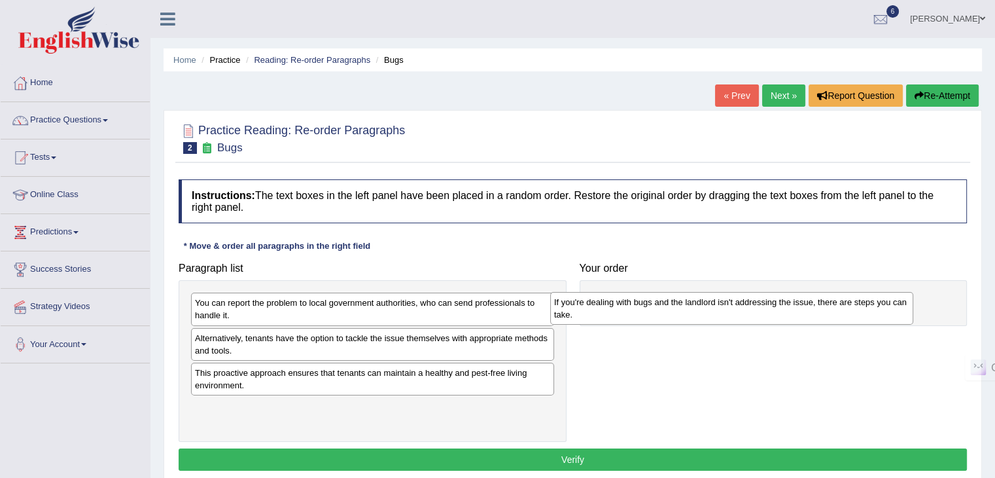
drag, startPoint x: 243, startPoint y: 345, endPoint x: 603, endPoint y: 309, distance: 360.9
click at [603, 309] on div "If you're dealing with bugs and the landlord isn't addressing the issue, there …" at bounding box center [731, 308] width 363 height 33
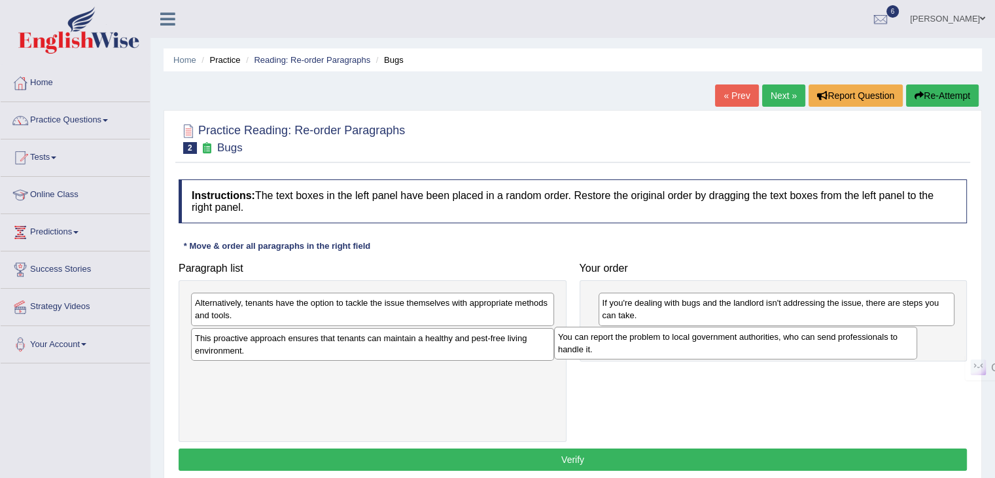
drag, startPoint x: 325, startPoint y: 305, endPoint x: 576, endPoint y: 320, distance: 251.7
click at [686, 336] on div "You can report the problem to local government authorities, who can send profes…" at bounding box center [735, 342] width 363 height 33
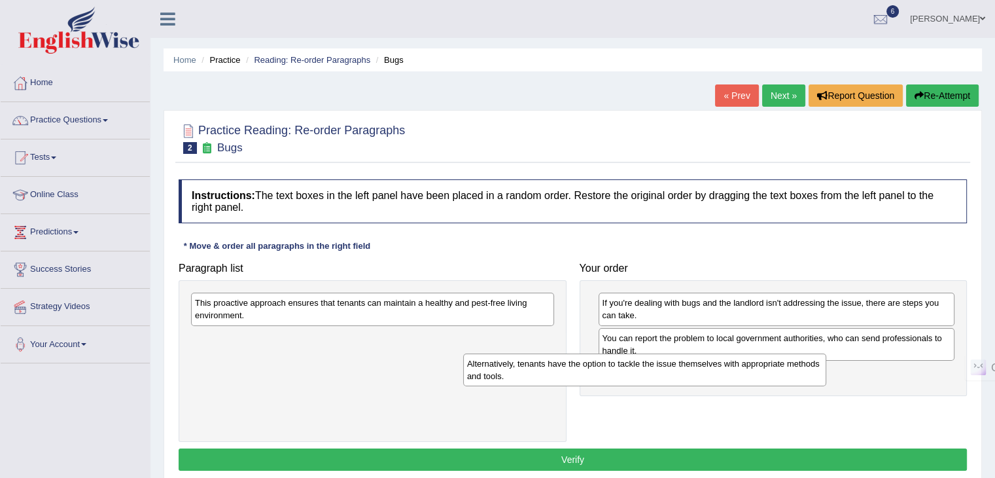
drag, startPoint x: 484, startPoint y: 306, endPoint x: 803, endPoint y: 367, distance: 325.0
click at [803, 367] on div "Alternatively, tenants have the option to tackle the issue themselves with appr…" at bounding box center [644, 369] width 363 height 33
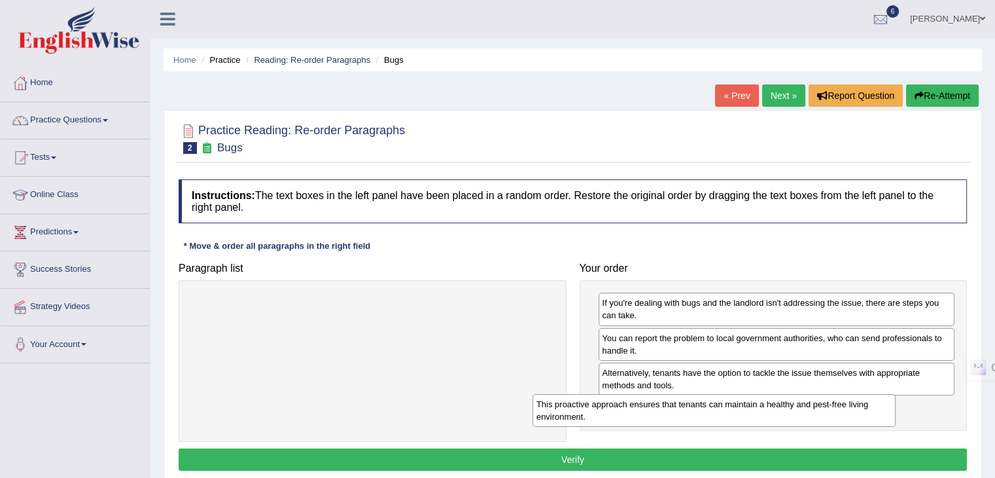
drag, startPoint x: 512, startPoint y: 311, endPoint x: 856, endPoint y: 412, distance: 359.0
click at [856, 412] on div "This proactive approach ensures that tenants can maintain a healthy and pest-fr…" at bounding box center [714, 410] width 363 height 33
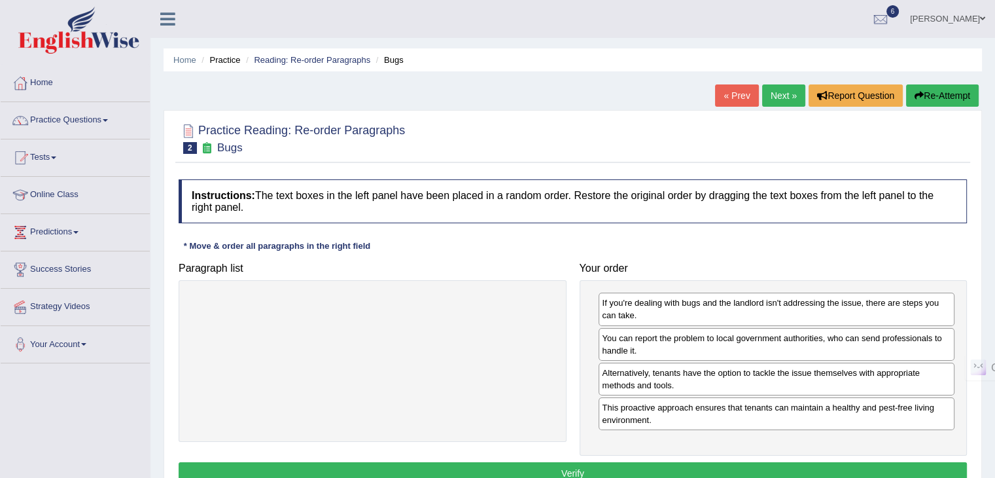
click at [646, 465] on button "Verify" at bounding box center [573, 473] width 788 height 22
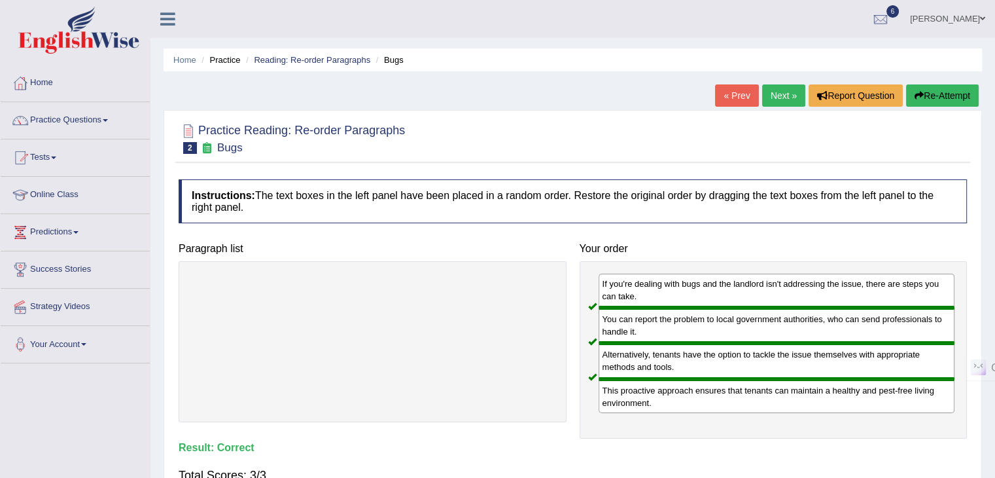
click at [785, 99] on link "Next »" at bounding box center [783, 95] width 43 height 22
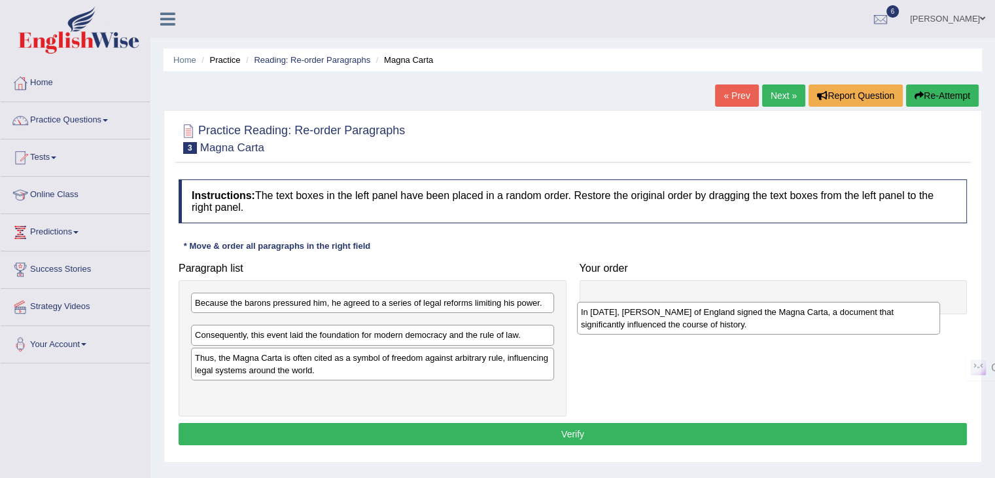
drag, startPoint x: 305, startPoint y: 337, endPoint x: 691, endPoint y: 324, distance: 386.2
click at [691, 324] on div "In 1215, King John of England signed the Magna Carta, a document that significa…" at bounding box center [758, 318] width 363 height 33
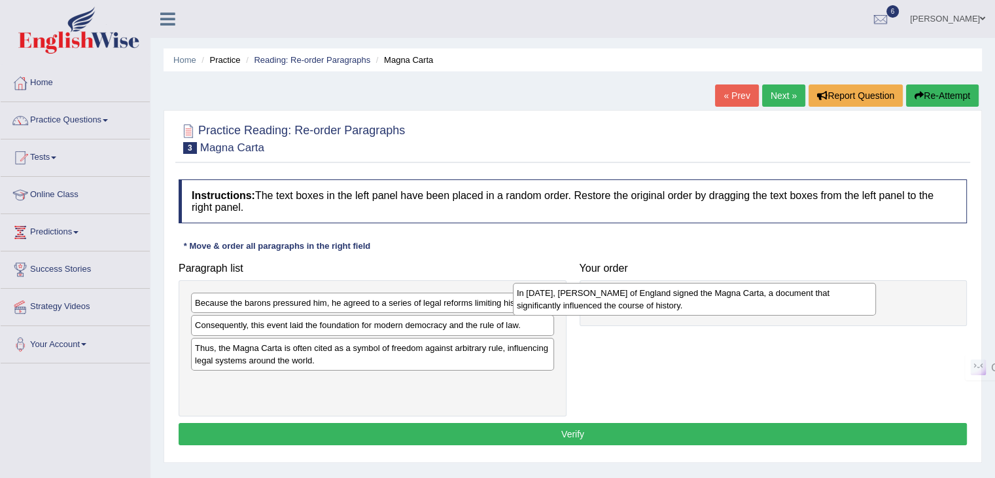
drag, startPoint x: 384, startPoint y: 338, endPoint x: 706, endPoint y: 306, distance: 323.5
click at [706, 306] on div "In 1215, King John of England signed the Magna Carta, a document that significa…" at bounding box center [694, 299] width 363 height 33
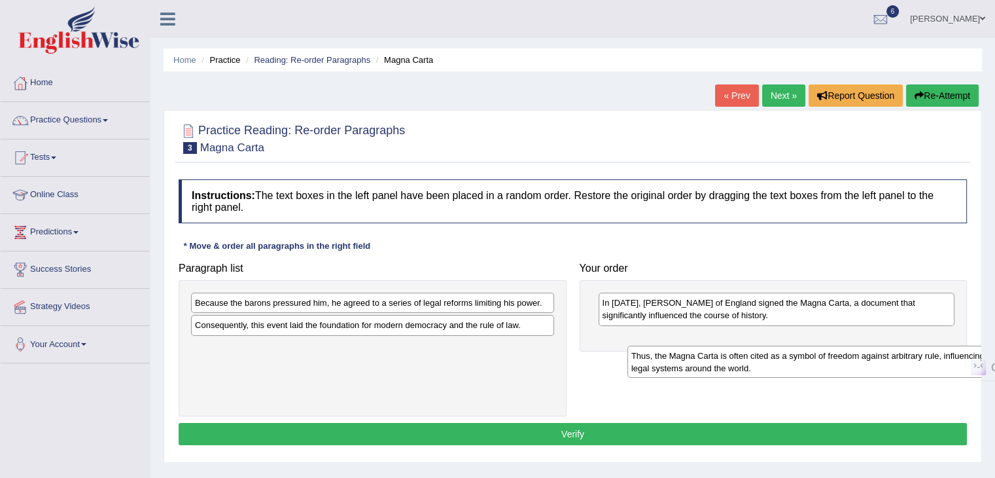
drag, startPoint x: 296, startPoint y: 354, endPoint x: 729, endPoint y: 357, distance: 433.1
click at [729, 357] on div "Thus, the Magna Carta is often cited as a symbol of freedom against arbitrary r…" at bounding box center [808, 361] width 363 height 33
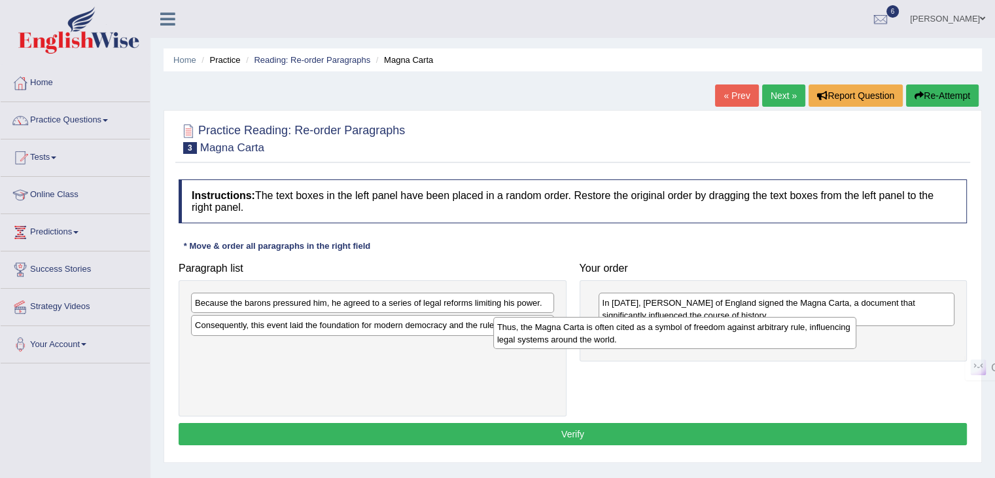
drag, startPoint x: 455, startPoint y: 351, endPoint x: 758, endPoint y: 330, distance: 303.6
click at [758, 330] on div "Thus, the Magna Carta is often cited as a symbol of freedom against arbitrary r…" at bounding box center [674, 333] width 363 height 33
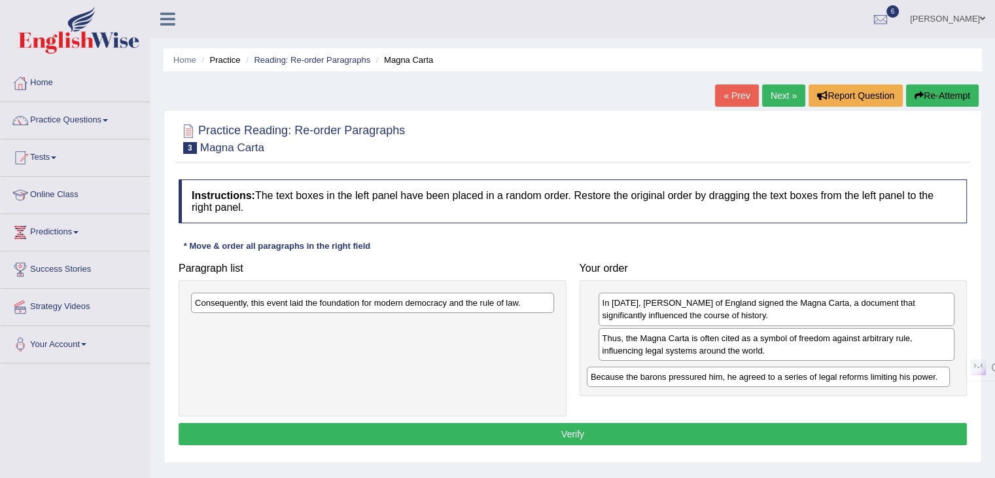
drag, startPoint x: 427, startPoint y: 301, endPoint x: 786, endPoint y: 361, distance: 364.8
click at [822, 374] on div "Because the barons pressured him, he agreed to a series of legal reforms limiti…" at bounding box center [768, 376] width 363 height 20
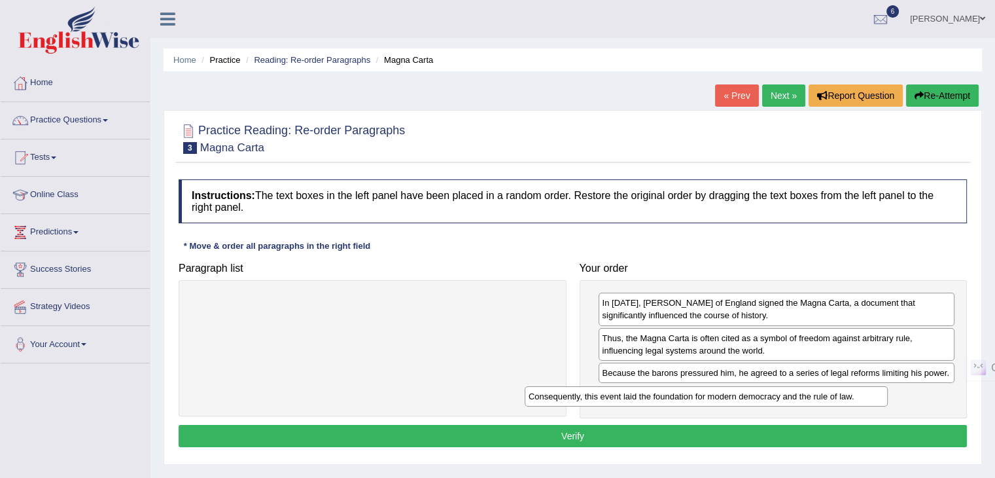
drag, startPoint x: 478, startPoint y: 301, endPoint x: 819, endPoint y: 395, distance: 354.1
click at [822, 394] on div "Consequently, this event laid the foundation for modern democracy and the rule …" at bounding box center [706, 396] width 363 height 20
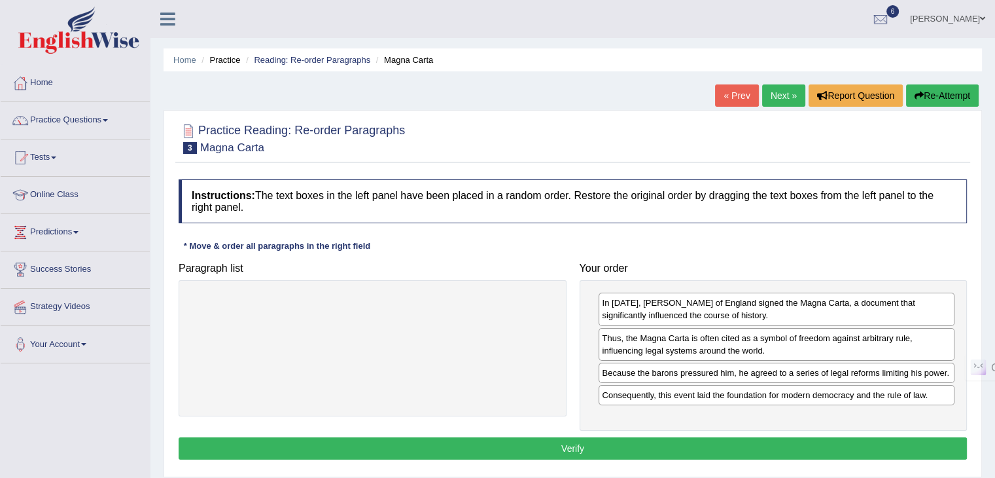
click at [720, 441] on button "Verify" at bounding box center [573, 448] width 788 height 22
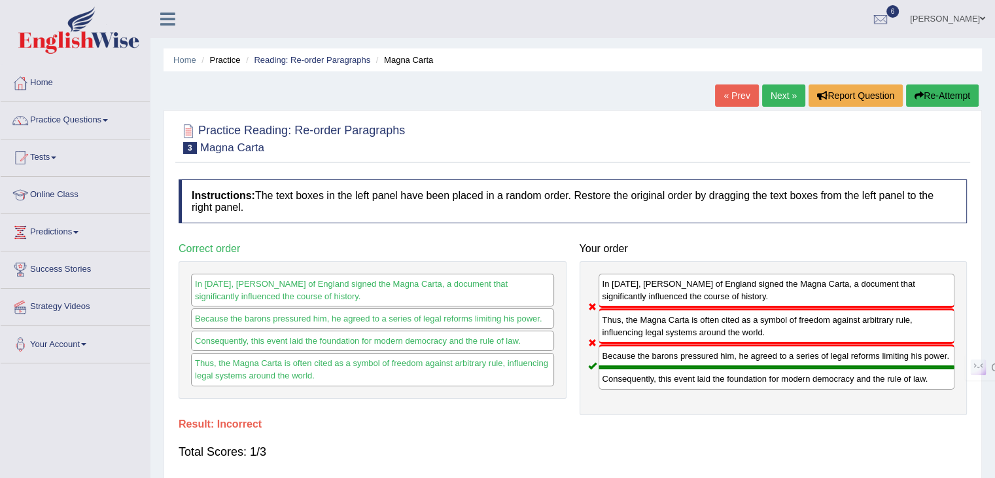
click at [788, 95] on link "Next »" at bounding box center [783, 95] width 43 height 22
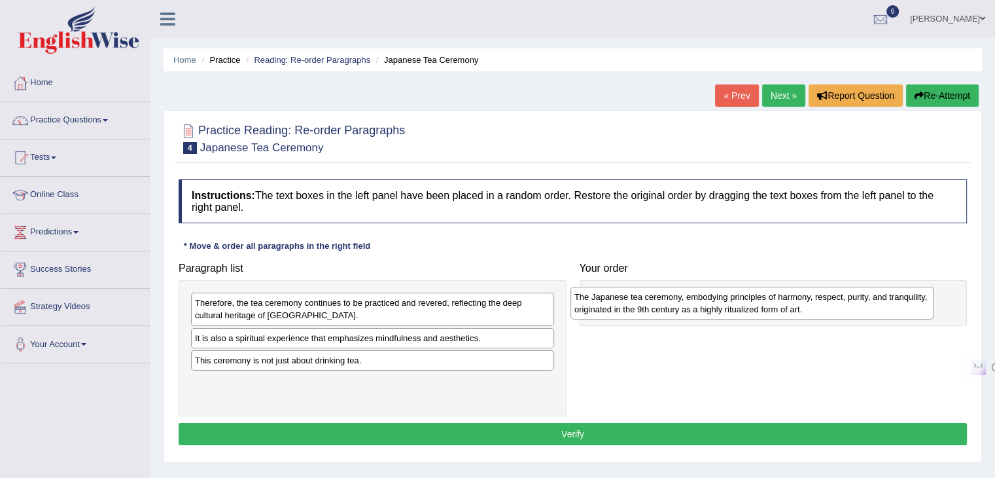
drag, startPoint x: 317, startPoint y: 345, endPoint x: 696, endPoint y: 304, distance: 381.6
click at [696, 304] on div "The Japanese tea ceremony, embodying principles of harmony, respect, purity, an…" at bounding box center [751, 303] width 363 height 33
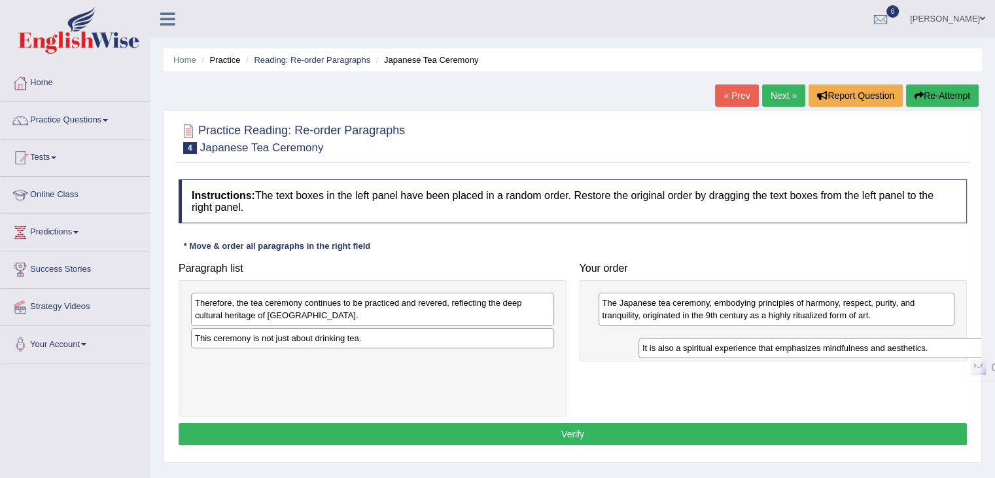
drag, startPoint x: 314, startPoint y: 338, endPoint x: 762, endPoint y: 348, distance: 447.6
click at [762, 348] on div "It is also a spiritual experience that emphasizes mindfulness and aesthetics." at bounding box center [820, 348] width 363 height 20
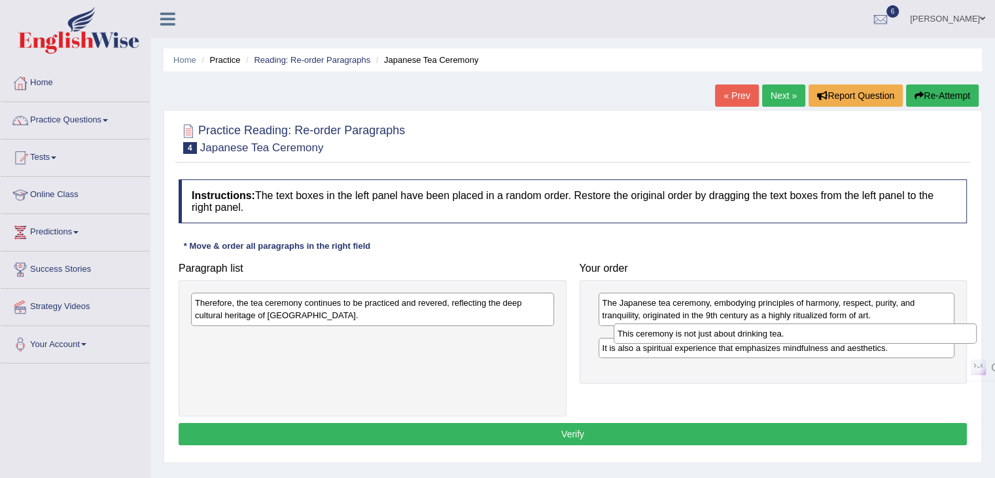
drag, startPoint x: 368, startPoint y: 336, endPoint x: 791, endPoint y: 332, distance: 422.7
click at [791, 332] on div "This ceremony is not just about drinking tea." at bounding box center [795, 333] width 363 height 20
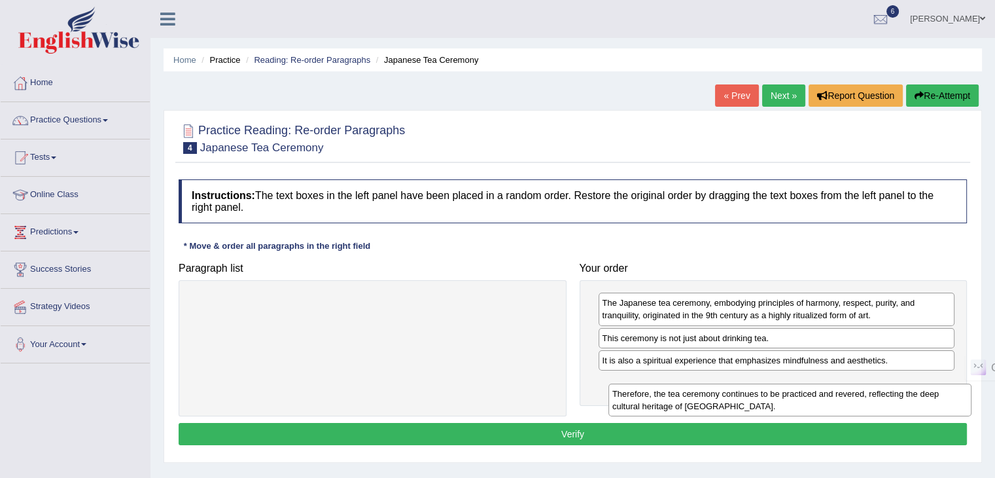
drag, startPoint x: 379, startPoint y: 309, endPoint x: 795, endPoint y: 393, distance: 423.8
click at [795, 393] on div "Therefore, the tea ceremony continues to be practiced and revered, reflecting t…" at bounding box center [789, 399] width 363 height 33
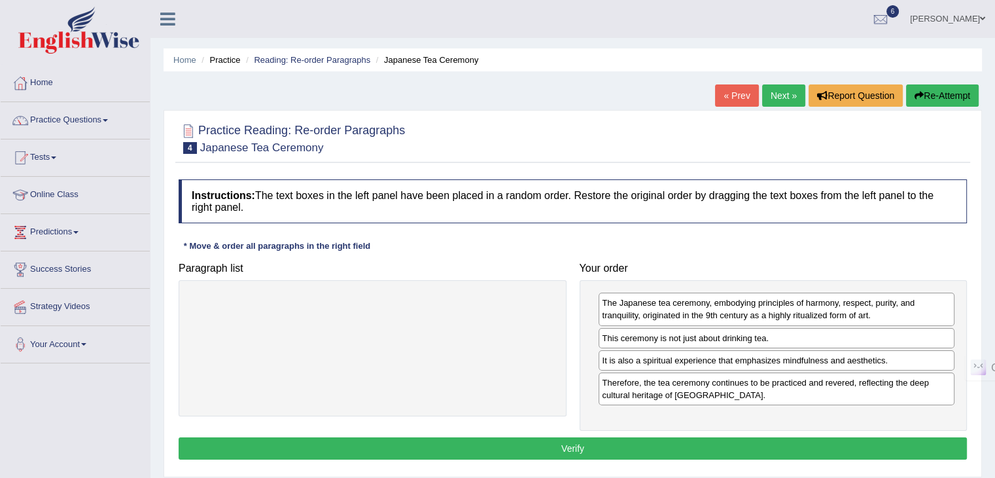
click at [622, 445] on button "Verify" at bounding box center [573, 448] width 788 height 22
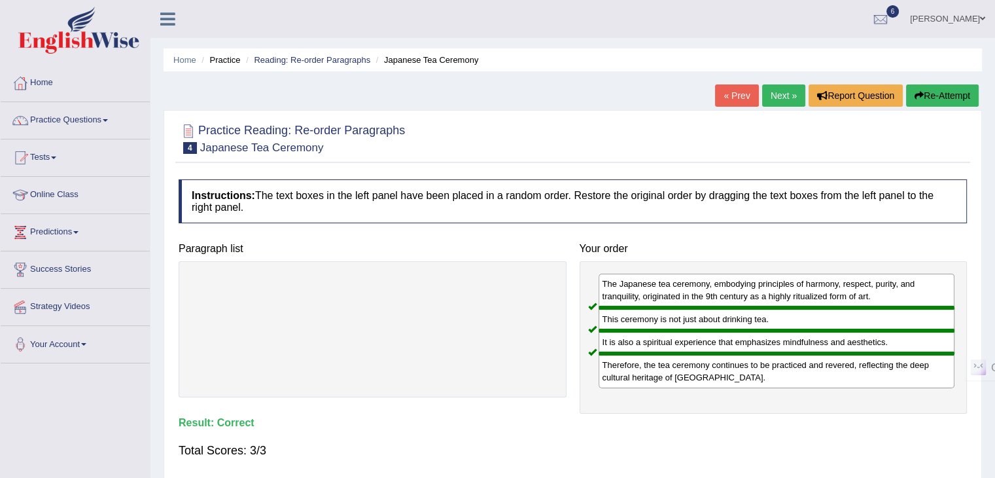
click at [790, 95] on link "Next »" at bounding box center [783, 95] width 43 height 22
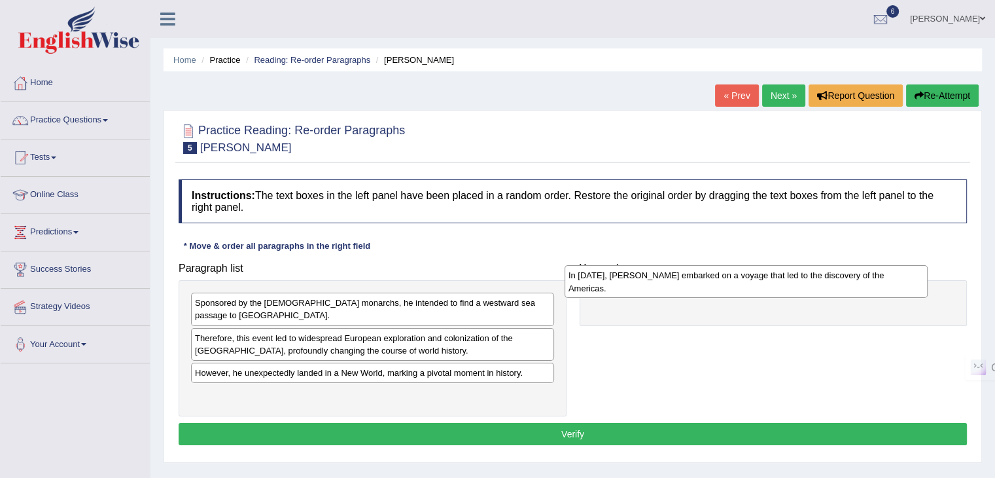
drag, startPoint x: 296, startPoint y: 392, endPoint x: 670, endPoint y: 286, distance: 388.3
click at [670, 286] on div "In [DATE], [PERSON_NAME] embarked on a voyage that led to the discovery of the …" at bounding box center [746, 281] width 363 height 33
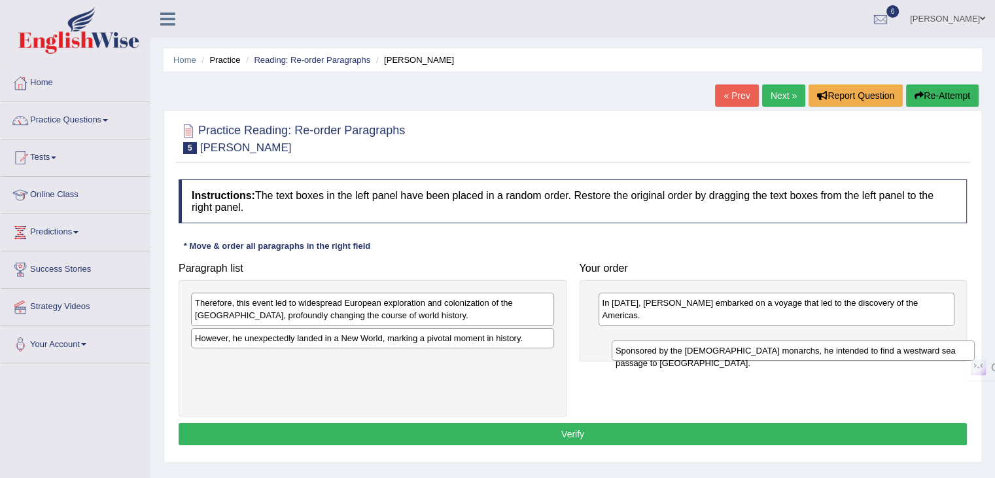
drag, startPoint x: 262, startPoint y: 304, endPoint x: 682, endPoint y: 352, distance: 423.4
click at [682, 352] on div "Sponsored by the Spanish monarchs, he intended to find a westward sea passage t…" at bounding box center [793, 350] width 363 height 20
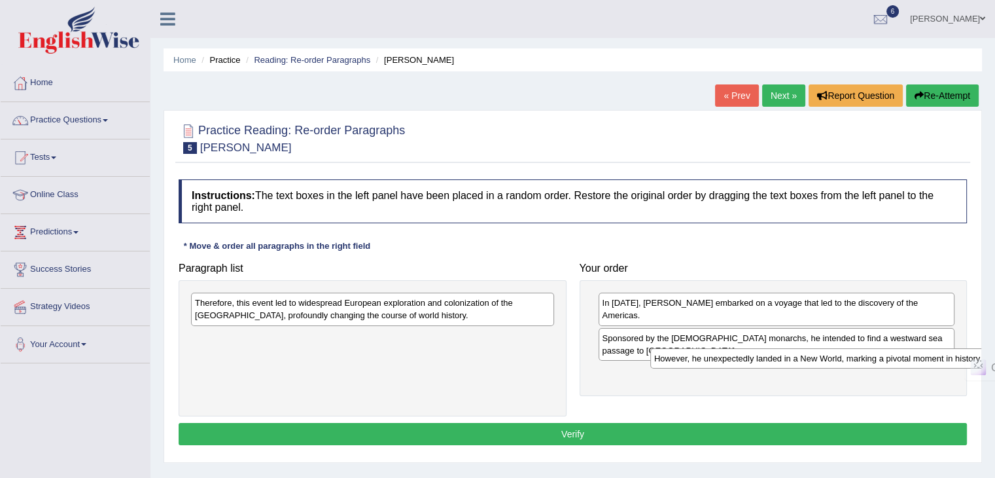
drag, startPoint x: 372, startPoint y: 338, endPoint x: 830, endPoint y: 359, distance: 458.4
click at [830, 359] on div "However, he unexpectedly landed in a New World, marking a pivotal moment in his…" at bounding box center [831, 358] width 363 height 20
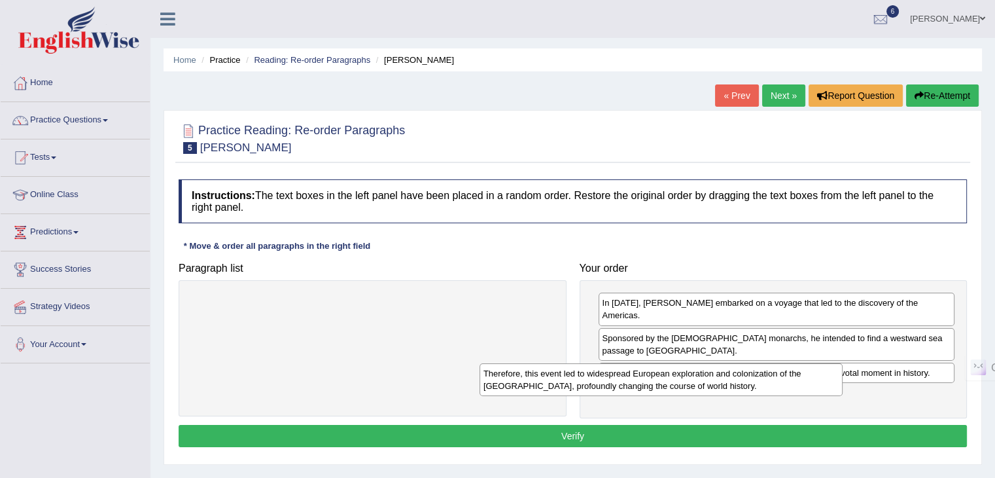
drag, startPoint x: 522, startPoint y: 303, endPoint x: 811, endPoint y: 373, distance: 297.5
click at [811, 373] on div "Therefore, this event led to widespread European exploration and colonization o…" at bounding box center [661, 379] width 363 height 33
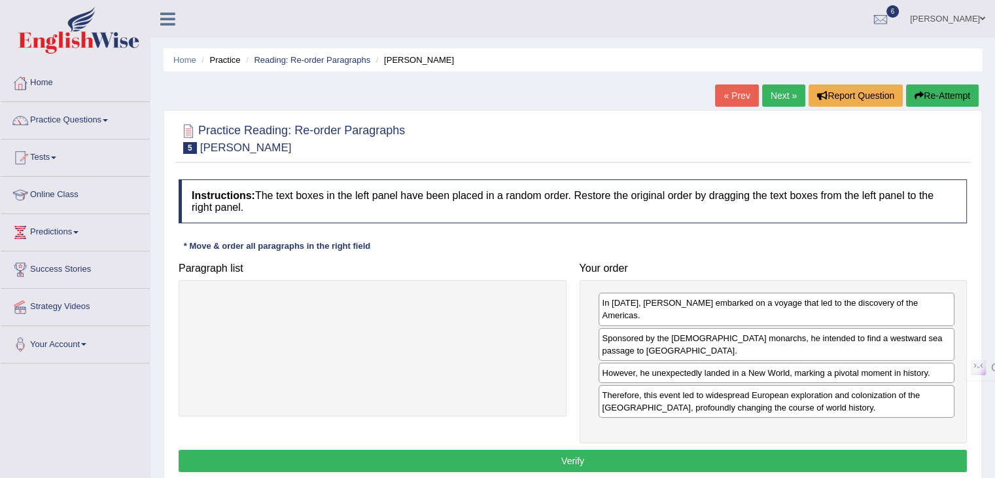
click at [675, 453] on button "Verify" at bounding box center [573, 460] width 788 height 22
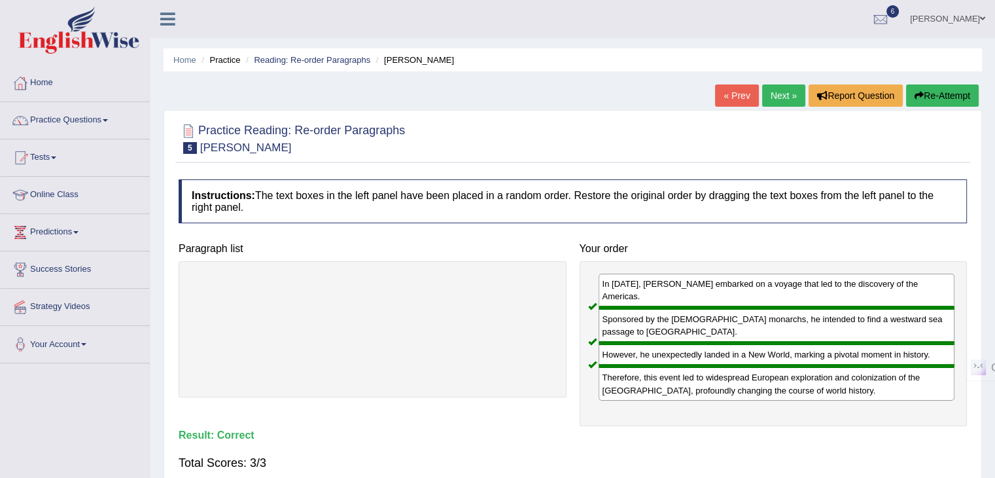
click at [788, 96] on link "Next »" at bounding box center [783, 95] width 43 height 22
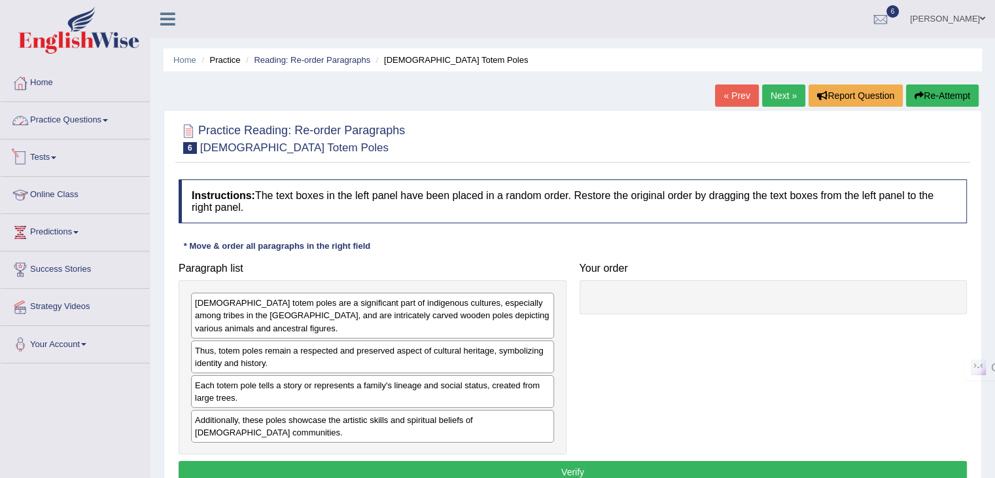
click at [57, 119] on link "Practice Questions" at bounding box center [75, 118] width 149 height 33
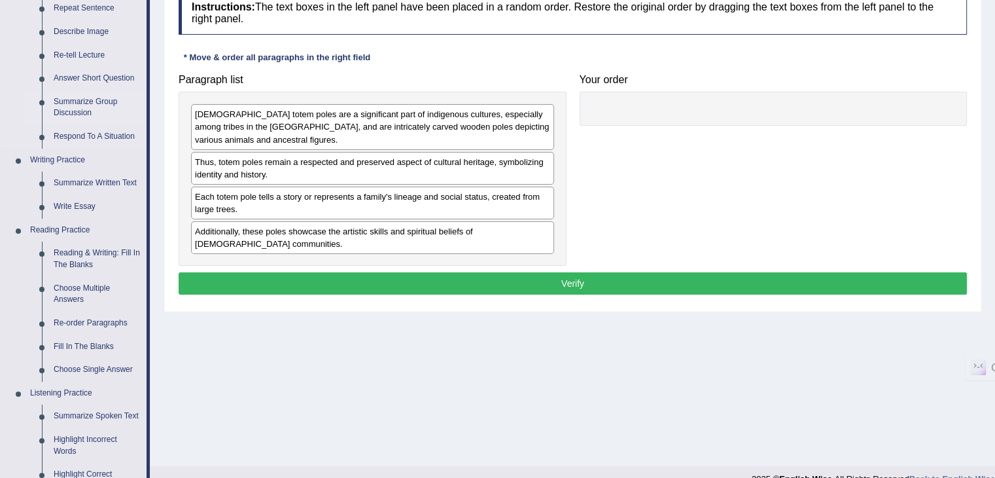
scroll to position [196, 0]
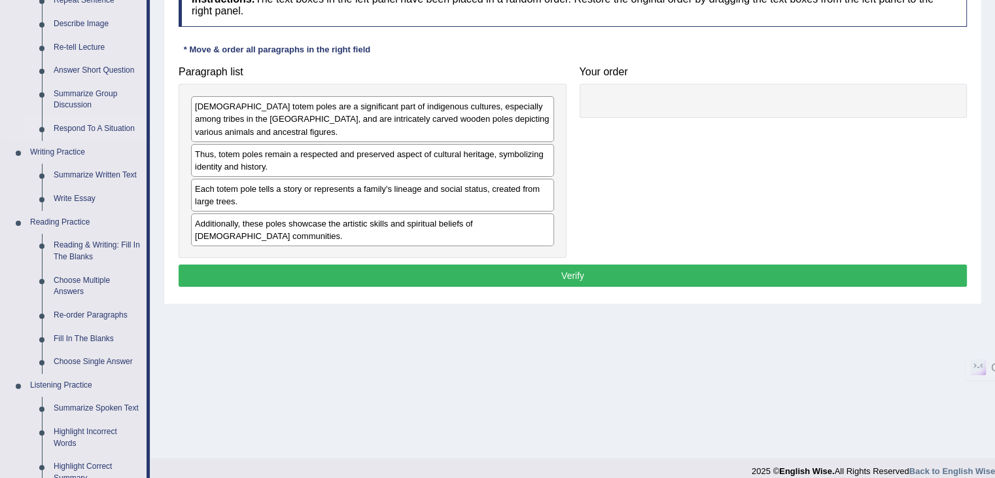
click at [79, 123] on link "Respond To A Situation" at bounding box center [97, 129] width 99 height 24
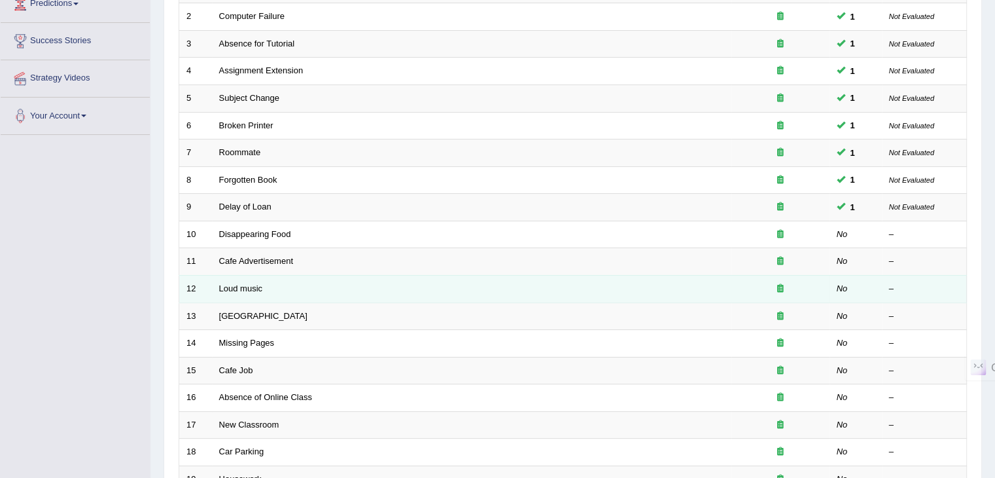
scroll to position [385, 0]
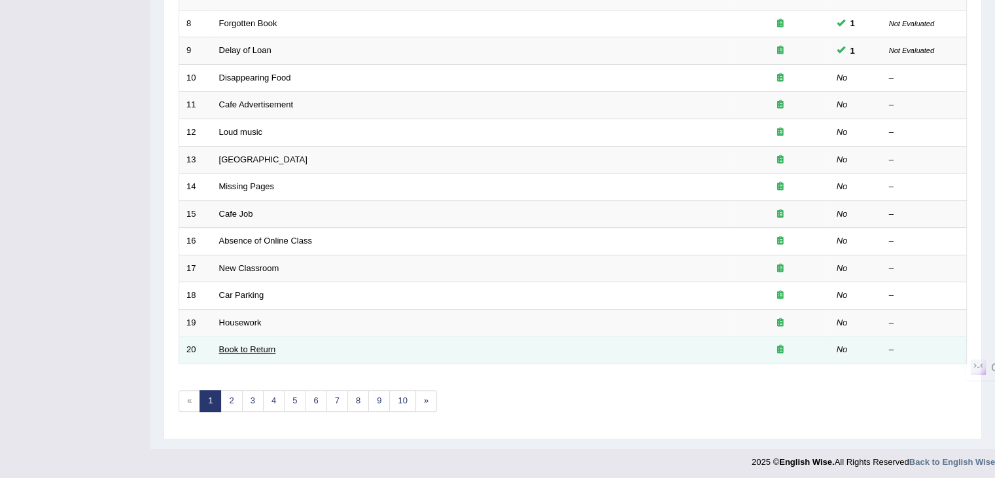
click at [266, 349] on link "Book to Return" at bounding box center [247, 349] width 57 height 10
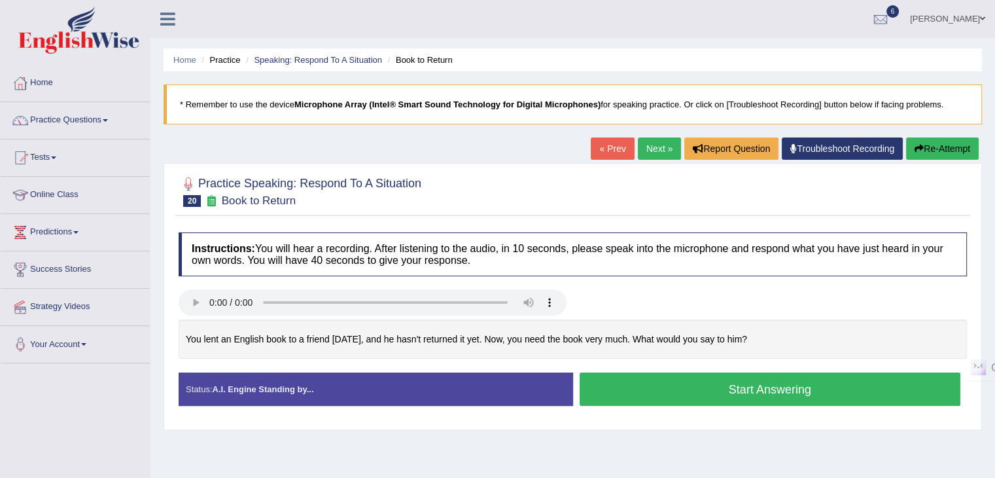
click at [786, 385] on button "Start Answering" at bounding box center [770, 388] width 381 height 33
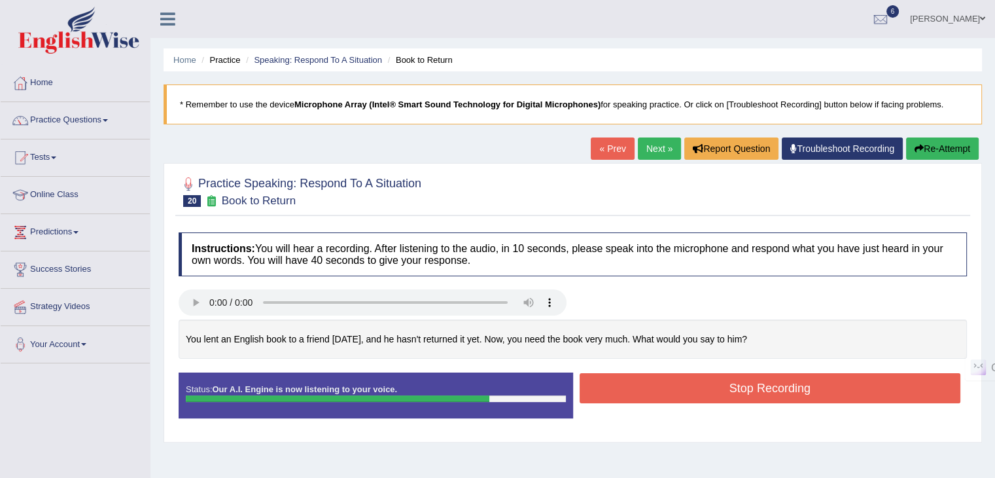
click at [773, 385] on button "Stop Recording" at bounding box center [770, 388] width 381 height 30
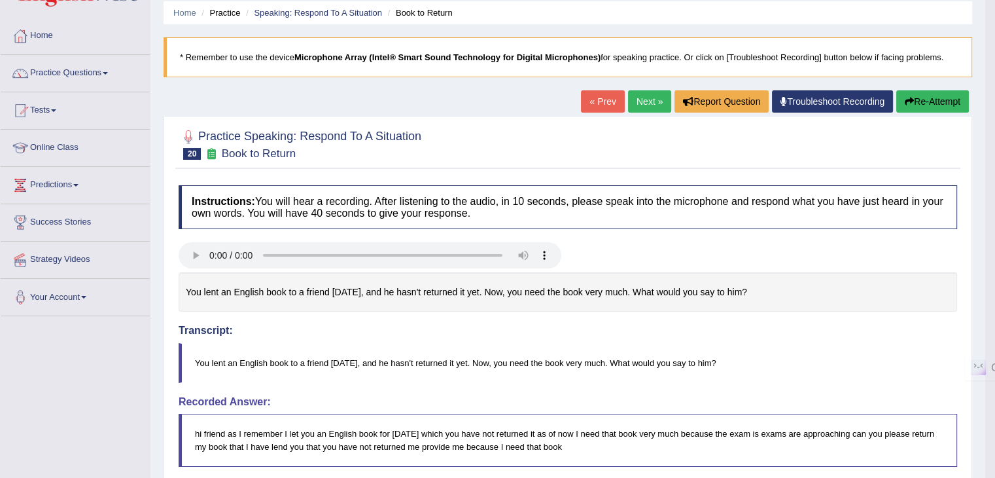
scroll to position [42, 0]
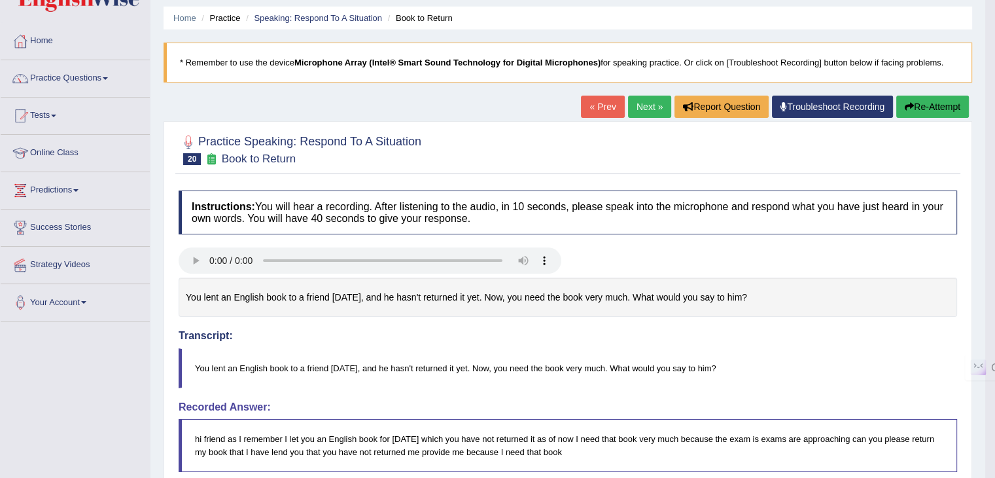
click at [647, 108] on link "Next »" at bounding box center [649, 107] width 43 height 22
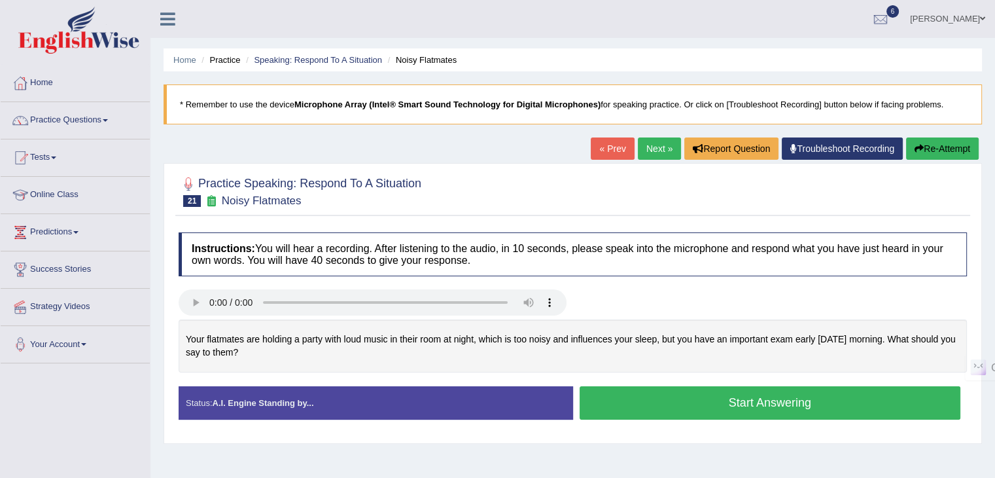
click at [726, 398] on button "Start Answering" at bounding box center [770, 402] width 381 height 33
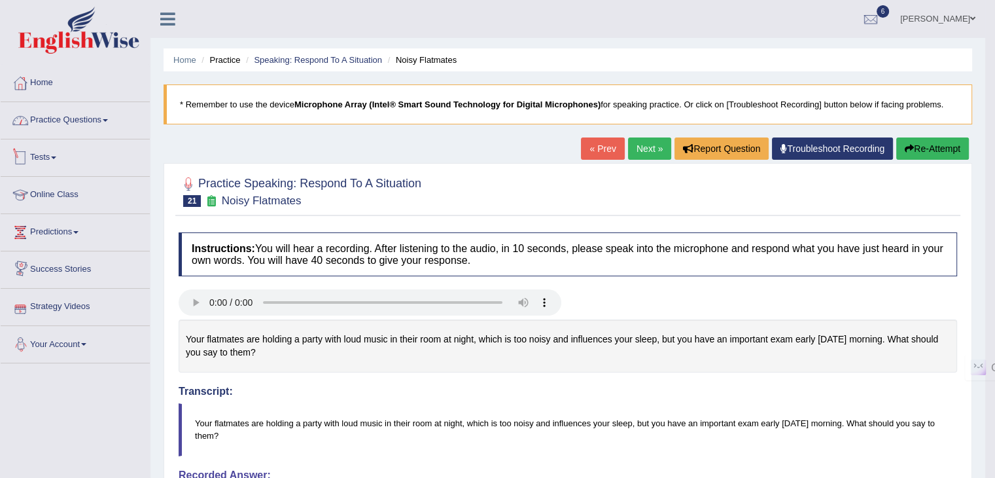
click at [76, 126] on link "Practice Questions" at bounding box center [75, 118] width 149 height 33
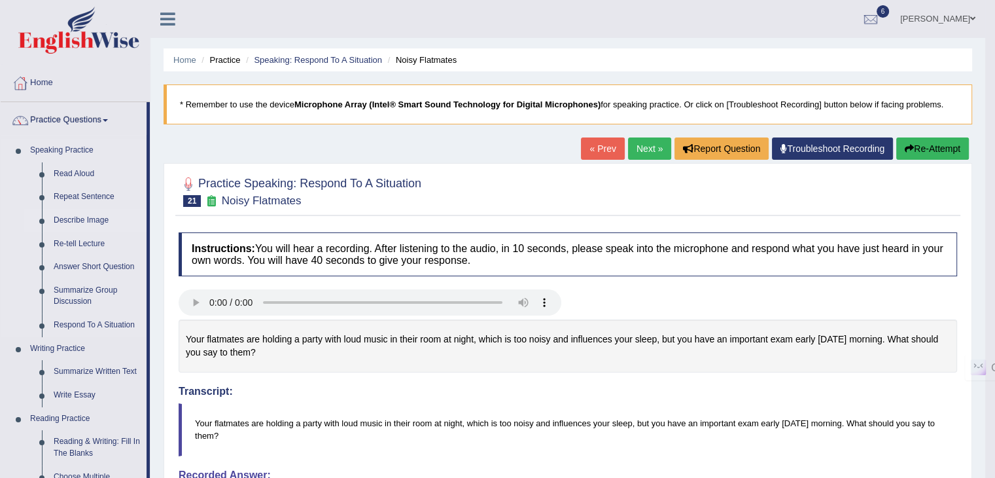
click at [99, 220] on link "Describe Image" at bounding box center [97, 221] width 99 height 24
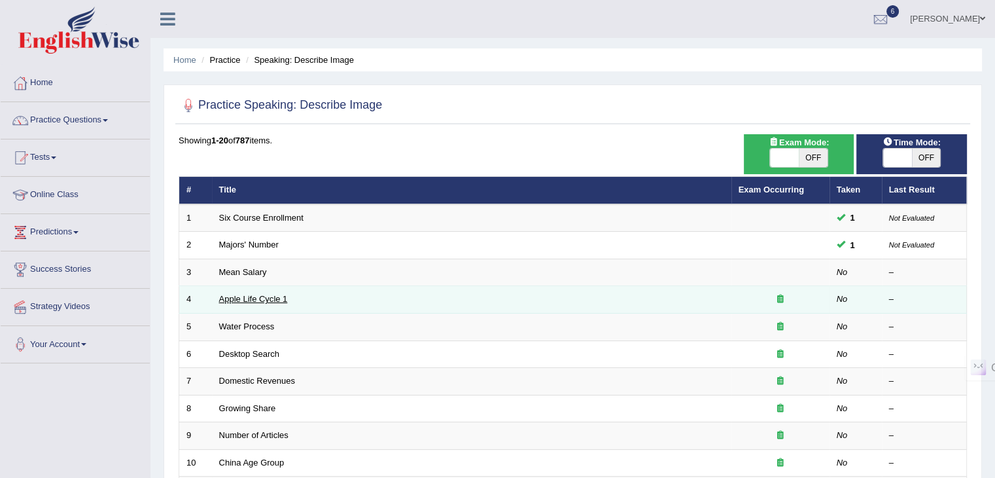
click at [275, 298] on link "Apple Life Cycle 1" at bounding box center [253, 299] width 69 height 10
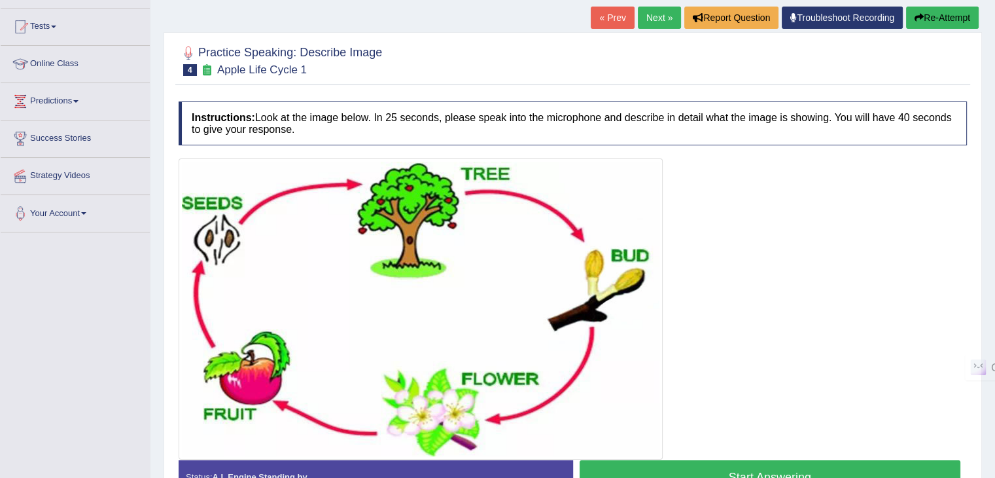
scroll to position [196, 0]
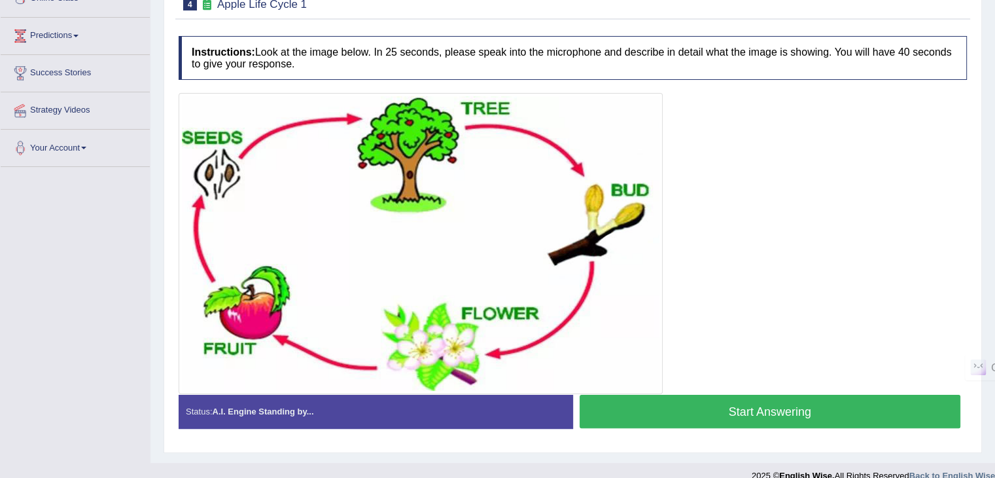
click at [807, 414] on button "Start Answering" at bounding box center [770, 411] width 381 height 33
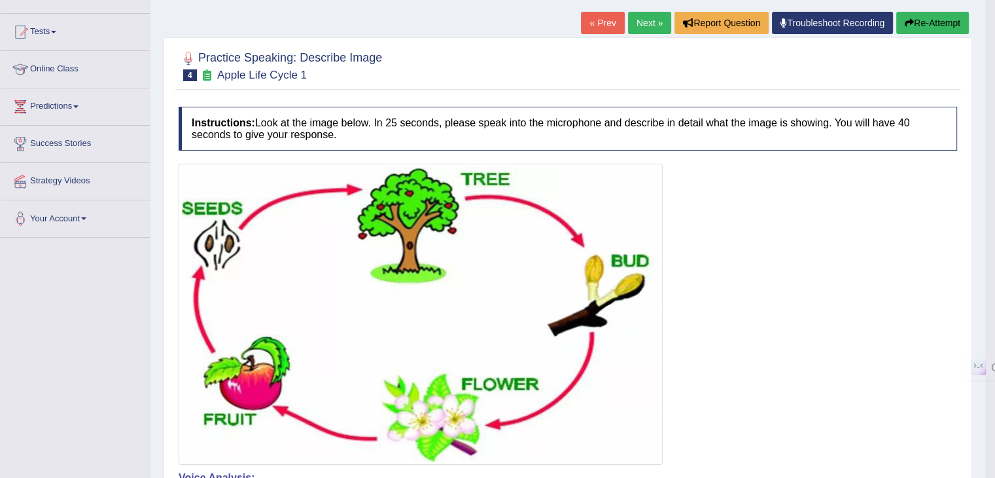
scroll to position [0, 0]
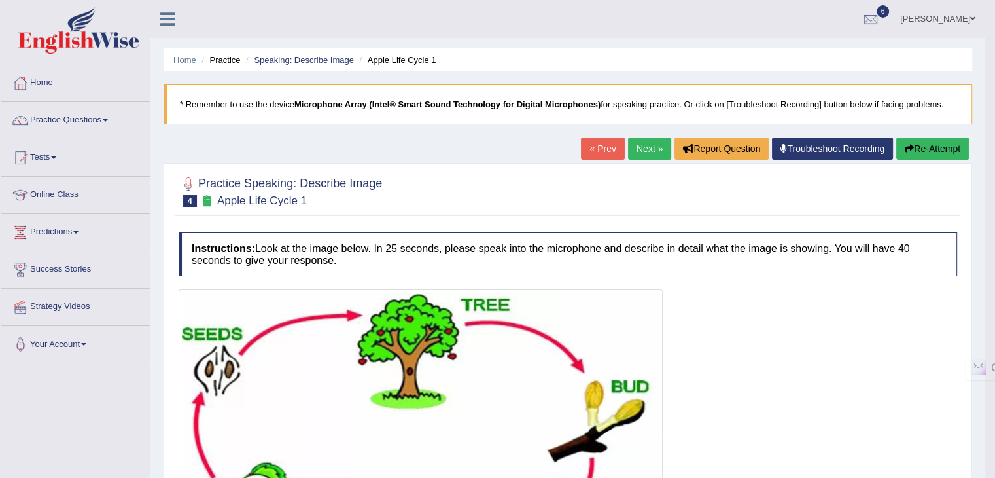
click at [646, 148] on link "Next »" at bounding box center [649, 148] width 43 height 22
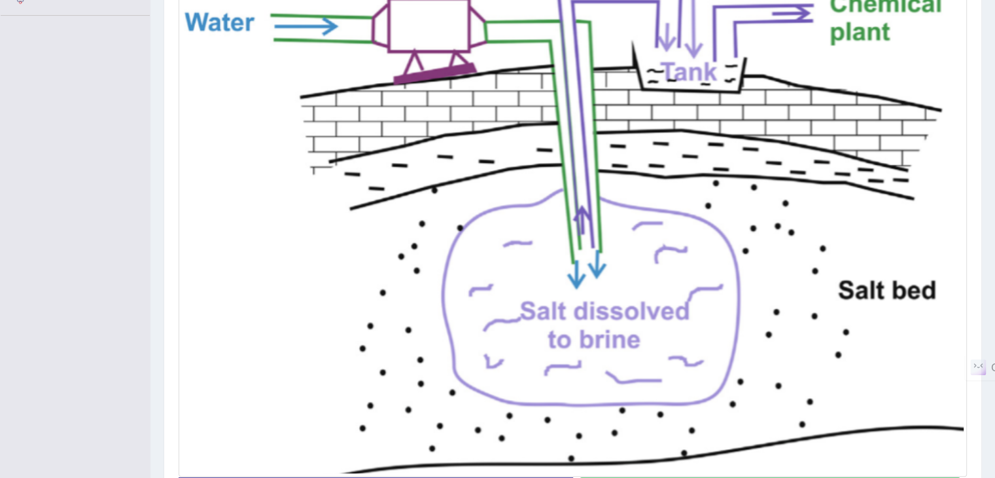
scroll to position [445, 0]
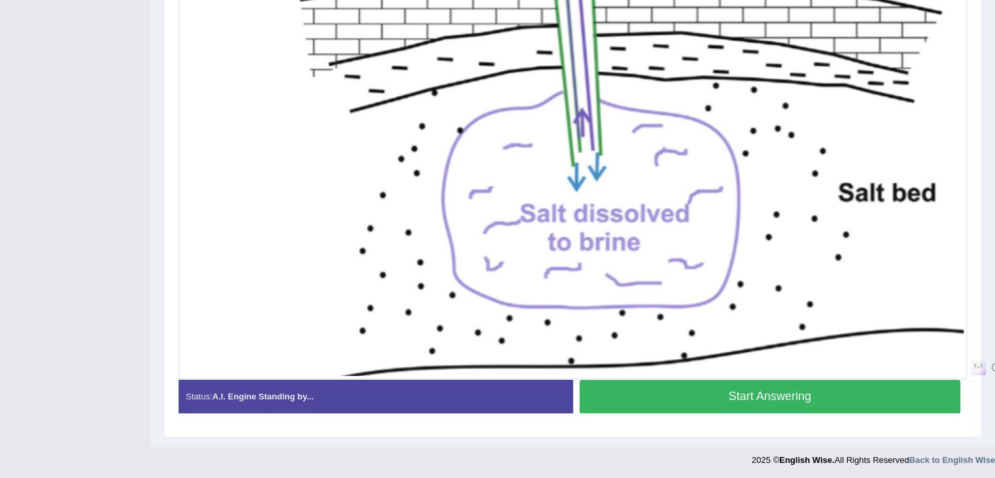
click at [803, 395] on button "Start Answering" at bounding box center [770, 395] width 381 height 33
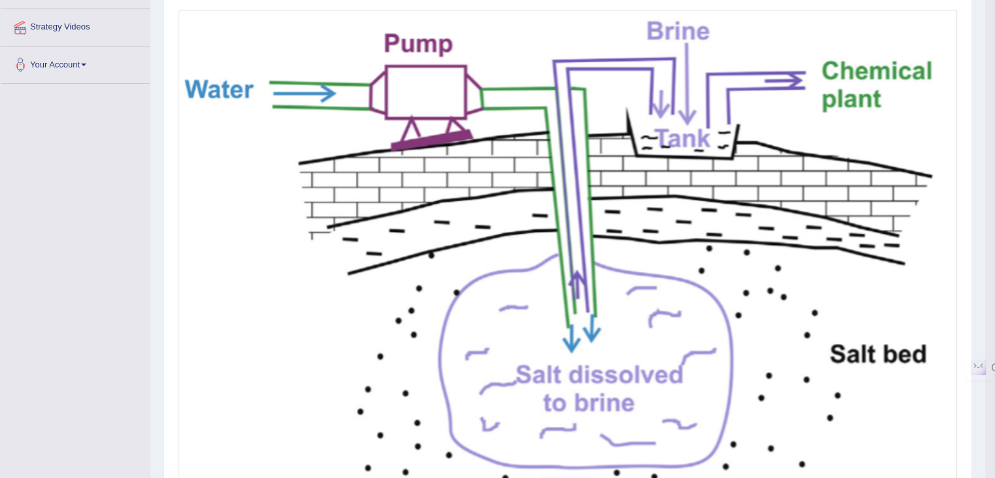
scroll to position [0, 0]
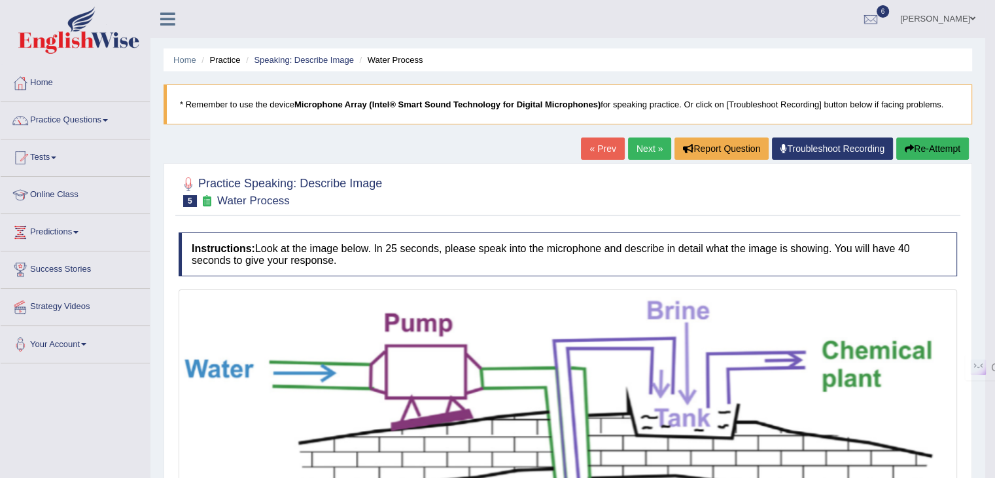
click at [645, 149] on link "Next »" at bounding box center [649, 148] width 43 height 22
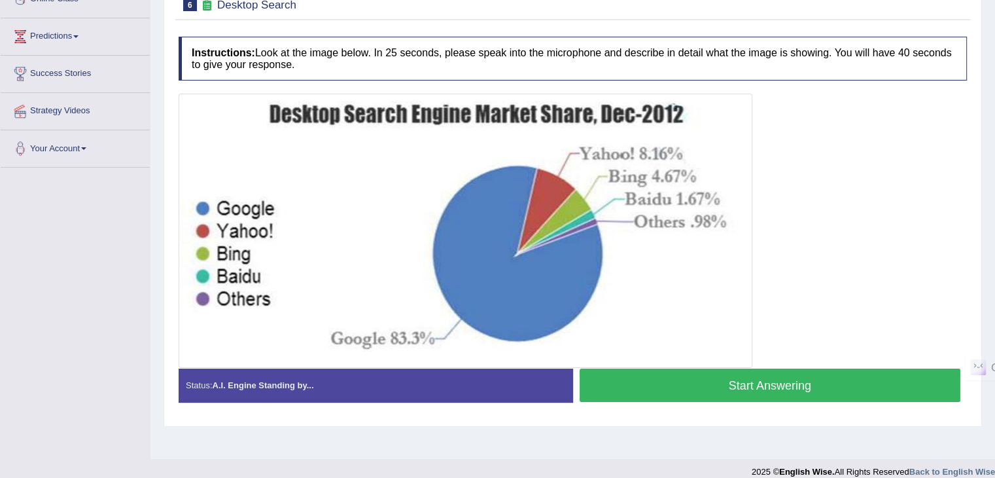
scroll to position [209, 0]
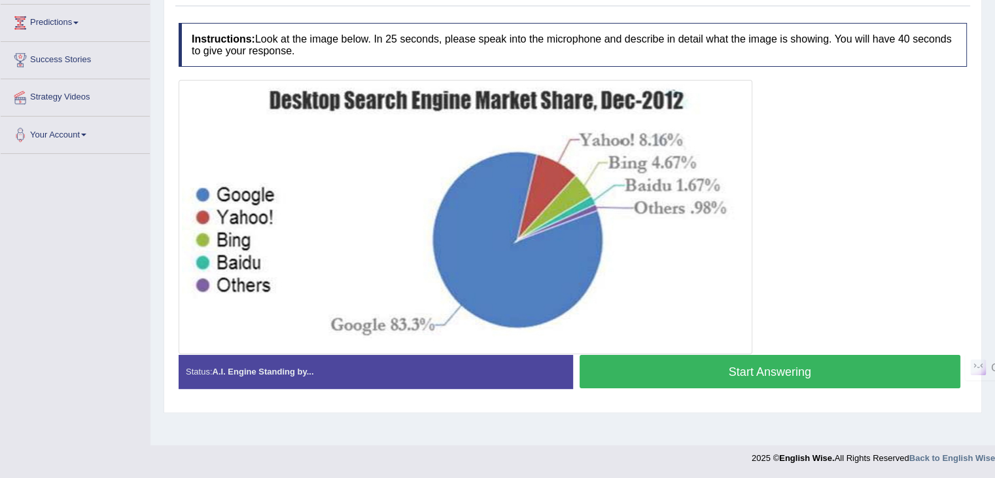
click at [709, 377] on button "Start Answering" at bounding box center [770, 371] width 381 height 33
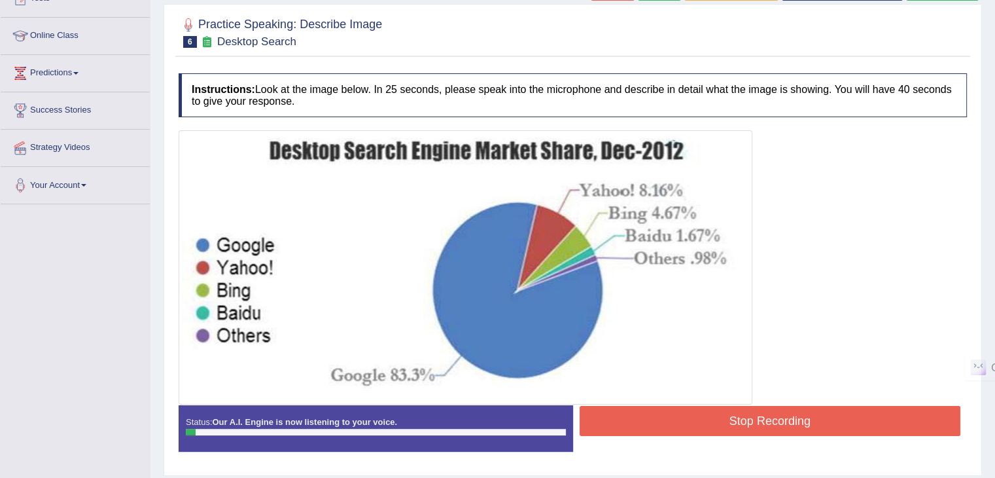
scroll to position [144, 0]
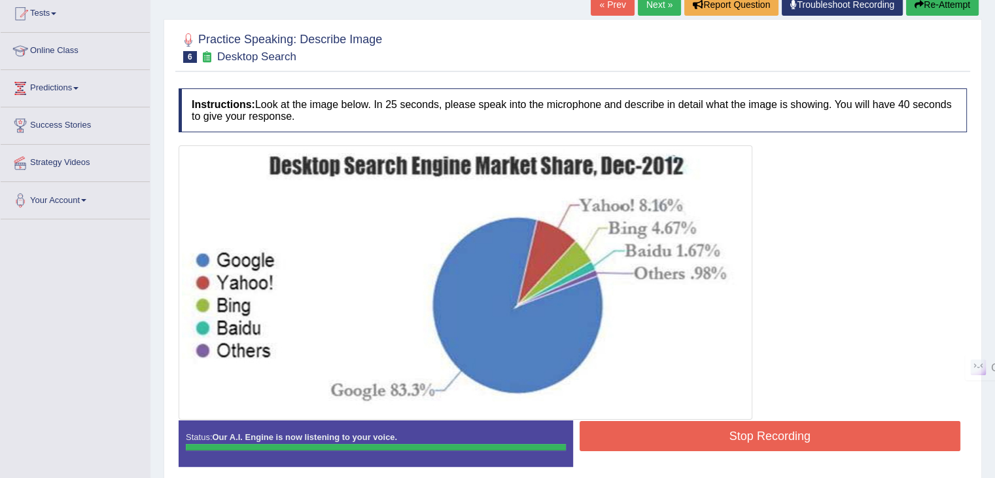
click at [732, 431] on button "Stop Recording" at bounding box center [770, 436] width 381 height 30
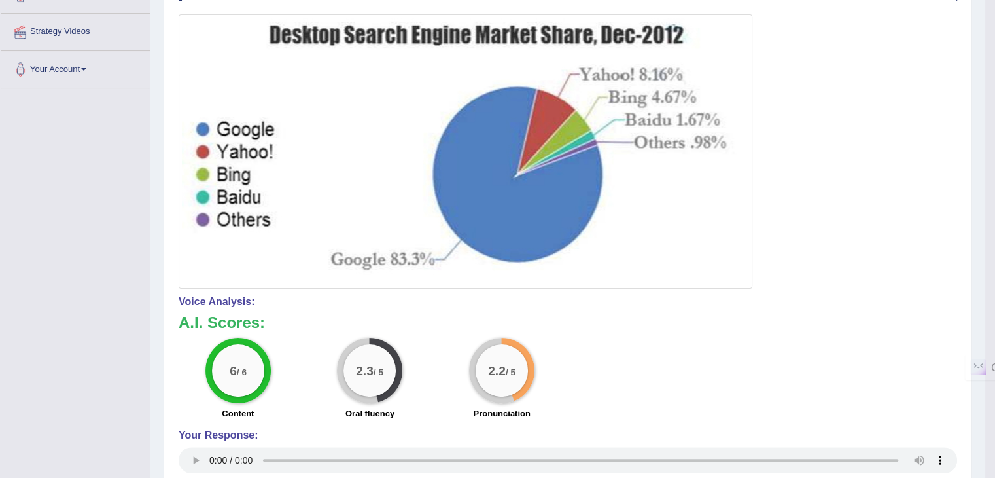
scroll to position [0, 0]
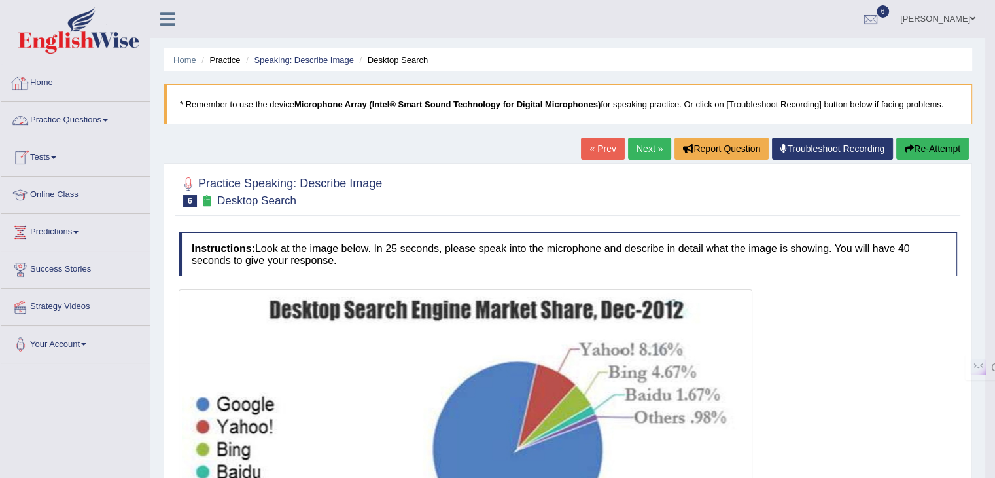
click at [45, 86] on link "Home" at bounding box center [75, 81] width 149 height 33
